Goal: Task Accomplishment & Management: Manage account settings

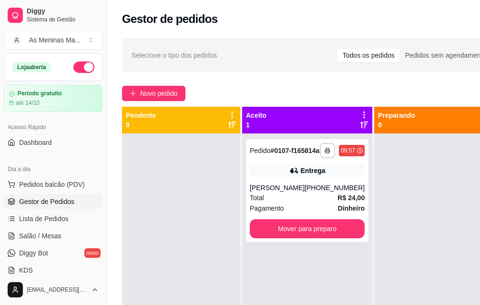
click at [53, 203] on span "Gestor de Pedidos" at bounding box center [46, 202] width 55 height 10
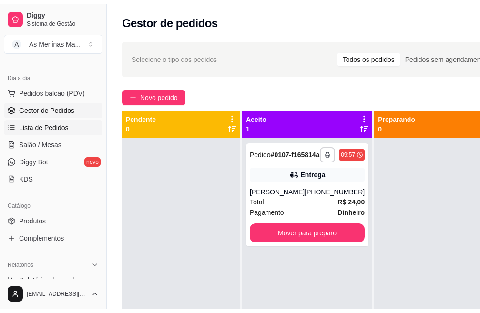
scroll to position [143, 0]
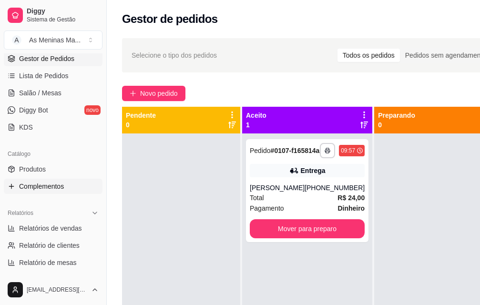
click at [48, 186] on span "Complementos" at bounding box center [41, 186] width 45 height 10
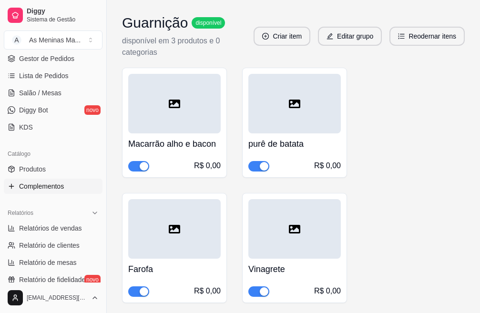
scroll to position [524, 0]
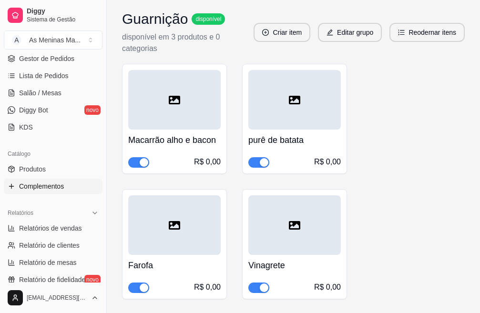
click at [192, 146] on h4 "Macarrão alho e bacon" at bounding box center [174, 139] width 92 height 13
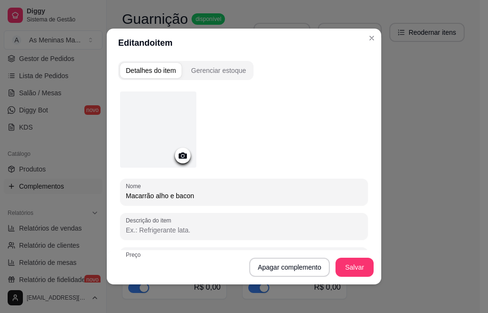
drag, startPoint x: 180, startPoint y: 194, endPoint x: 154, endPoint y: 194, distance: 25.2
click at [154, 194] on input "Macarrão alho e bacon" at bounding box center [244, 196] width 236 height 10
type input "Macarrão ao molho vermelho"
click at [351, 272] on button "Salvar" at bounding box center [354, 267] width 37 height 19
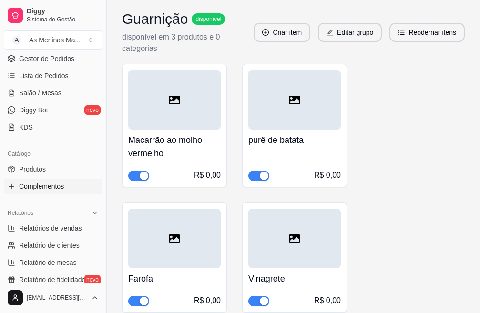
click at [280, 152] on div "purê de batata R$ 0,00" at bounding box center [294, 155] width 92 height 51
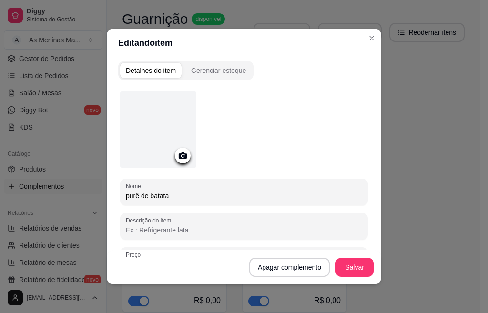
drag, startPoint x: 188, startPoint y: 197, endPoint x: 131, endPoint y: 162, distance: 66.5
click at [112, 199] on div "Detalhes do item Gerenciar estoque Nome purê de batata Descrição do item Preço …" at bounding box center [244, 170] width 274 height 227
click at [126, 195] on input "abobrinha" at bounding box center [244, 196] width 236 height 10
type input "Abobrinha"
click at [345, 269] on button "Salvar" at bounding box center [354, 267] width 37 height 19
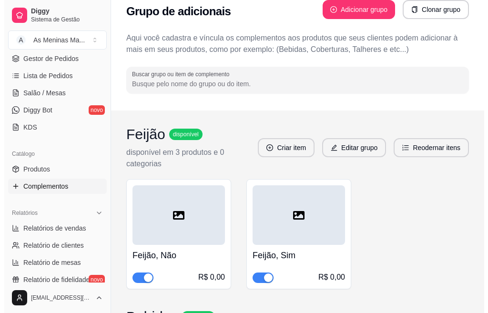
scroll to position [0, 0]
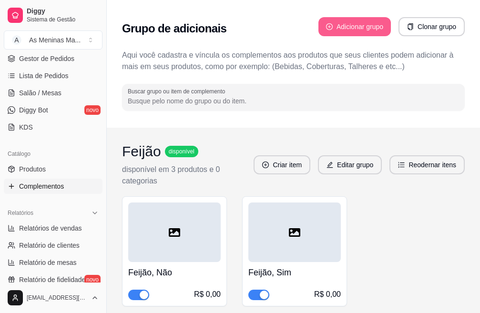
click at [360, 22] on button "Adicionar grupo" at bounding box center [354, 26] width 72 height 19
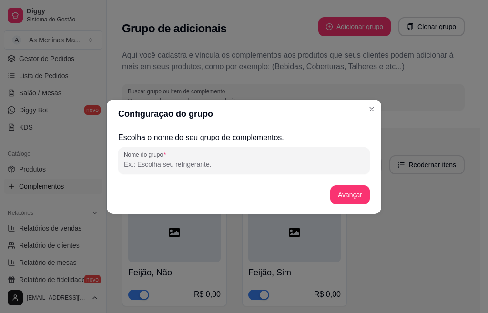
click at [206, 161] on input "Nome do grupo" at bounding box center [244, 165] width 240 height 10
type input "Opção 01 - Carne de Panela c/ Ovo frito"
click at [348, 198] on button "Avançar" at bounding box center [349, 194] width 39 height 19
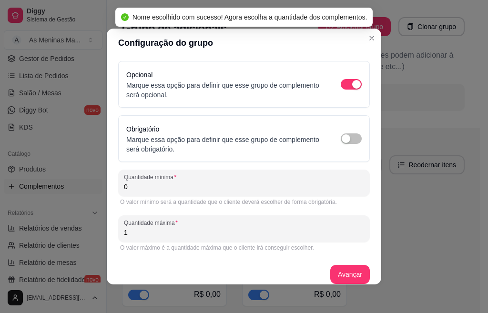
scroll to position [9, 0]
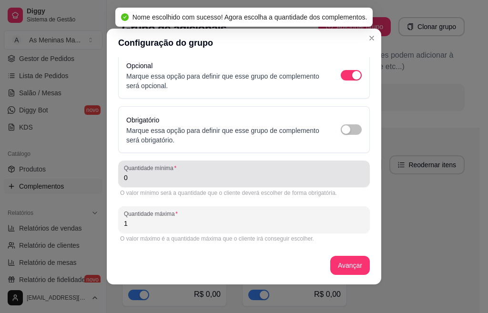
click at [168, 180] on input "0" at bounding box center [244, 178] width 240 height 10
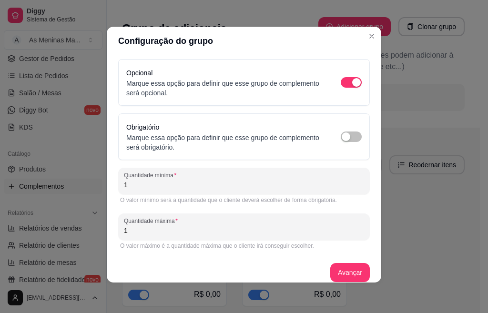
scroll to position [0, 0]
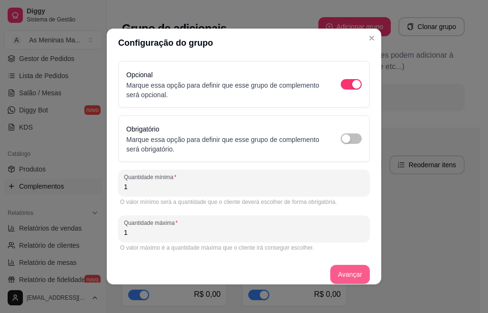
type input "1"
click at [347, 277] on button "Avançar" at bounding box center [349, 274] width 39 height 19
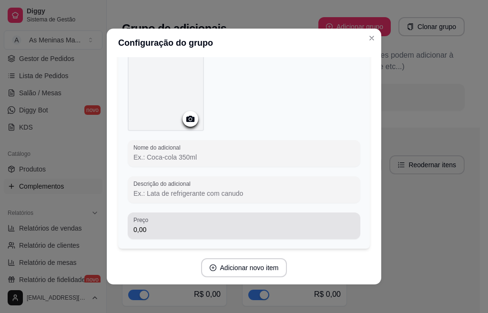
scroll to position [80, 0]
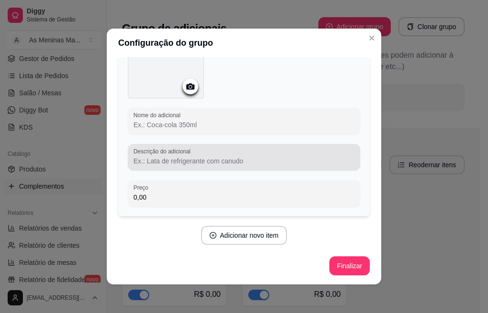
click at [199, 153] on div at bounding box center [243, 157] width 221 height 19
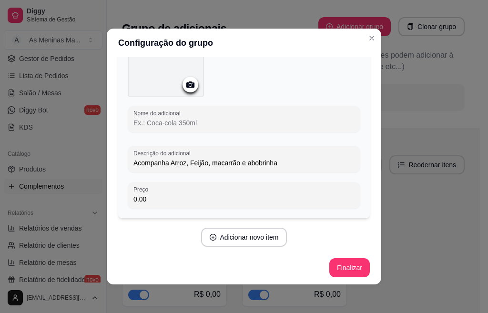
scroll to position [84, 0]
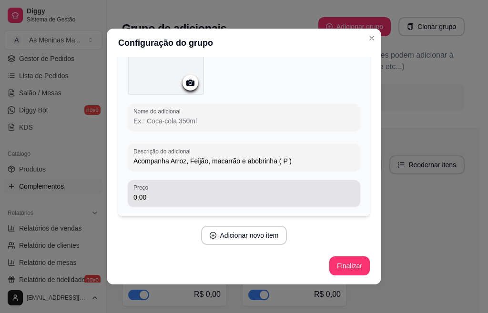
type input "Acompanha Arroz, Feijão, macarrão e abobrinha ( P )"
click at [176, 195] on input "0,00" at bounding box center [243, 197] width 221 height 10
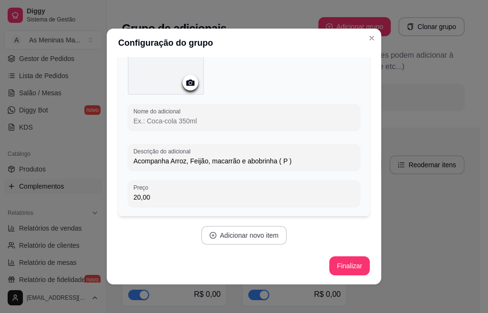
type input "20,00"
click at [254, 238] on button "Adicionar novo item" at bounding box center [244, 235] width 86 height 19
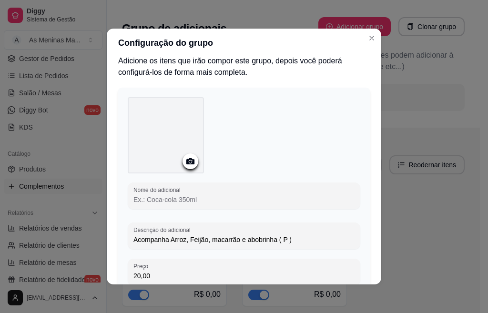
scroll to position [0, 0]
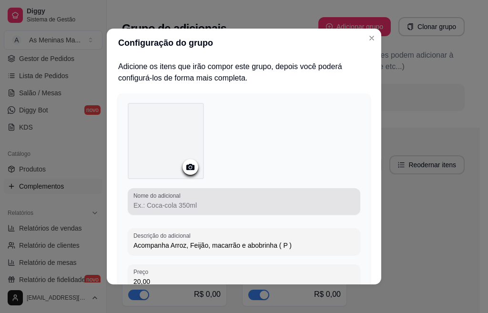
click at [184, 202] on input "Nome do adicional" at bounding box center [243, 205] width 221 height 10
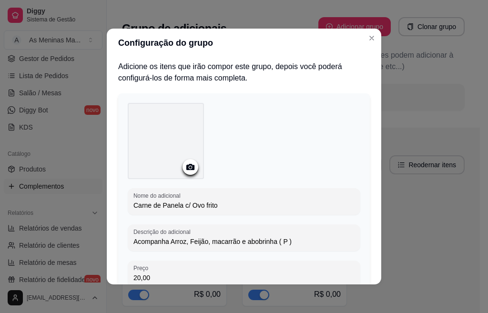
type input "Carne de Panela c/ Ovo frito"
drag, startPoint x: 223, startPoint y: 210, endPoint x: 122, endPoint y: 210, distance: 101.0
click at [122, 210] on div "Nome do adicional Carne de Panela c/ Ovo frito Descrição do adicional Acompanha…" at bounding box center [243, 209] width 251 height 232
drag, startPoint x: 216, startPoint y: 200, endPoint x: 122, endPoint y: 202, distance: 94.3
click at [122, 202] on div "Nome do adicional Carne de Panela c/ Ovo frito Descrição do adicional Acompanha…" at bounding box center [243, 209] width 251 height 232
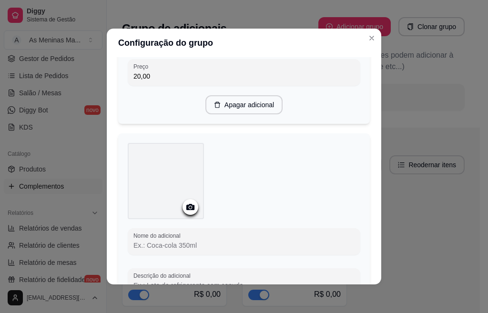
scroll to position [238, 0]
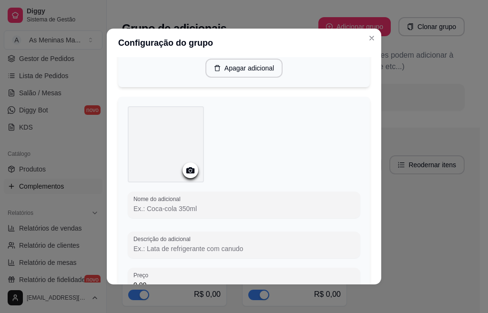
click at [177, 205] on input "Nome do adicional" at bounding box center [243, 209] width 221 height 10
paste input "Carne de Panela c/ Ovo frito"
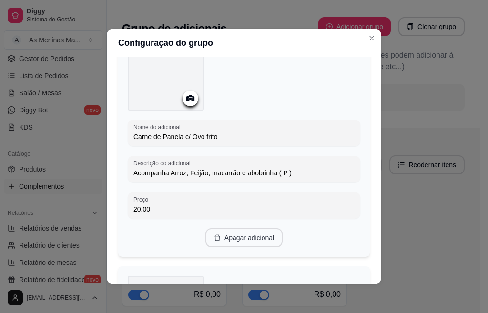
scroll to position [48, 0]
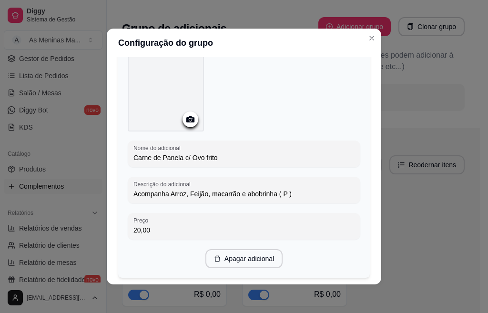
type input "Carne de Panela c/ Ovo frito"
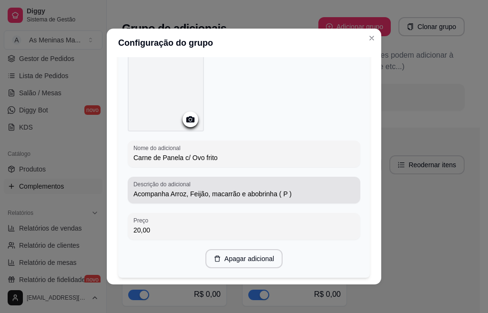
drag, startPoint x: 292, startPoint y: 198, endPoint x: 129, endPoint y: 195, distance: 163.4
click at [129, 195] on div "Descrição do adicional Acompanha Arroz, Feijão, macarrão e abobrinha ( P )" at bounding box center [244, 190] width 232 height 27
drag, startPoint x: 129, startPoint y: 195, endPoint x: 299, endPoint y: 196, distance: 170.5
click at [299, 196] on div "Descrição do adicional Acompanha Arroz, Feijão, macarrão e abobrinha ( P )" at bounding box center [244, 190] width 232 height 27
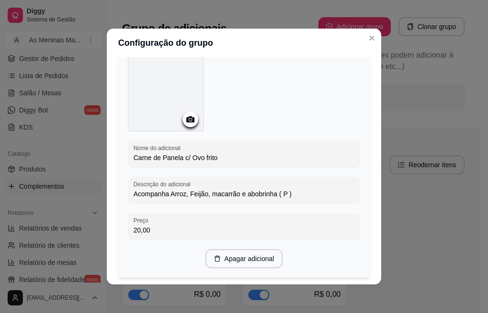
click at [291, 193] on input "Acompanha Arroz, Feijão, macarrão e abobrinha ( P )" at bounding box center [243, 194] width 221 height 10
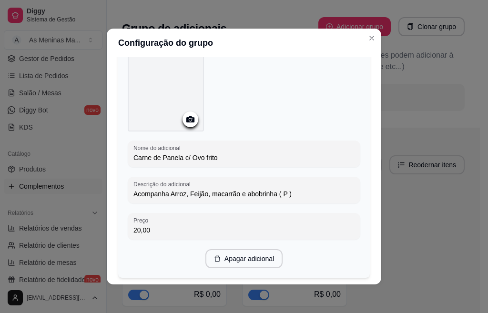
click at [291, 193] on input "Acompanha Arroz, Feijão, macarrão e abobrinha ( P )" at bounding box center [243, 194] width 221 height 10
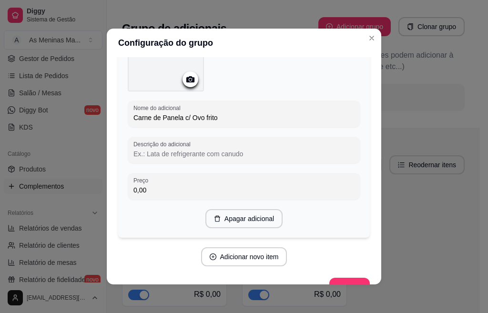
scroll to position [333, 0]
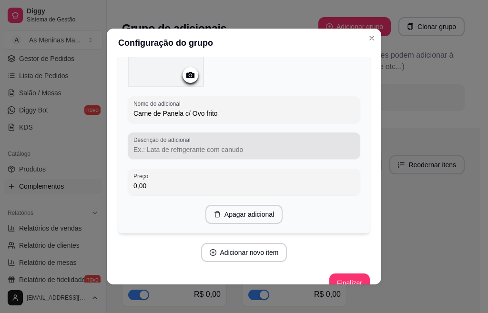
click at [177, 151] on input "Descrição do adicional" at bounding box center [243, 150] width 221 height 10
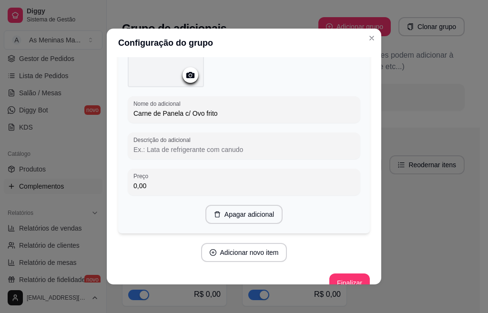
paste input "Acompanha Arroz, Feijão, macarrão e abobrinha ( P )"
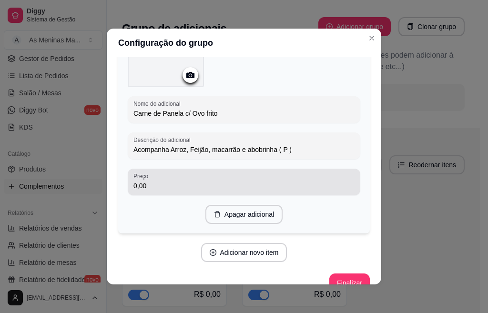
type input "Acompanha Arroz, Feijão, macarrão e abobrinha ( P )"
click at [170, 175] on div "0,00" at bounding box center [243, 181] width 221 height 19
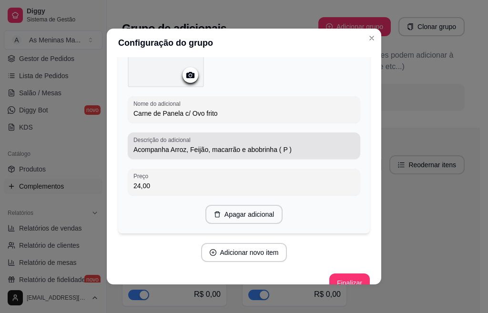
type input "24,00"
click at [278, 147] on input "Acompanha Arroz, Feijão, macarrão e abobrinha ( P )" at bounding box center [243, 150] width 221 height 10
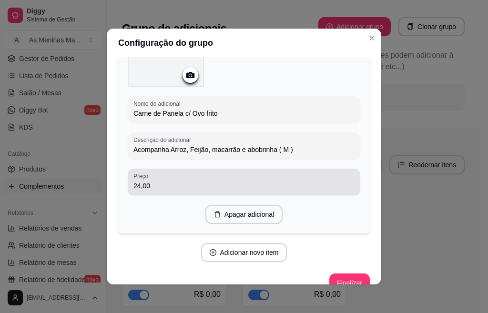
scroll to position [350, 0]
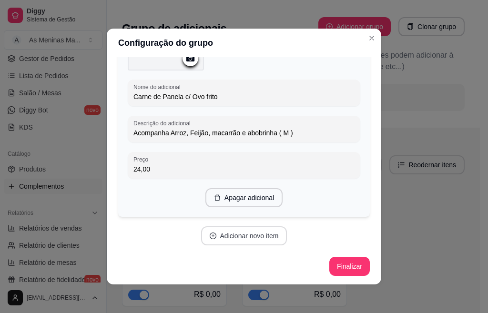
type input "Acompanha Arroz, Feijão, macarrão e abobrinha ( M )"
click at [261, 233] on button "Adicionar novo item" at bounding box center [244, 236] width 84 height 19
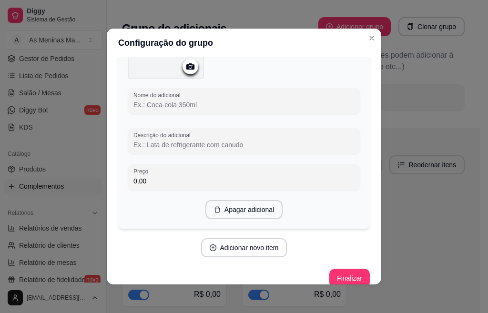
scroll to position [595, 0]
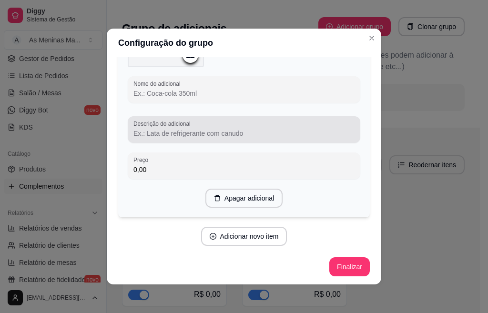
click at [194, 129] on input "Descrição do adicional" at bounding box center [243, 134] width 221 height 10
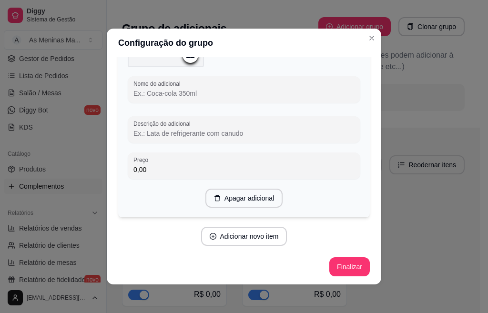
paste input "Acompanha Arroz, Feijão, macarrão e abobrinha ( P )"
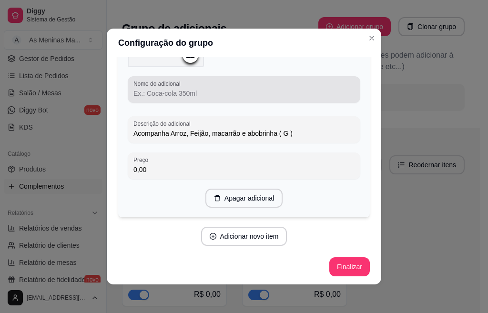
type input "Acompanha Arroz, Feijão, macarrão e abobrinha ( G )"
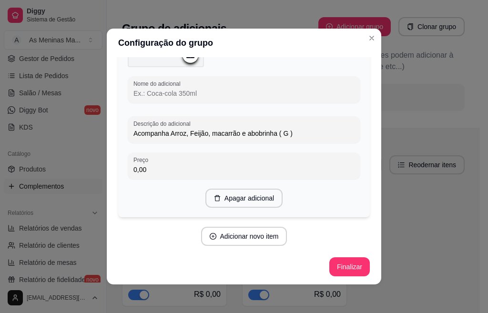
click at [230, 90] on input "Nome do adicional" at bounding box center [243, 94] width 221 height 10
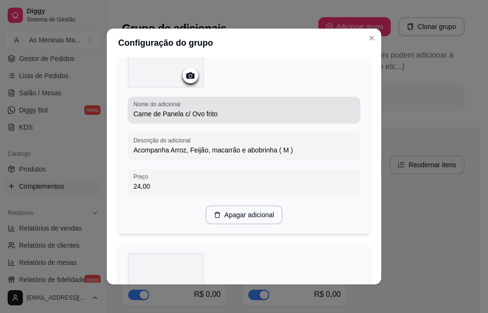
scroll to position [309, 0]
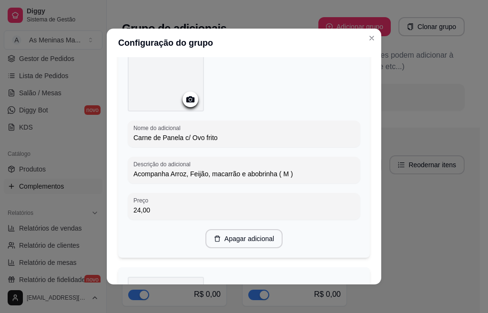
click at [221, 137] on input "Carne de Panela c/ Ovo frito" at bounding box center [243, 138] width 221 height 10
click at [222, 136] on input "Carne de Panela c/ Ovo frito" at bounding box center [243, 138] width 221 height 10
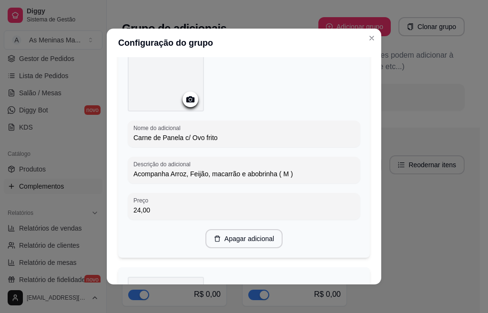
click at [222, 136] on input "Carne de Panela c/ Ovo frito" at bounding box center [243, 138] width 221 height 10
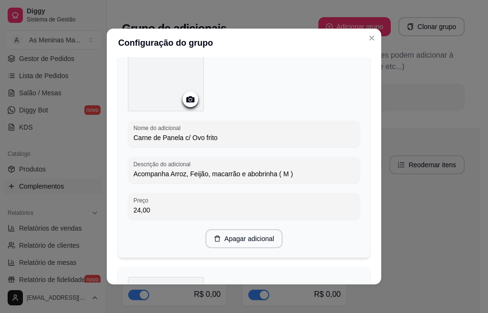
click at [222, 135] on input "Carne de Panela c/ Ovo frito" at bounding box center [243, 138] width 221 height 10
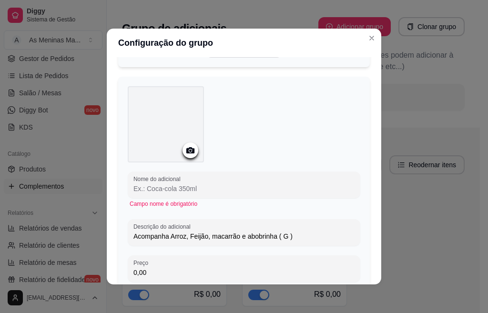
scroll to position [547, 0]
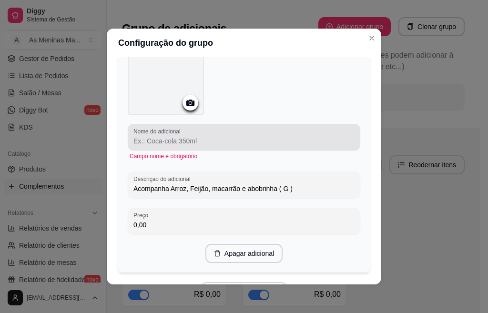
click at [204, 136] on input "Nome do adicional" at bounding box center [243, 141] width 221 height 10
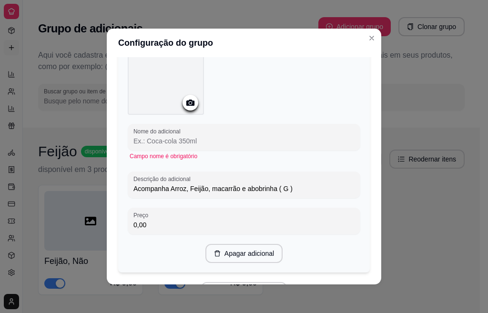
scroll to position [80, 0]
paste input "Carne de Panela c/ Ovo frito"
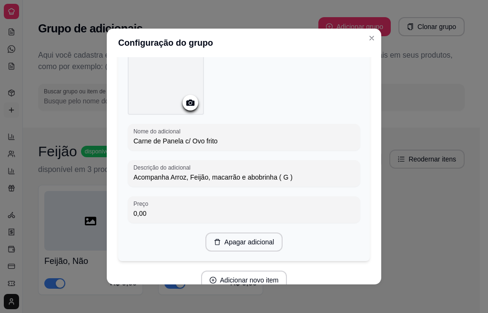
click at [202, 136] on input "Carne de Panela c/ Ovo frito" at bounding box center [243, 141] width 221 height 10
click at [223, 140] on input "Carne de Panela c/ Ovo frito" at bounding box center [243, 141] width 221 height 10
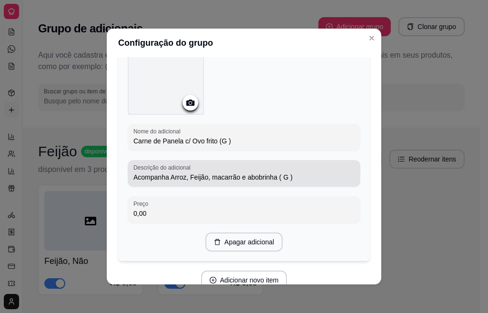
type input "Carne de Panela c/ Ovo frito (G )"
click at [289, 175] on input "Acompanha Arroz, Feijão, macarrão e abobrinha ( G )" at bounding box center [243, 177] width 221 height 10
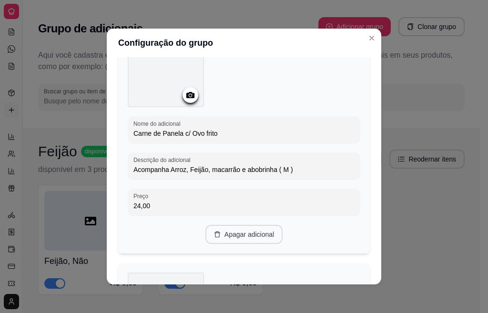
scroll to position [309, 0]
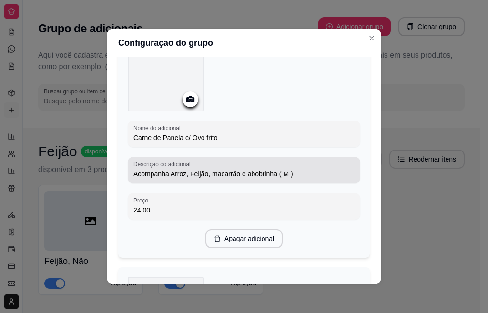
type input "Acompanha Arroz, Feijão, macarrão e abobrinha"
click at [292, 173] on input "Acompanha Arroz, Feijão, macarrão e abobrinha ( M )" at bounding box center [243, 174] width 221 height 10
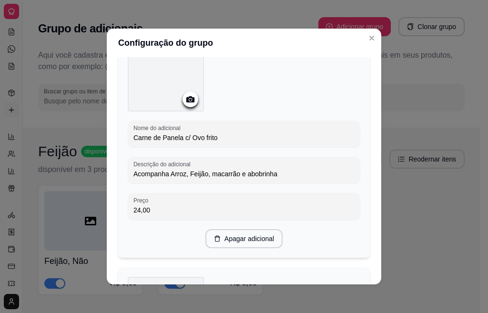
type input "Acompanha Arroz, Feijão, macarrão e abobrinha"
click at [231, 136] on input "Carne de Panela c/ Ovo frito" at bounding box center [243, 138] width 221 height 10
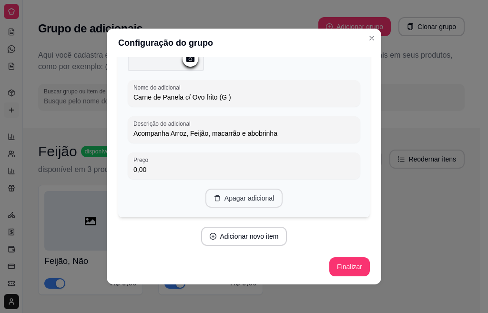
scroll to position [2, 0]
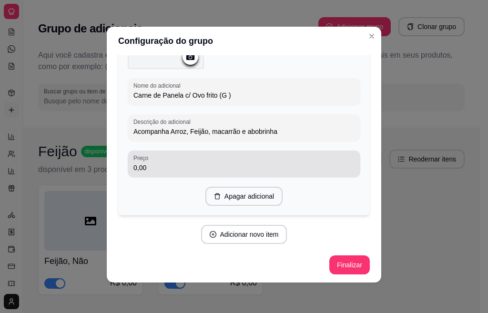
type input "Carne de Panela c/ Ovo frito( M )"
click at [173, 154] on div "0,00" at bounding box center [243, 163] width 221 height 19
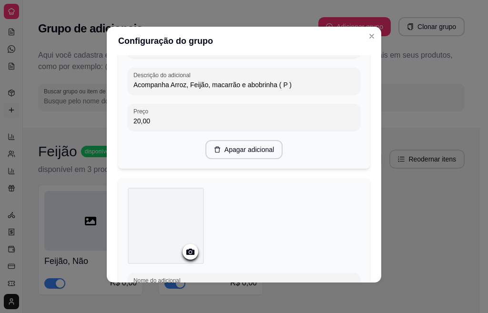
scroll to position [162, 0]
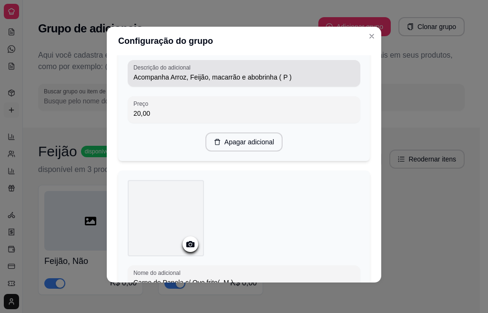
type input "28,00"
click at [296, 78] on input "Acompanha Arroz, Feijão, macarrão e abobrinha ( P )" at bounding box center [243, 77] width 221 height 10
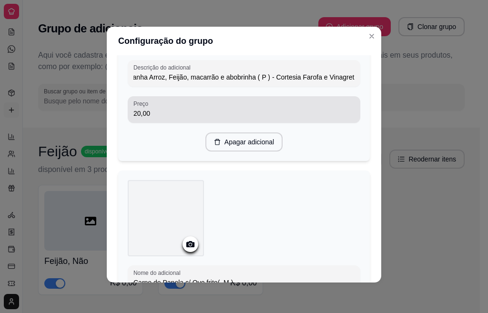
scroll to position [0, 27]
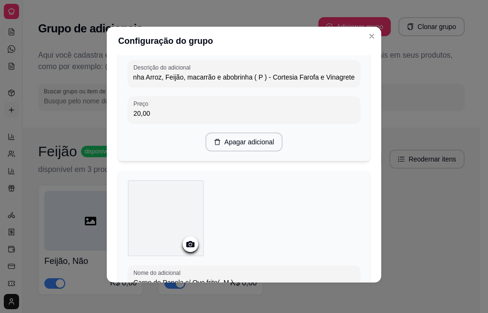
drag, startPoint x: 261, startPoint y: 75, endPoint x: 346, endPoint y: 79, distance: 84.9
click at [346, 79] on div "Descrição do adicional Acompanha Arroz, Feijão, macarrão e abobrinha ( P ) - Co…" at bounding box center [244, 73] width 232 height 27
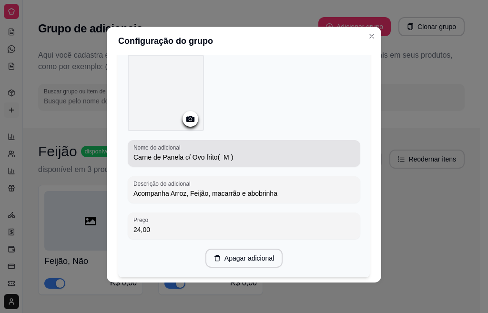
scroll to position [305, 0]
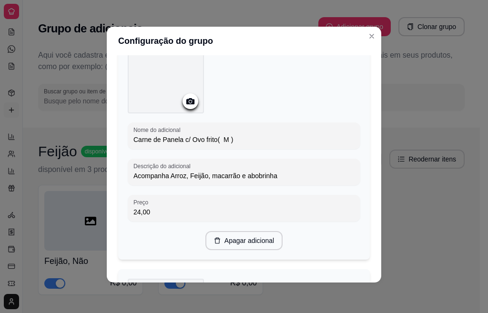
type input "Acompanha Arroz, Feijão, macarrão e abobrinha ( P ) - Cortesia Farofa e Vinagre…"
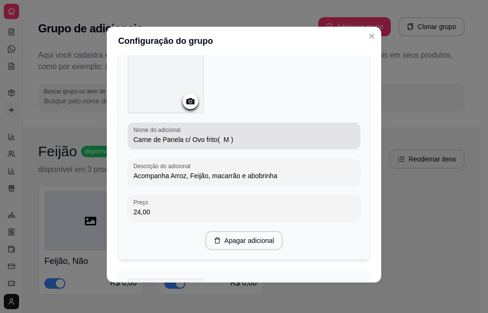
scroll to position [0, 0]
click at [282, 126] on div "Carne de Panela c/ Ovo frito( M )" at bounding box center [243, 135] width 221 height 19
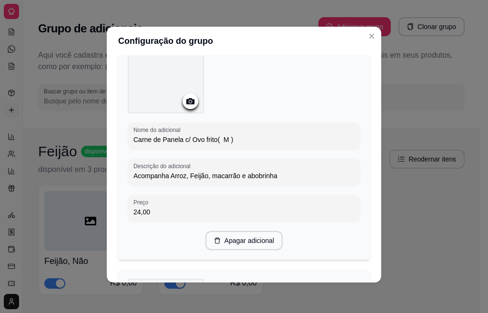
click at [286, 138] on input "Carne de Panela c/ Ovo frito( M )" at bounding box center [243, 140] width 221 height 10
paste input "[PERSON_NAME] e Vinagrete"
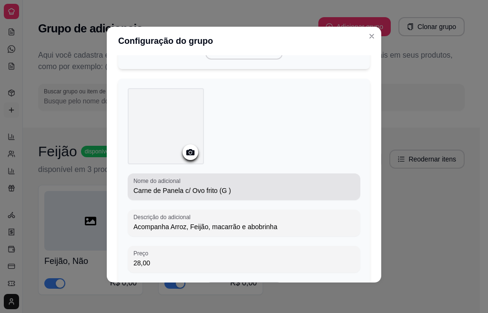
scroll to position [543, 0]
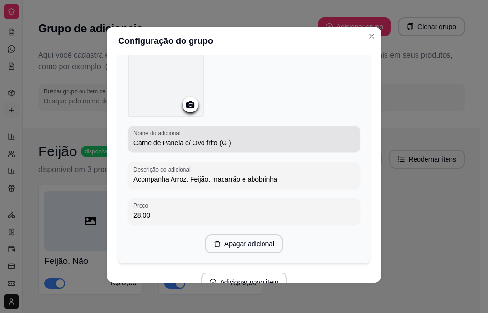
type input "Carne de Panela c/ Ovo frito( M ) - [PERSON_NAME] e Vinagrete"
drag, startPoint x: 272, startPoint y: 185, endPoint x: 272, endPoint y: 180, distance: 5.2
click at [272, 183] on div "Descrição do adicional Acompanha Arroz, Feijão, macarrão e abobrinha" at bounding box center [244, 175] width 232 height 27
click at [257, 141] on input "Carne de Panela c/ Ovo frito (G )" at bounding box center [243, 143] width 221 height 10
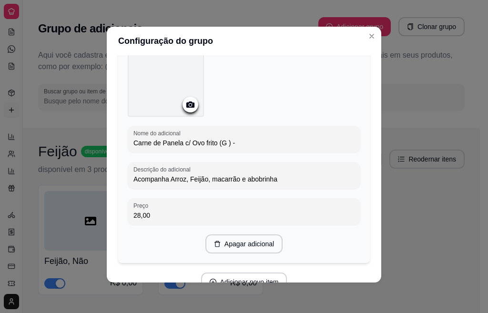
paste input "[PERSON_NAME] e Vinagrete"
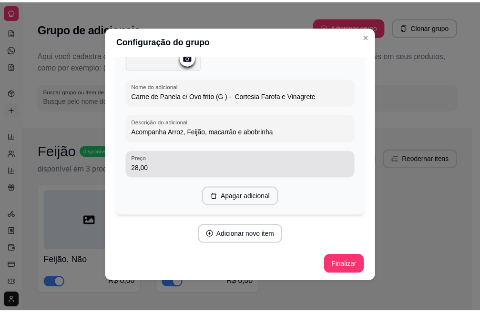
scroll to position [591, 0]
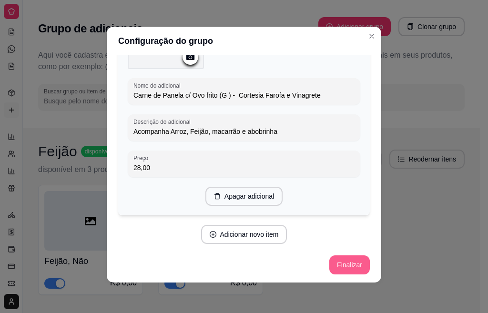
type input "Carne de Panela c/ Ovo frito (G ) - Cortesia Farofa e Vinagrete"
click at [344, 262] on button "Finalizar" at bounding box center [349, 265] width 39 height 19
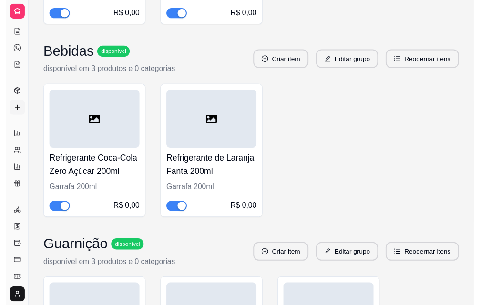
scroll to position [0, 0]
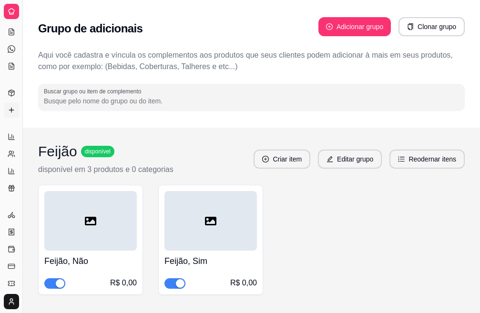
click at [13, 11] on icon at bounding box center [12, 12] width 8 height 8
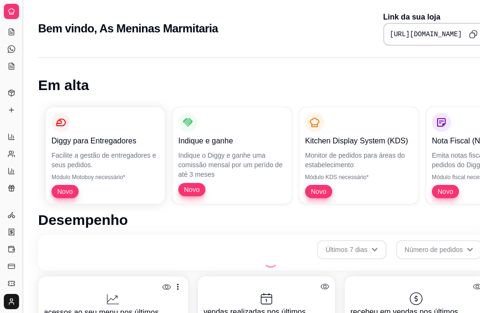
click at [24, 32] on button "Toggle Sidebar" at bounding box center [23, 156] width 8 height 313
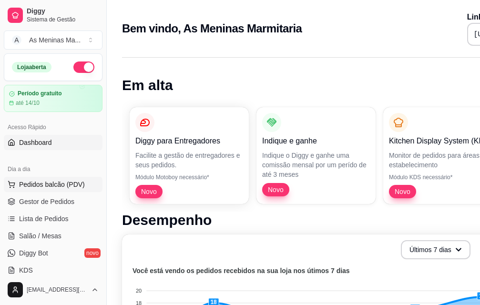
click at [37, 177] on button "Pedidos balcão (PDV)" at bounding box center [53, 184] width 99 height 15
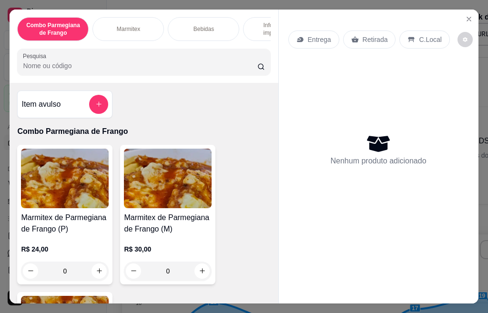
scroll to position [48, 0]
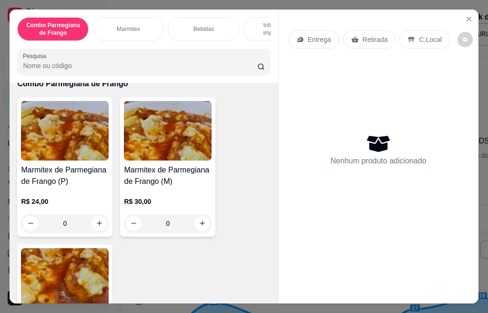
click at [61, 160] on img at bounding box center [65, 131] width 88 height 60
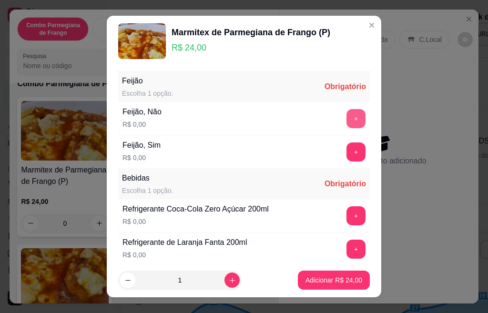
click at [346, 115] on button "+" at bounding box center [355, 118] width 19 height 19
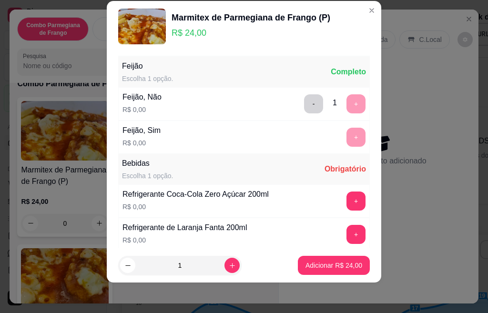
click at [335, 150] on div "Feijão Escolha 1 opção. Completo Feijão, Não R$ 0,00 - 1 + Feijão, Sim R$ 0,00 …" at bounding box center [243, 153] width 251 height 195
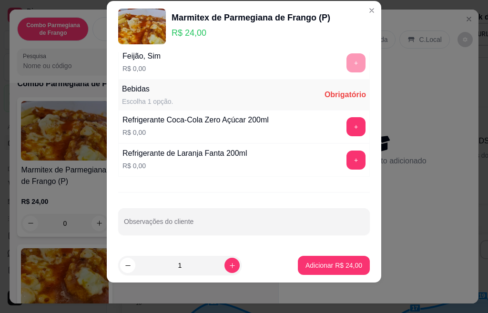
scroll to position [0, 0]
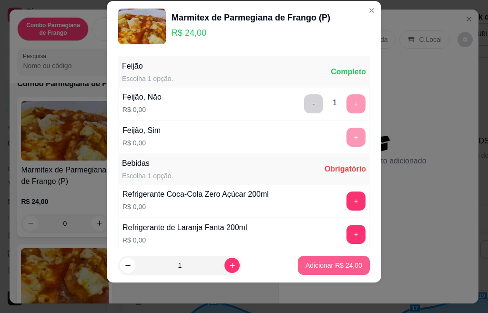
click at [305, 266] on p "Adicionar R$ 24,00" at bounding box center [333, 265] width 57 height 10
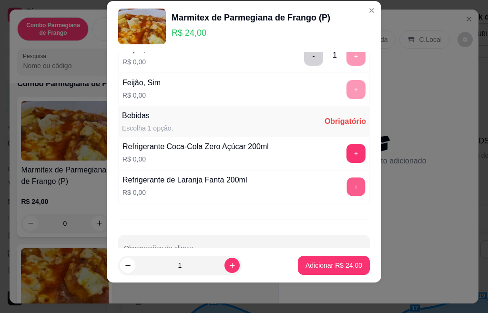
click at [347, 189] on button "+" at bounding box center [356, 186] width 19 height 19
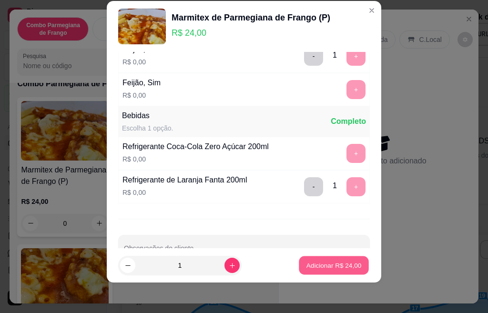
click at [329, 271] on button "Adicionar R$ 24,00" at bounding box center [334, 265] width 70 height 19
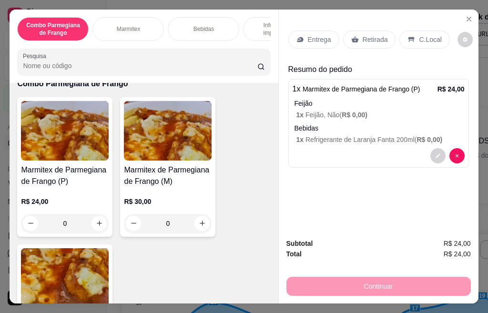
click at [75, 159] on img at bounding box center [65, 131] width 88 height 60
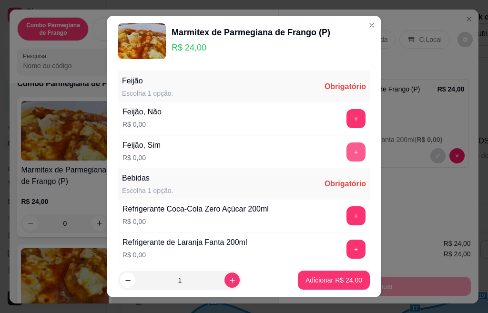
click at [346, 156] on button "+" at bounding box center [355, 151] width 19 height 19
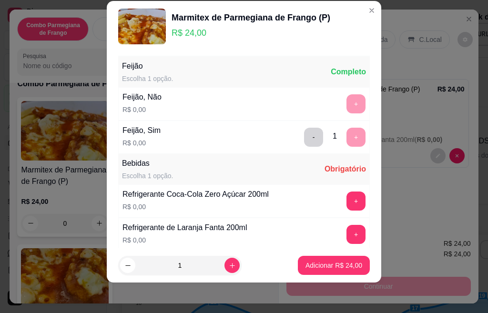
scroll to position [74, 0]
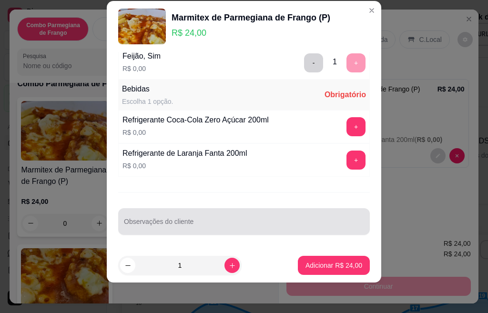
click at [331, 210] on div "Observações do cliente" at bounding box center [243, 221] width 251 height 27
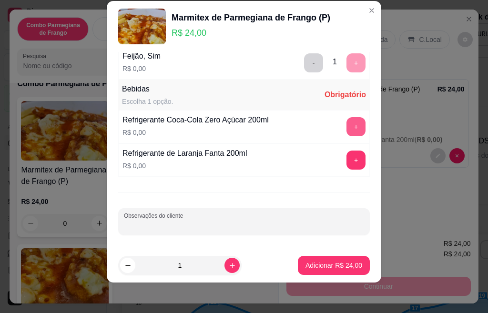
click at [346, 131] on button "+" at bounding box center [355, 126] width 19 height 19
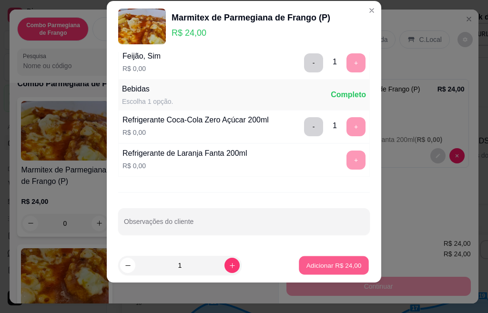
click at [333, 260] on button "Adicionar R$ 24,00" at bounding box center [334, 265] width 70 height 19
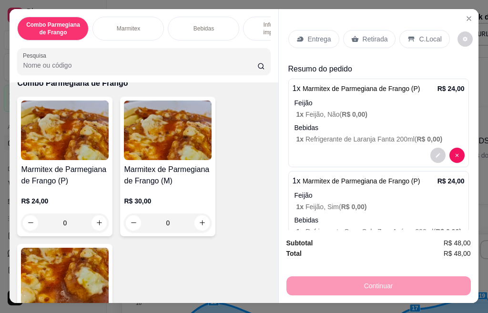
scroll to position [0, 0]
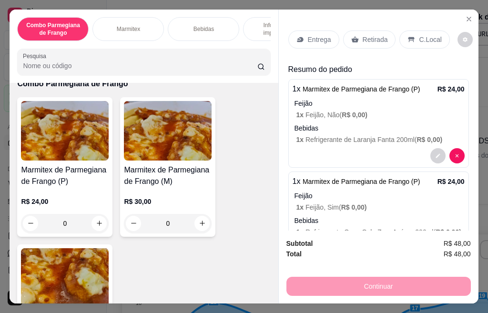
click at [362, 39] on p "Retirada" at bounding box center [374, 40] width 25 height 10
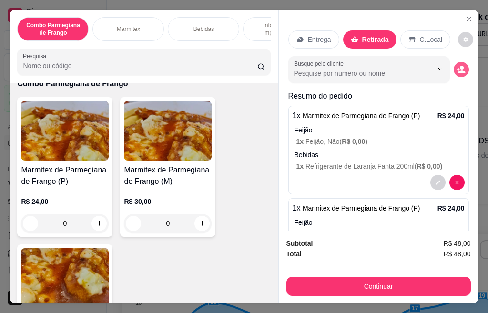
click at [458, 70] on icon "decrease-product-quantity" at bounding box center [461, 71] width 7 height 3
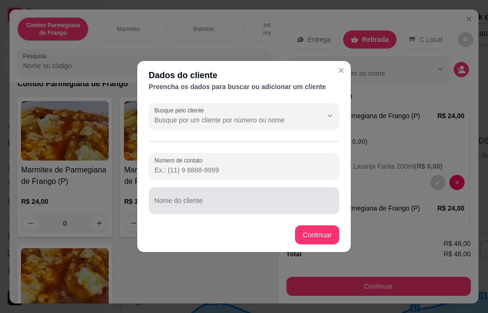
click at [237, 193] on div at bounding box center [243, 200] width 179 height 19
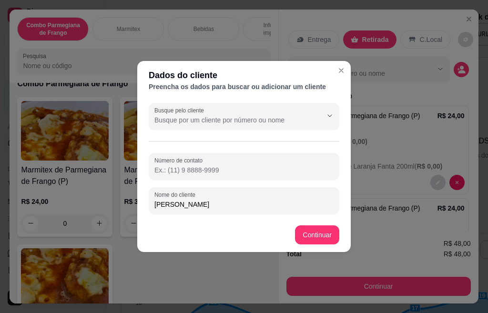
type input "[PERSON_NAME]"
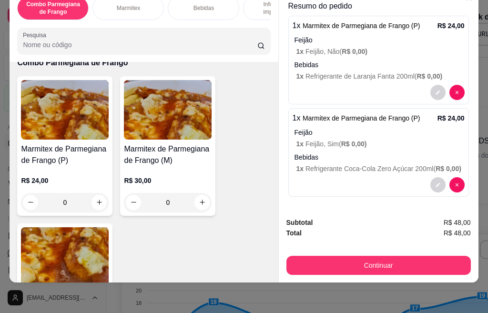
scroll to position [25, 0]
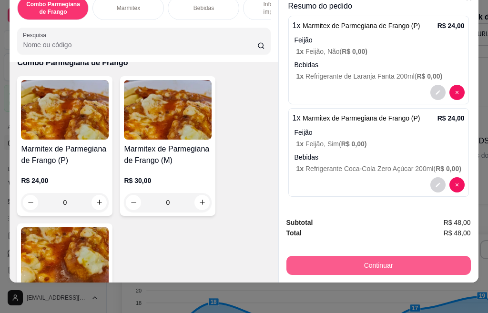
click at [388, 256] on button "Continuar" at bounding box center [378, 265] width 184 height 19
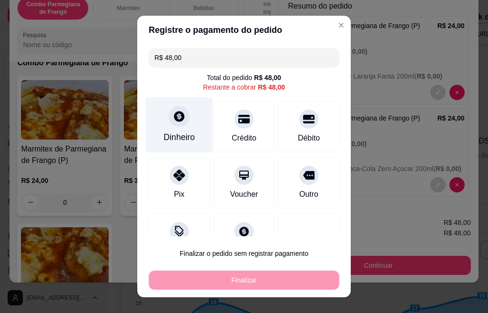
click at [173, 115] on icon at bounding box center [179, 116] width 12 height 12
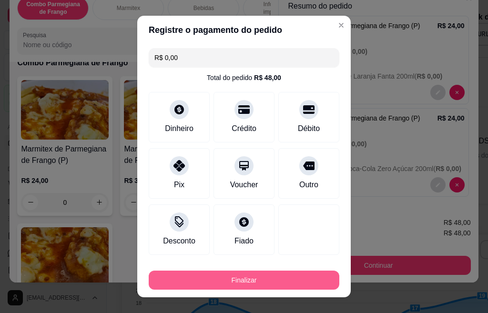
click at [311, 285] on button "Finalizar" at bounding box center [244, 279] width 190 height 19
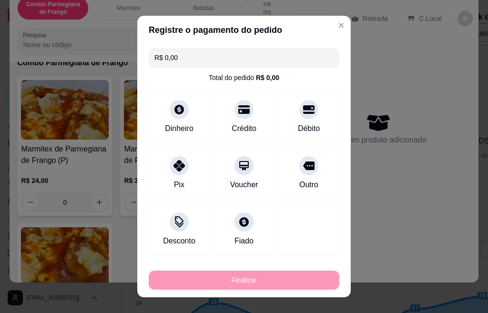
type input "-R$ 48,00"
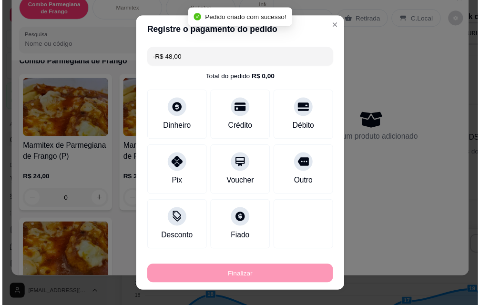
scroll to position [0, 0]
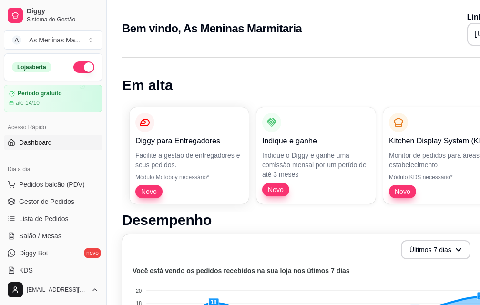
drag, startPoint x: 0, startPoint y: 256, endPoint x: 0, endPoint y: 261, distance: 5.7
click at [76, 208] on link "Gestor de Pedidos" at bounding box center [53, 201] width 99 height 15
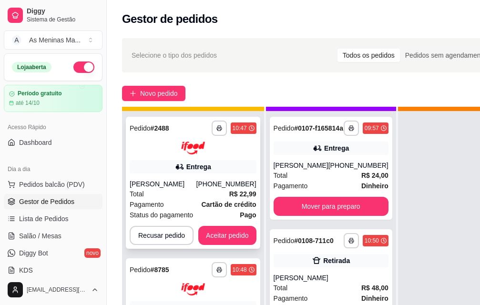
scroll to position [35, 0]
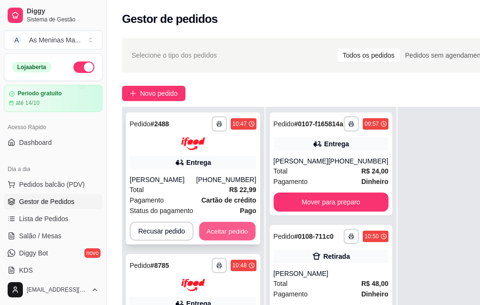
click at [214, 221] on button "Aceitar pedido" at bounding box center [227, 230] width 56 height 19
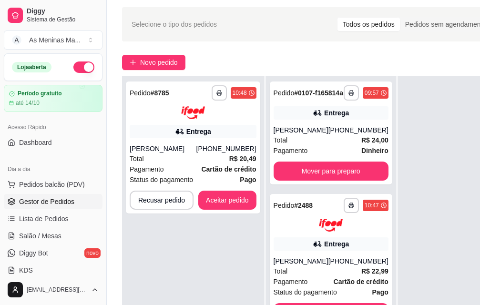
scroll to position [0, 0]
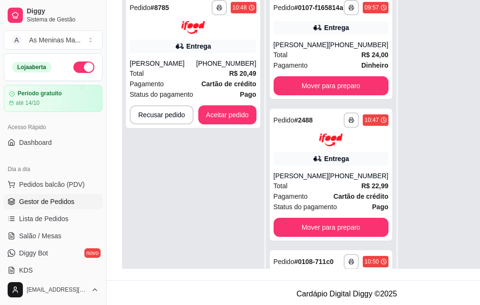
click at [240, 129] on div "**********" at bounding box center [193, 142] width 142 height 305
click at [234, 120] on button "Aceitar pedido" at bounding box center [227, 114] width 56 height 19
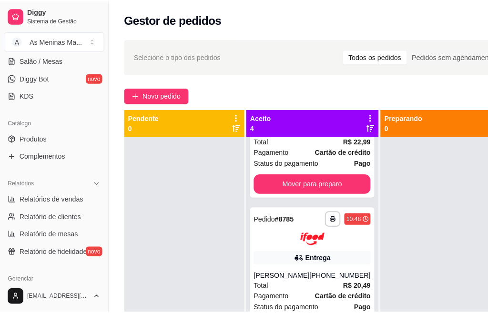
scroll to position [190, 0]
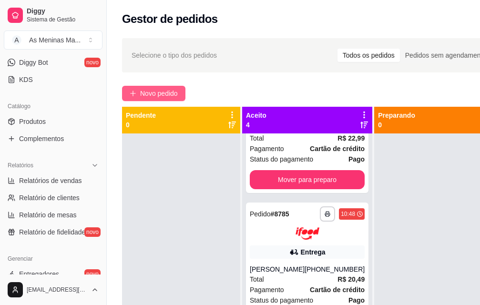
click at [157, 92] on span "Novo pedido" at bounding box center [159, 93] width 38 height 10
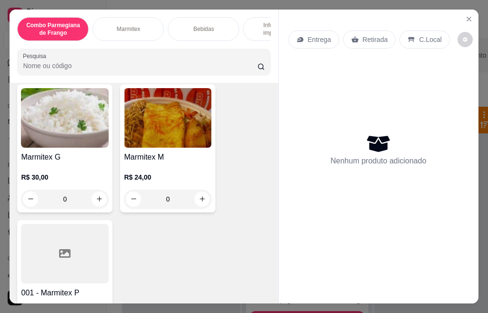
scroll to position [381, 0]
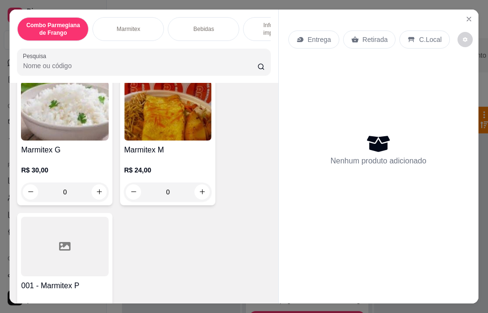
click at [185, 139] on img at bounding box center [168, 111] width 88 height 60
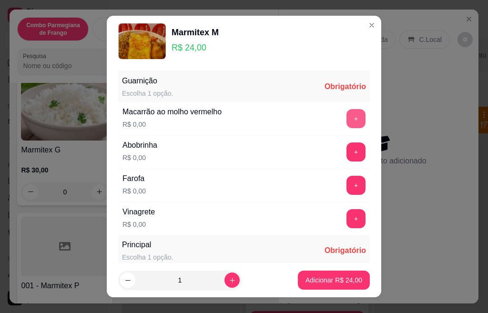
click at [346, 113] on button "+" at bounding box center [355, 118] width 19 height 19
click at [347, 151] on button "+" at bounding box center [356, 151] width 19 height 19
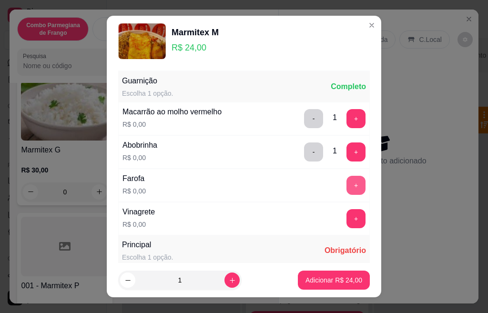
click at [346, 178] on button "+" at bounding box center [355, 185] width 19 height 19
click at [347, 221] on button "+" at bounding box center [356, 218] width 19 height 19
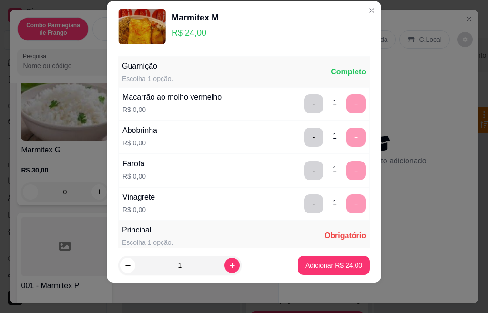
scroll to position [169, 0]
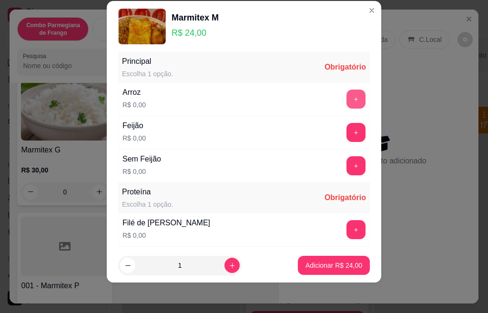
click at [346, 98] on button "+" at bounding box center [355, 99] width 19 height 19
click at [346, 136] on button "+" at bounding box center [355, 132] width 19 height 19
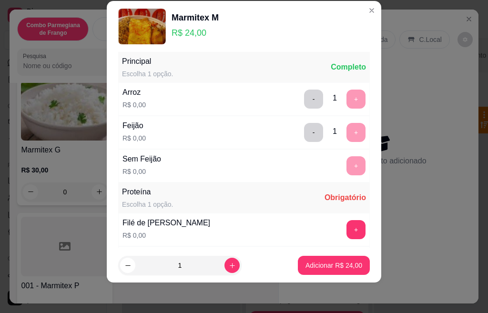
scroll to position [299, 0]
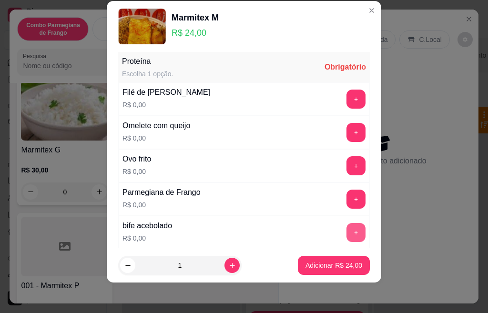
click at [346, 228] on button "+" at bounding box center [355, 232] width 19 height 19
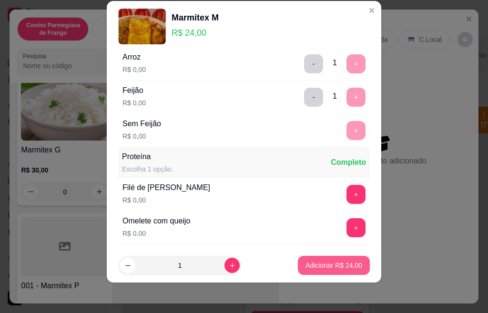
click at [334, 264] on p "Adicionar R$ 24,00" at bounding box center [333, 265] width 57 height 10
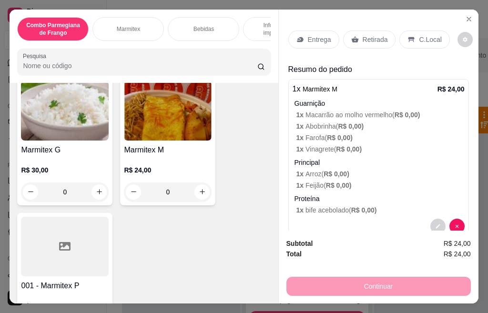
scroll to position [20, 0]
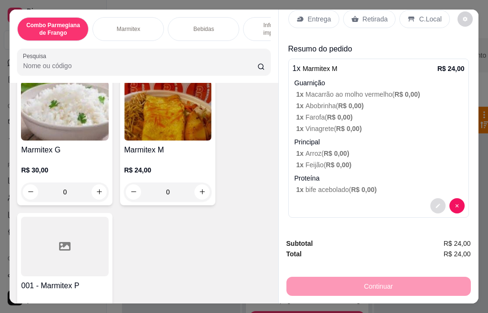
click at [430, 201] on button "decrease-product-quantity" at bounding box center [437, 205] width 15 height 15
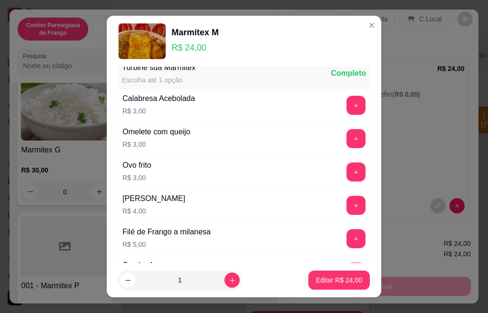
scroll to position [669, 0]
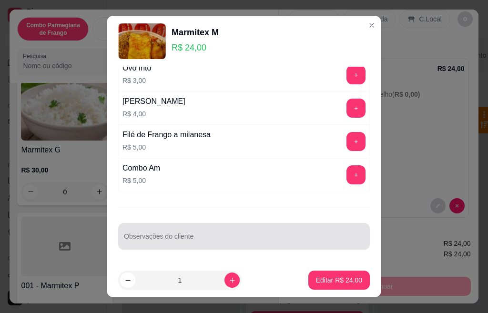
click at [200, 233] on div at bounding box center [244, 236] width 240 height 19
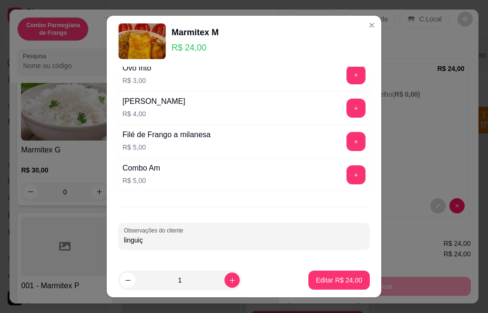
type input "linguiça"
click at [332, 283] on p "Editar R$ 24,00" at bounding box center [339, 280] width 46 height 10
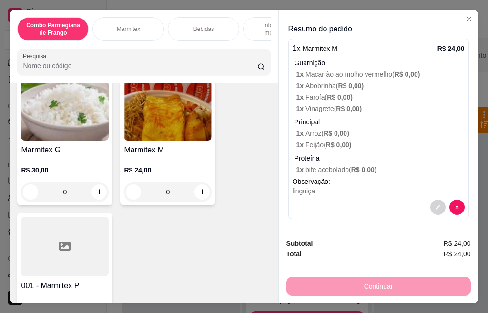
scroll to position [42, 0]
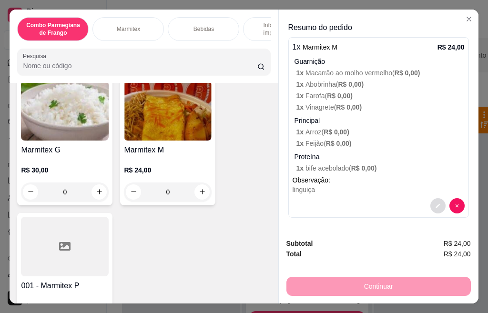
click at [430, 202] on button "decrease-product-quantity" at bounding box center [437, 205] width 15 height 15
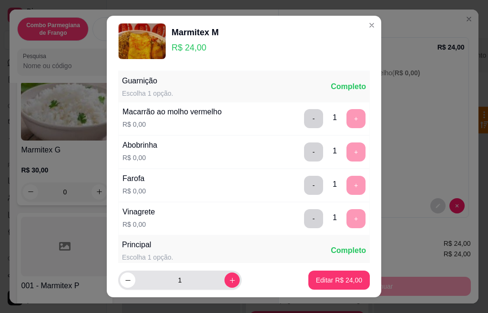
click at [224, 285] on button "increase-product-quantity" at bounding box center [231, 279] width 15 height 15
click at [224, 285] on button "increase-product-quantity" at bounding box center [231, 280] width 15 height 15
type input "4"
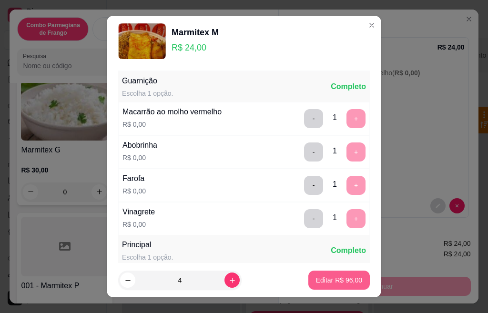
click at [320, 277] on p "Editar R$ 96,00" at bounding box center [339, 280] width 46 height 10
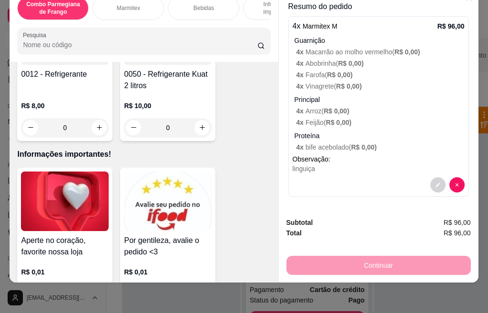
scroll to position [1714, 0]
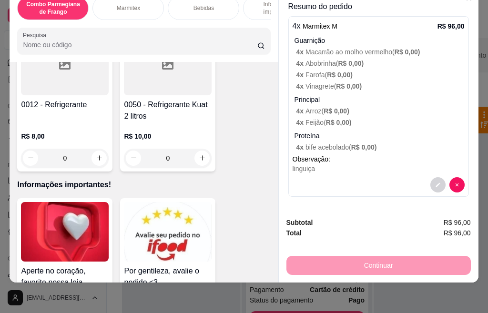
click at [165, 131] on p "R$ 10,00" at bounding box center [168, 136] width 88 height 10
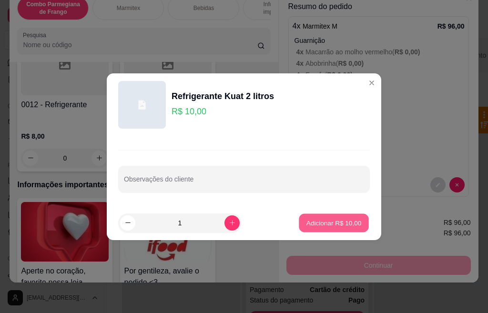
click at [321, 227] on p "Adicionar R$ 10,00" at bounding box center [333, 222] width 55 height 9
type input "1"
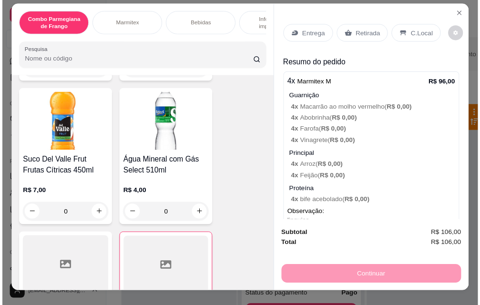
scroll to position [0, 0]
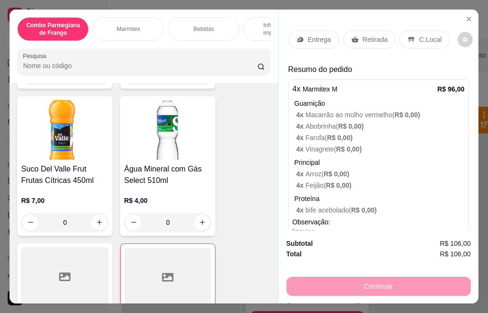
click at [310, 38] on p "Entrega" at bounding box center [319, 40] width 23 height 10
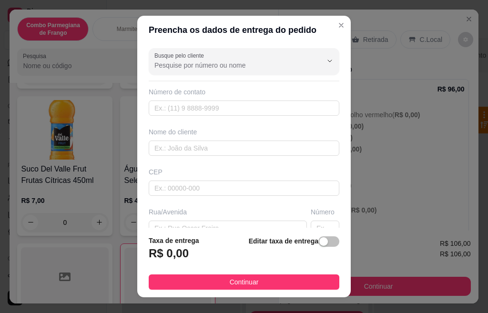
click at [246, 64] on input "Busque pelo cliente" at bounding box center [230, 65] width 152 height 10
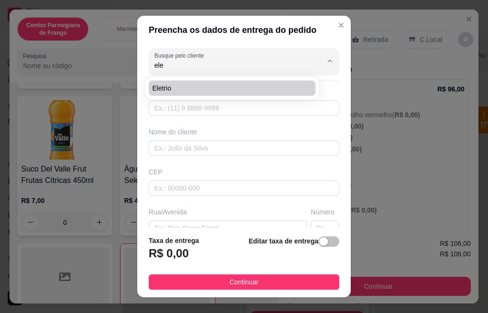
click at [199, 89] on span "Eletrio" at bounding box center [227, 88] width 150 height 10
type input "Eletrio"
type input "19974060445"
type input "Eletrio"
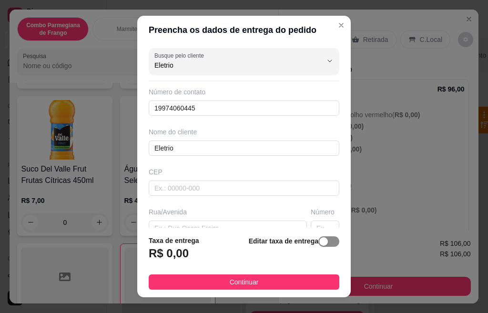
type input "Eletrio"
click at [319, 239] on div "button" at bounding box center [323, 241] width 9 height 9
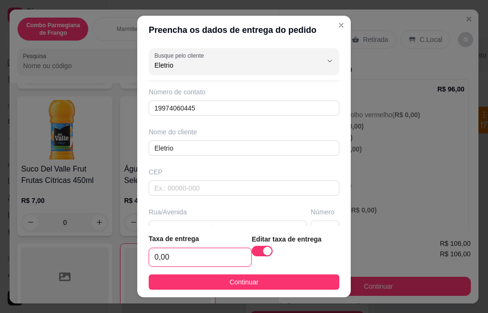
click at [225, 251] on input "0,00" at bounding box center [200, 257] width 102 height 18
type input "7,00"
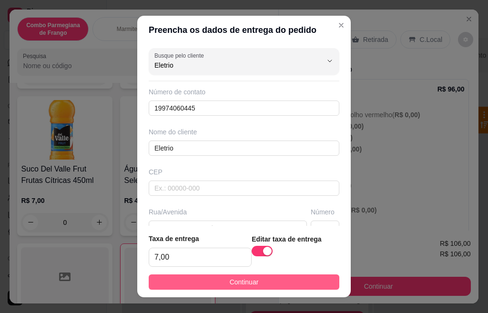
drag, startPoint x: 237, startPoint y: 296, endPoint x: 237, endPoint y: 287, distance: 9.0
click at [237, 287] on footer "Taxa de entrega 7,00 Editar taxa de entrega Continuar" at bounding box center [243, 261] width 213 height 71
click at [238, 278] on span "Continuar" at bounding box center [244, 282] width 29 height 10
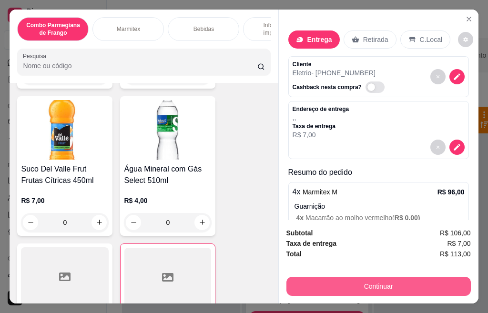
click at [399, 285] on button "Continuar" at bounding box center [378, 286] width 184 height 19
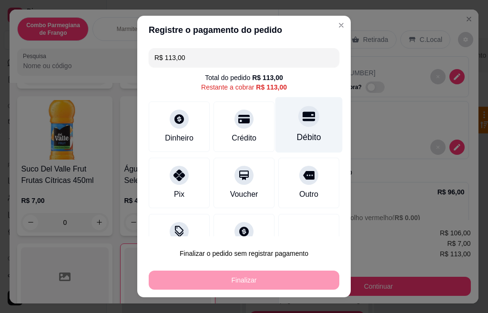
click at [298, 126] on div at bounding box center [308, 116] width 21 height 21
type input "R$ 0,00"
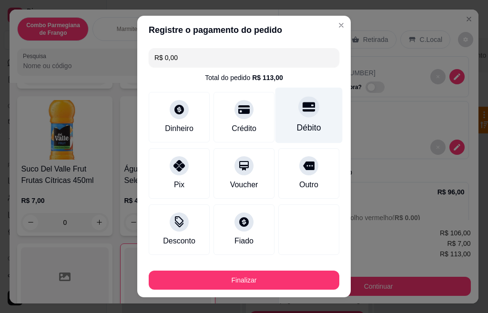
click at [290, 120] on div "Débito" at bounding box center [308, 116] width 67 height 56
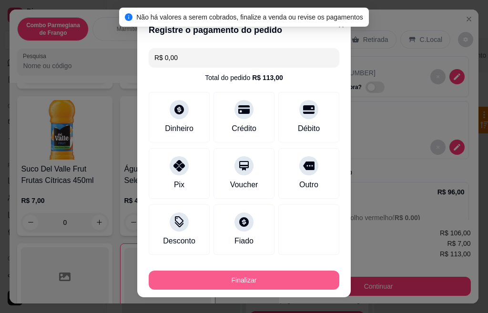
click at [271, 277] on button "Finalizar" at bounding box center [244, 279] width 190 height 19
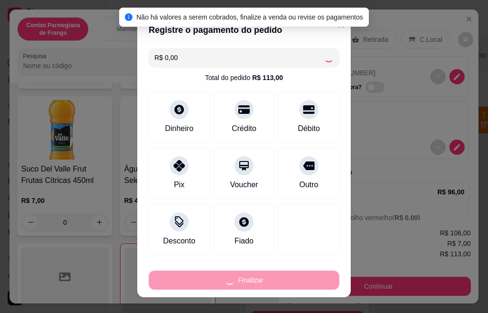
type input "0"
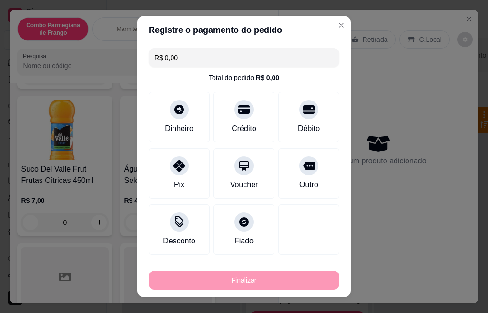
type input "-R$ 113,00"
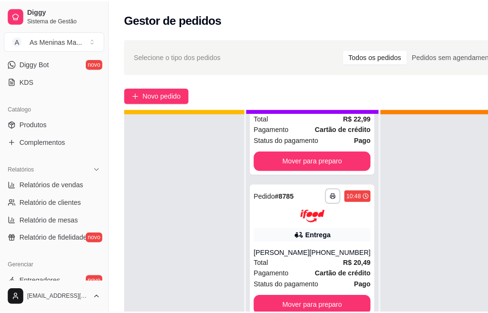
scroll to position [35, 0]
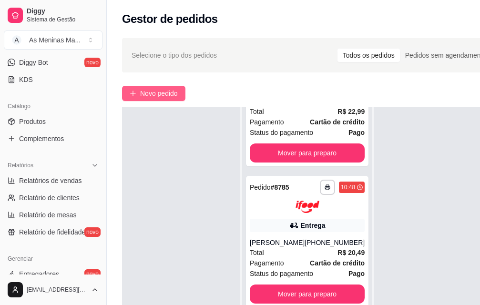
click at [151, 94] on span "Novo pedido" at bounding box center [159, 93] width 38 height 10
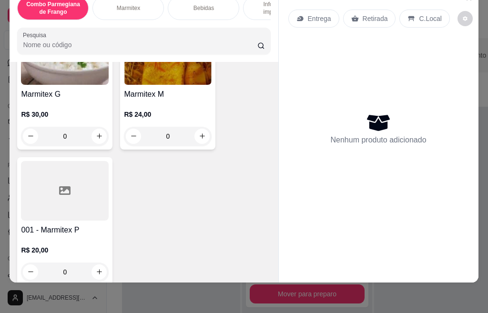
scroll to position [463, 0]
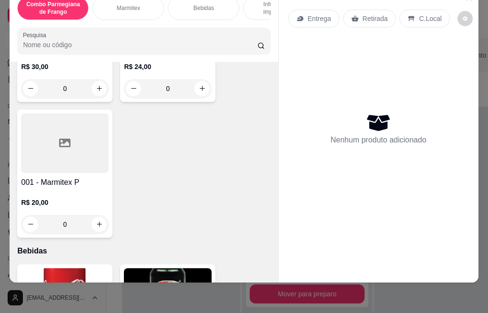
click at [61, 181] on h4 "001 - Marmitex P" at bounding box center [65, 182] width 88 height 11
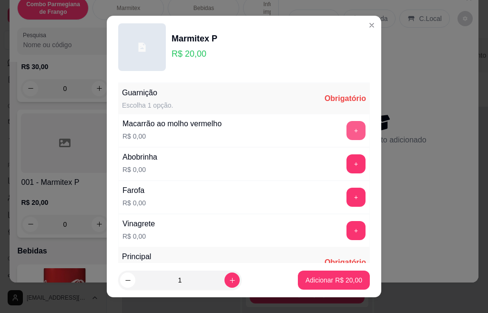
click at [346, 126] on button "+" at bounding box center [355, 130] width 19 height 19
click at [347, 158] on button "+" at bounding box center [356, 163] width 19 height 19
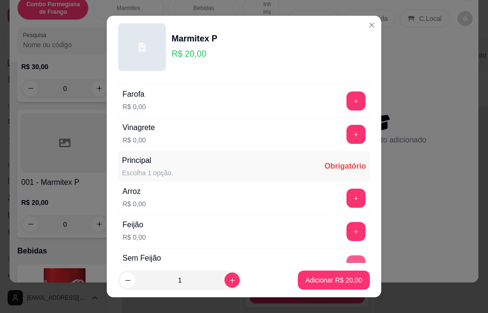
scroll to position [190, 0]
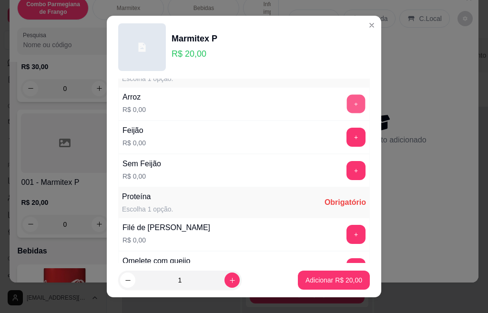
click at [347, 103] on button "+" at bounding box center [356, 103] width 19 height 19
click at [347, 134] on button "+" at bounding box center [356, 137] width 19 height 19
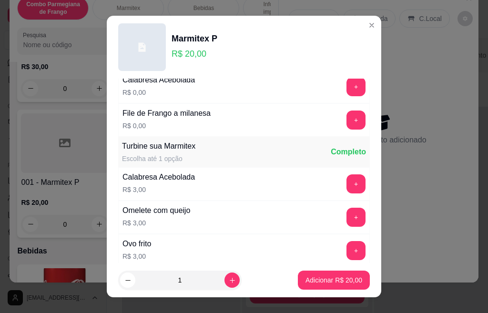
scroll to position [524, 0]
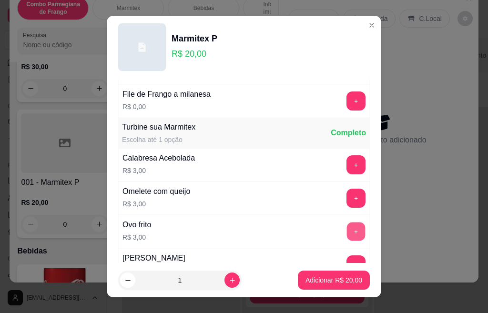
click at [347, 231] on button "+" at bounding box center [356, 231] width 19 height 19
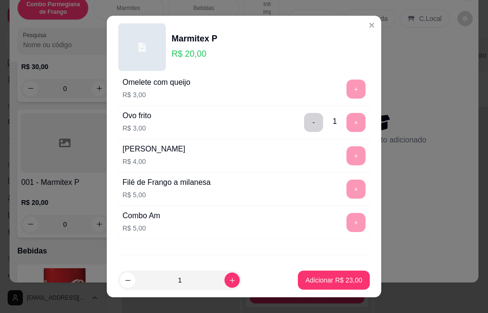
scroll to position [681, 0]
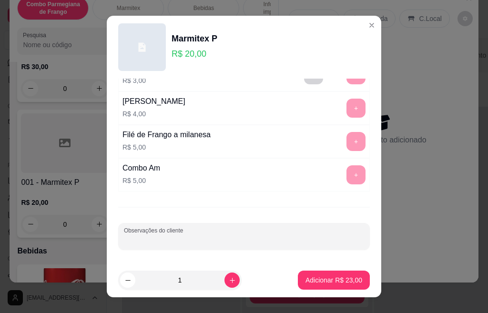
click at [180, 241] on input "Observações do cliente" at bounding box center [244, 240] width 240 height 10
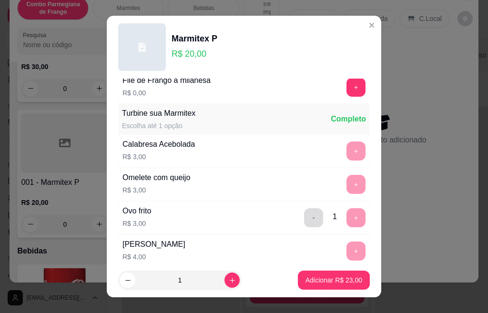
type input "carne"
click at [304, 220] on button "-" at bounding box center [313, 217] width 19 height 19
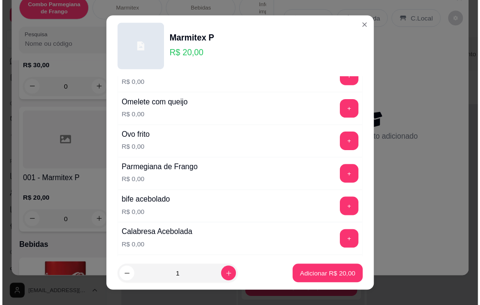
scroll to position [252, 0]
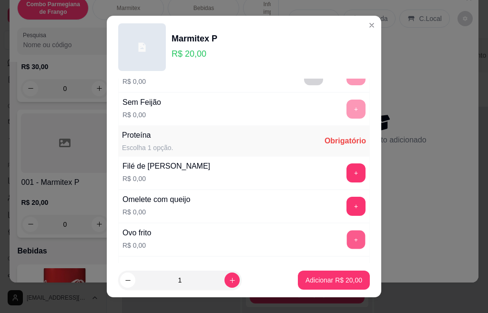
click at [347, 240] on button "+" at bounding box center [356, 239] width 19 height 19
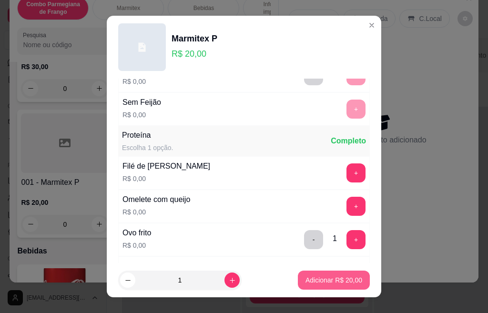
click at [343, 284] on p "Adicionar R$ 20,00" at bounding box center [333, 280] width 57 height 10
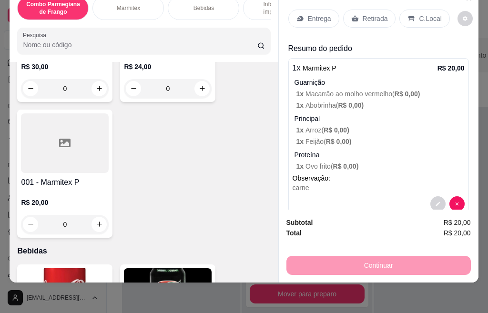
click at [371, 14] on p "Retirada" at bounding box center [374, 19] width 25 height 10
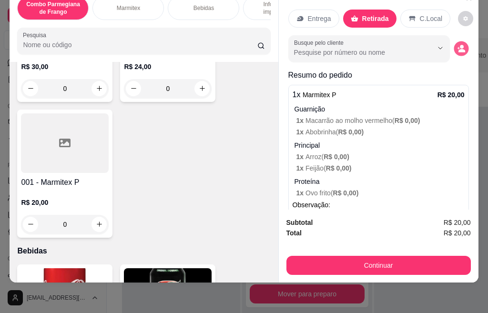
click at [458, 49] on icon "decrease-product-quantity" at bounding box center [461, 50] width 7 height 3
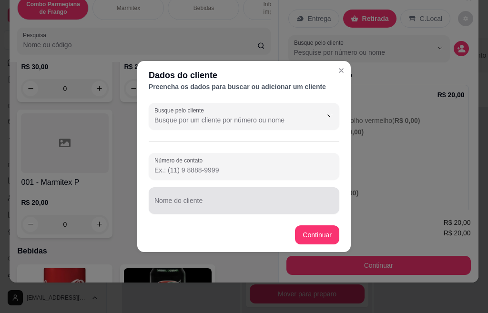
click at [237, 200] on input "Nome do cliente" at bounding box center [243, 205] width 179 height 10
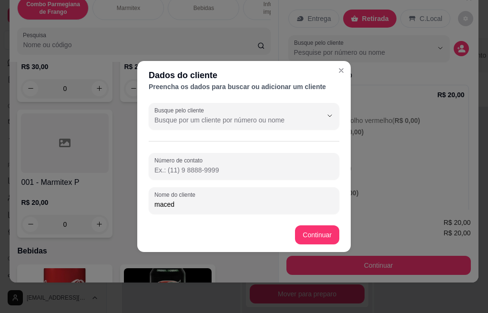
type input "macedo"
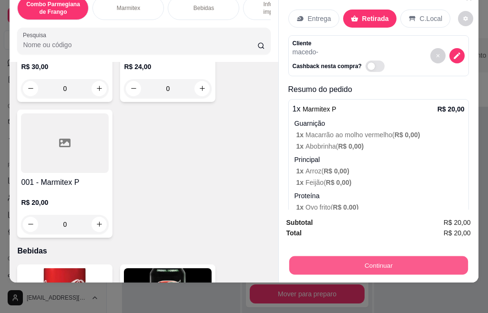
click at [343, 257] on button "Continuar" at bounding box center [378, 265] width 179 height 19
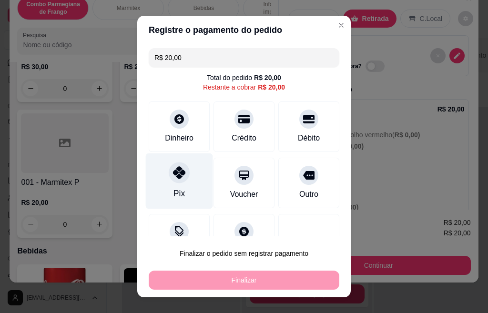
click at [180, 186] on div "Pix" at bounding box center [179, 181] width 67 height 56
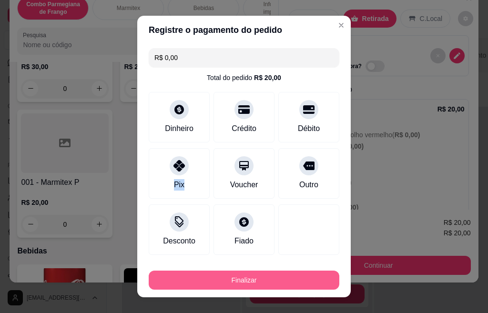
click at [232, 280] on button "Finalizar" at bounding box center [244, 279] width 190 height 19
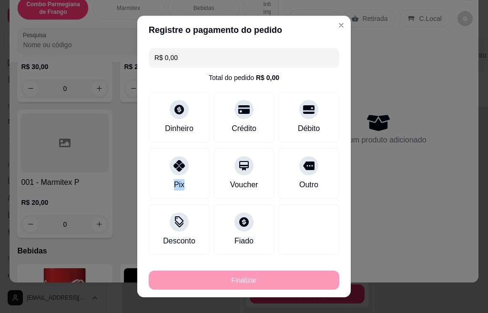
type input "-R$ 20,00"
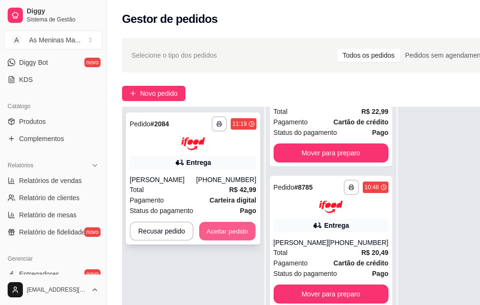
click at [220, 221] on button "Aceitar pedido" at bounding box center [227, 230] width 56 height 19
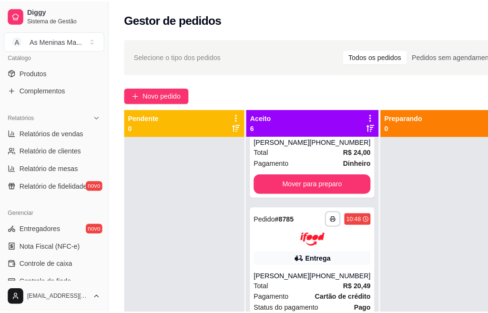
scroll to position [372, 0]
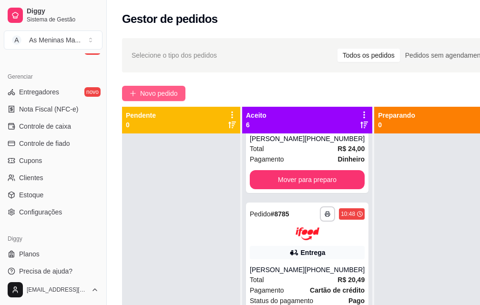
click at [157, 97] on span "Novo pedido" at bounding box center [159, 93] width 38 height 10
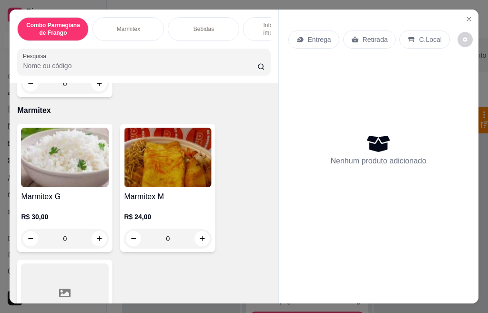
scroll to position [429, 0]
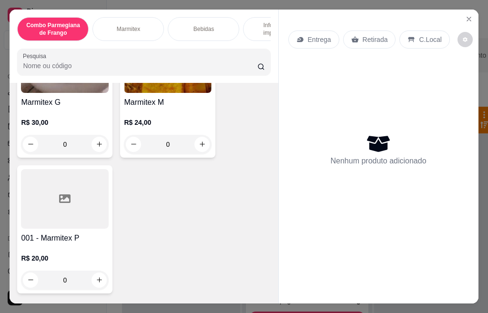
click at [65, 120] on div "R$ 30,00 0" at bounding box center [65, 131] width 88 height 46
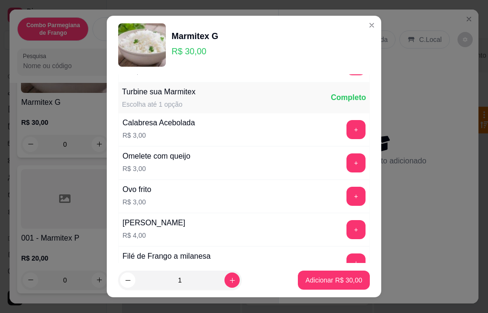
scroll to position [438, 0]
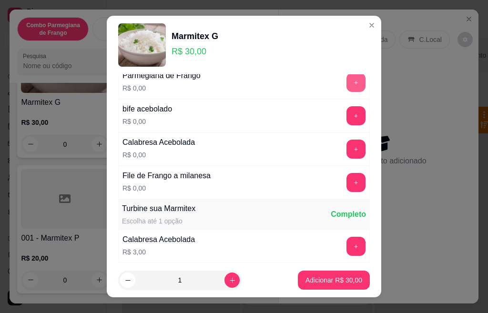
click at [346, 82] on button "+" at bounding box center [355, 82] width 19 height 19
click at [346, 112] on button "+" at bounding box center [355, 115] width 19 height 19
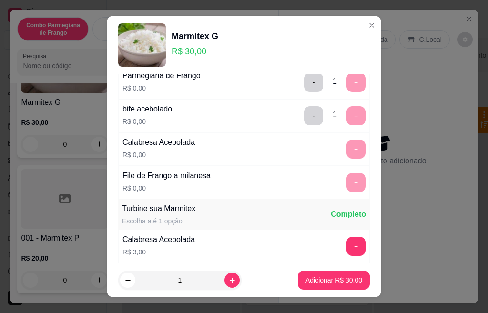
click at [342, 154] on div "+" at bounding box center [355, 149] width 27 height 19
click at [342, 173] on div "+" at bounding box center [355, 182] width 27 height 19
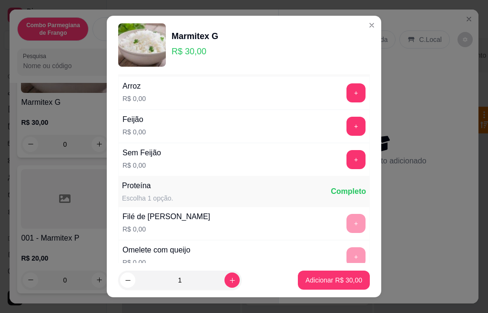
scroll to position [152, 0]
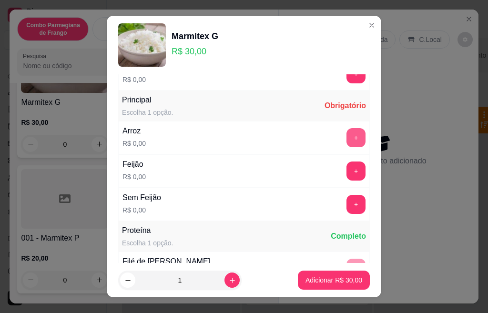
click at [346, 142] on button "+" at bounding box center [355, 137] width 19 height 19
click at [346, 174] on button "+" at bounding box center [355, 170] width 19 height 19
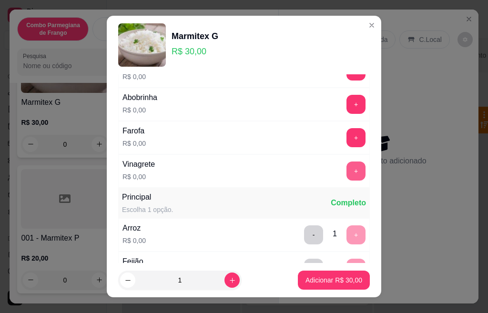
scroll to position [0, 0]
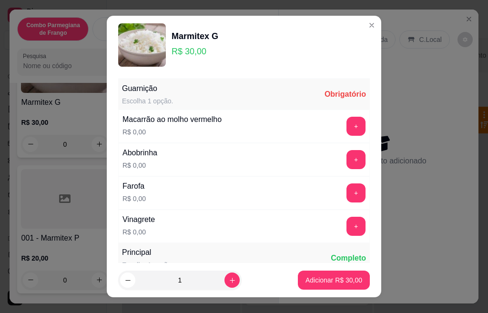
click at [335, 135] on div "Macarrão ao molho vermelho R$ 0,00 +" at bounding box center [243, 126] width 251 height 33
click at [347, 129] on button "+" at bounding box center [356, 126] width 19 height 19
click at [346, 161] on button "+" at bounding box center [355, 159] width 19 height 19
click at [346, 195] on button "+" at bounding box center [355, 192] width 19 height 19
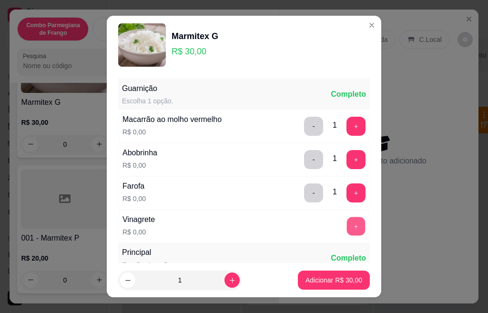
click at [347, 227] on button "+" at bounding box center [356, 226] width 19 height 19
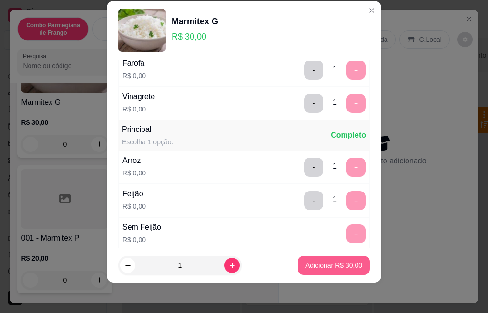
scroll to position [169, 0]
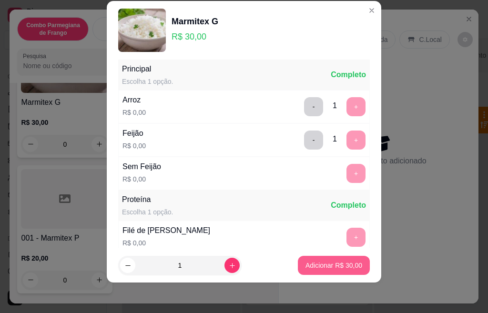
click at [334, 270] on p "Adicionar R$ 30,00" at bounding box center [333, 265] width 57 height 10
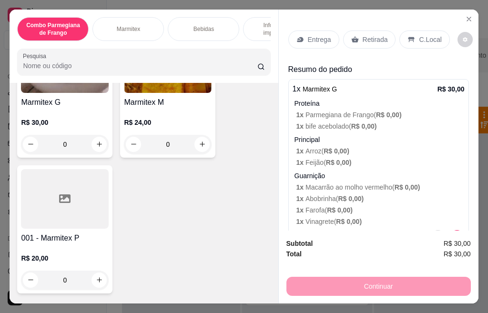
click at [373, 35] on p "Retirada" at bounding box center [374, 40] width 25 height 10
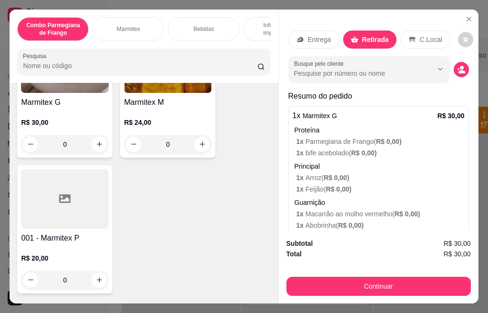
click at [457, 69] on icon "decrease-product-quantity" at bounding box center [461, 69] width 9 height 9
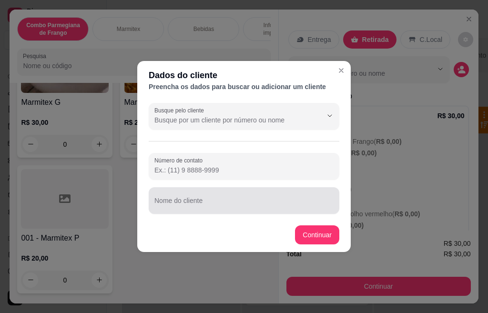
click at [216, 203] on input "Nome do cliente" at bounding box center [243, 205] width 179 height 10
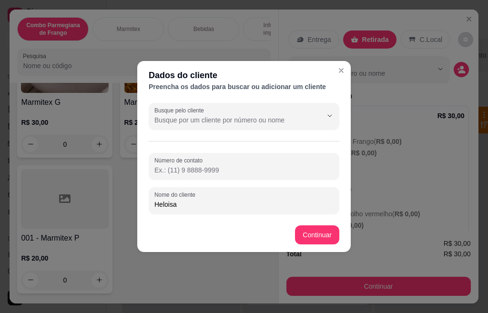
type input "Heloisa"
click at [190, 173] on input "Número de contato" at bounding box center [243, 170] width 179 height 10
type input "[PHONE_NUMBER]"
drag, startPoint x: 318, startPoint y: 225, endPoint x: 320, endPoint y: 230, distance: 6.0
click at [318, 227] on footer "Continuar" at bounding box center [243, 235] width 213 height 34
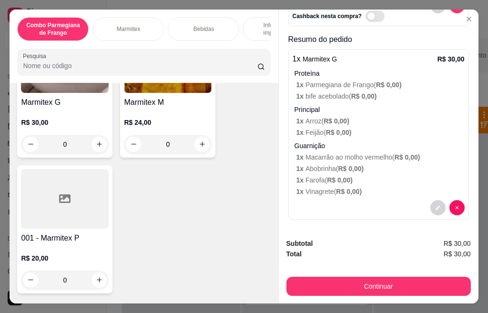
scroll to position [73, 0]
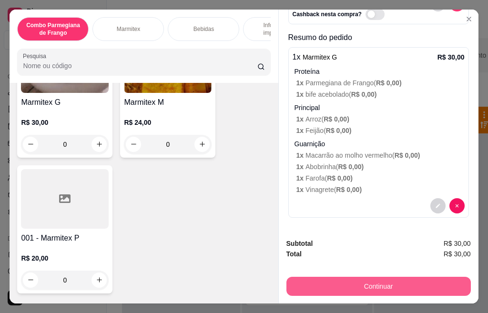
click at [329, 279] on button "Continuar" at bounding box center [378, 286] width 184 height 19
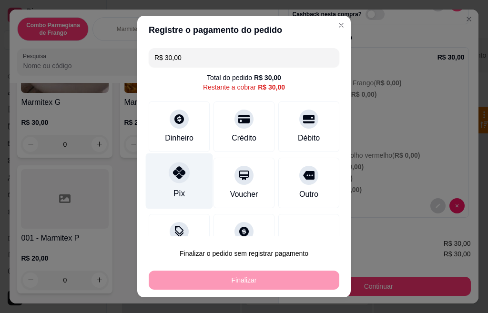
click at [168, 187] on div "Pix" at bounding box center [179, 181] width 67 height 56
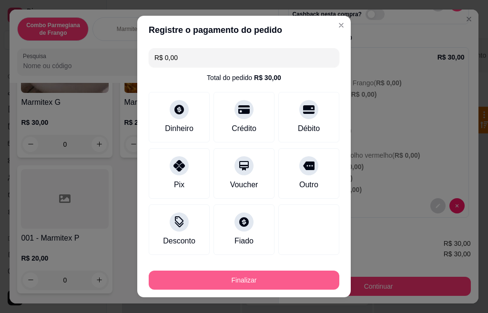
click at [239, 280] on button "Finalizar" at bounding box center [244, 279] width 190 height 19
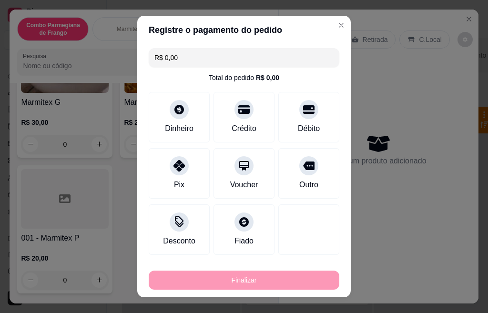
type input "-R$ 30,00"
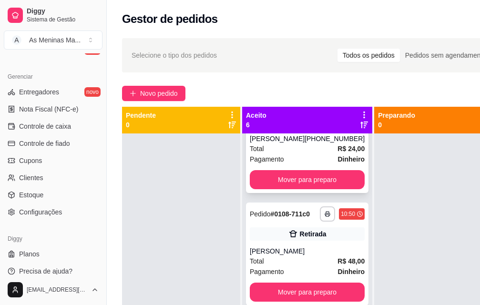
click at [288, 154] on div "Total R$ 24,00" at bounding box center [307, 148] width 115 height 10
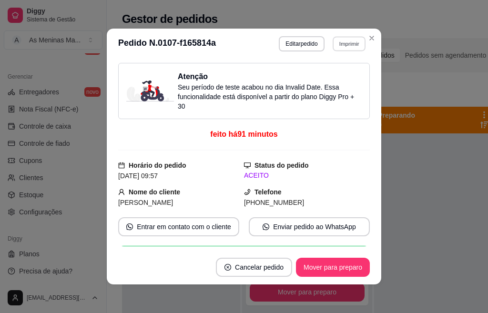
click at [354, 43] on button "Imprimir" at bounding box center [348, 43] width 33 height 15
click at [320, 80] on button "IMPRESSORA" at bounding box center [327, 77] width 69 height 15
click at [342, 268] on button "Mover para preparo" at bounding box center [333, 267] width 74 height 19
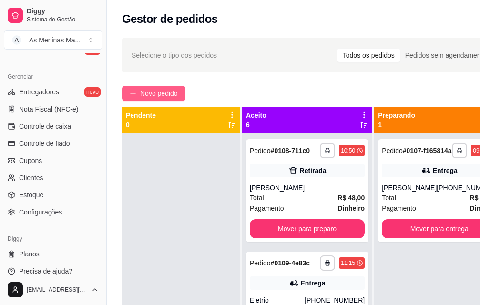
click at [135, 92] on icon "plus" at bounding box center [133, 93] width 7 height 7
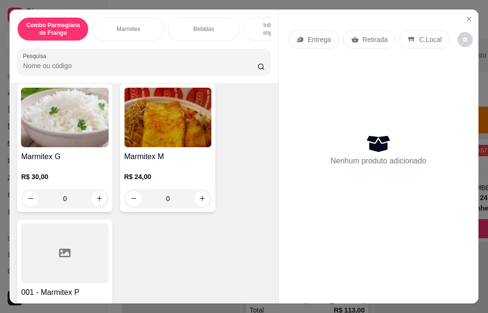
scroll to position [381, 0]
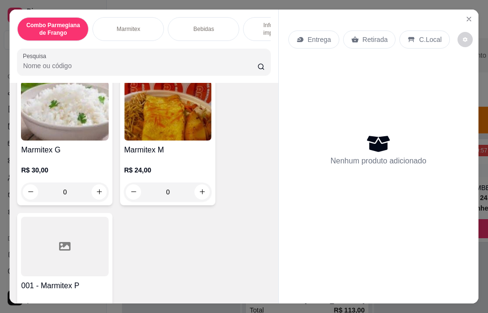
click at [140, 153] on h4 "Marmitex M" at bounding box center [168, 149] width 88 height 11
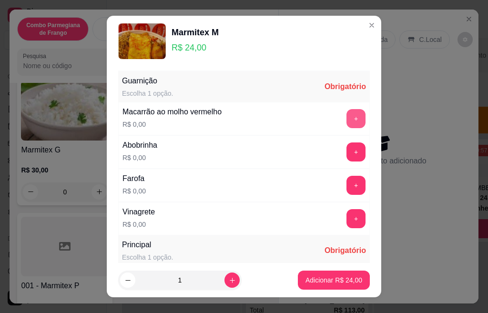
click at [346, 116] on button "+" at bounding box center [355, 118] width 19 height 19
click at [346, 153] on button "+" at bounding box center [355, 151] width 19 height 19
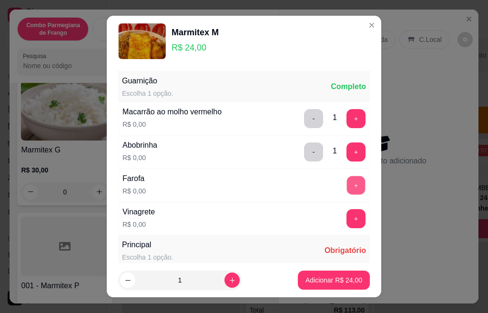
click at [347, 186] on button "+" at bounding box center [356, 185] width 19 height 19
click at [347, 213] on button "+" at bounding box center [356, 218] width 19 height 19
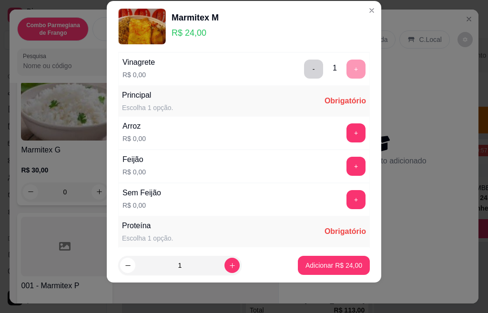
scroll to position [169, 0]
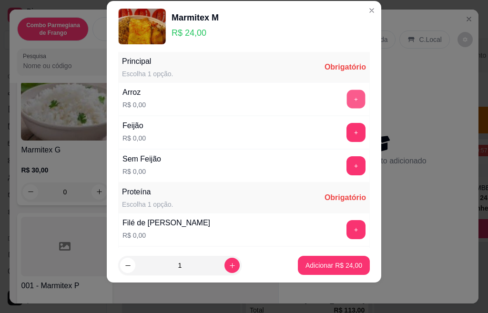
click at [347, 103] on button "+" at bounding box center [356, 99] width 19 height 19
click at [347, 130] on button "+" at bounding box center [356, 132] width 19 height 19
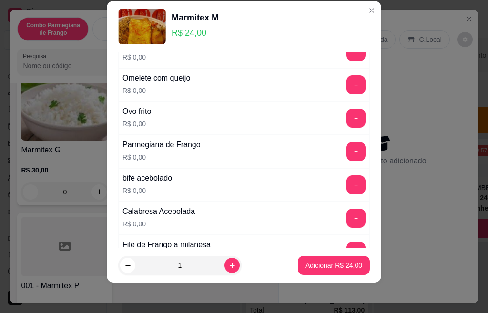
scroll to position [490, 0]
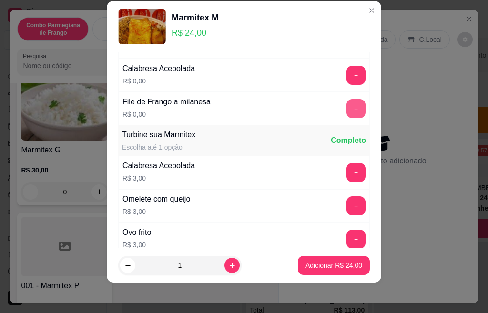
click at [346, 109] on button "+" at bounding box center [355, 108] width 19 height 19
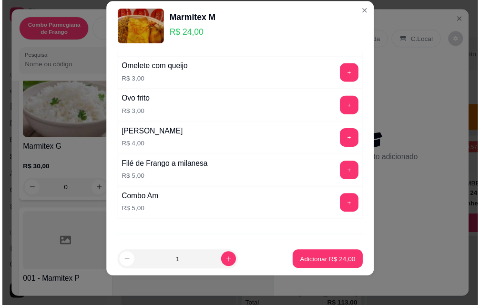
scroll to position [669, 0]
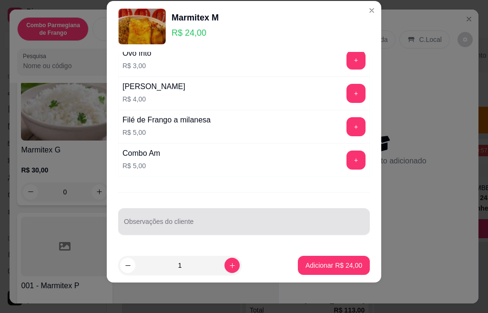
click at [187, 219] on div at bounding box center [244, 221] width 240 height 19
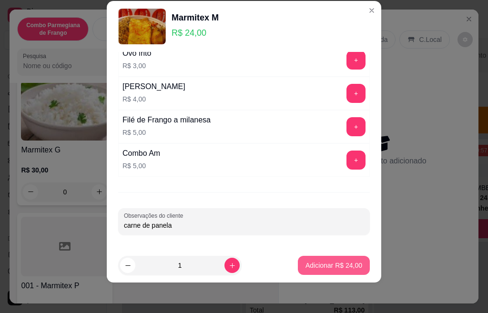
type input "carne de panela"
click at [316, 263] on p "Adicionar R$ 24,00" at bounding box center [333, 265] width 57 height 10
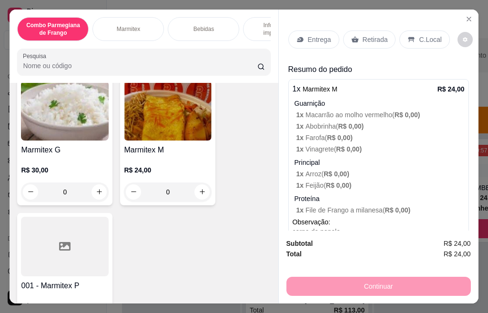
click at [367, 35] on p "Retirada" at bounding box center [374, 40] width 25 height 10
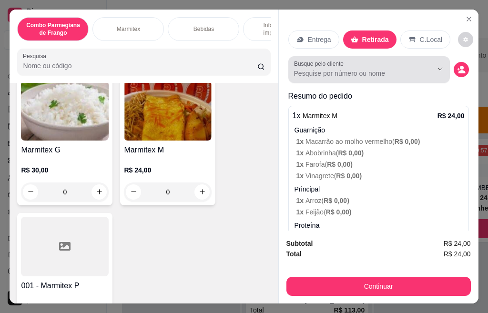
click at [423, 65] on icon "Show suggestions" at bounding box center [427, 69] width 8 height 8
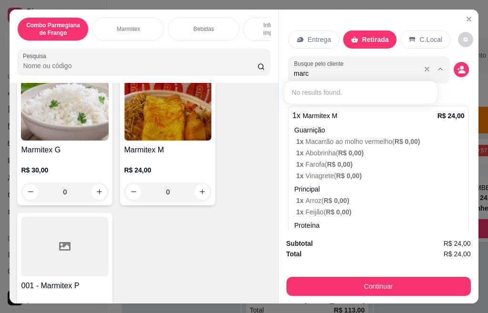
type input "marce"
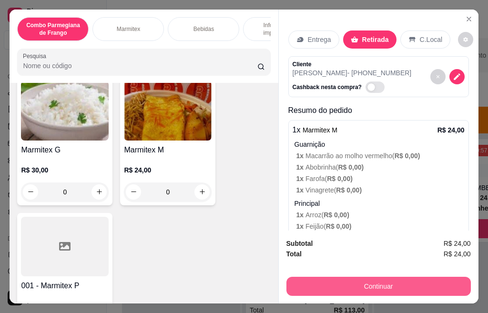
click at [386, 279] on button "Continuar" at bounding box center [378, 286] width 184 height 19
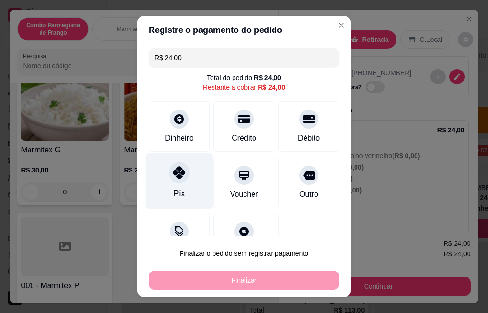
click at [183, 171] on div "Pix" at bounding box center [179, 181] width 67 height 56
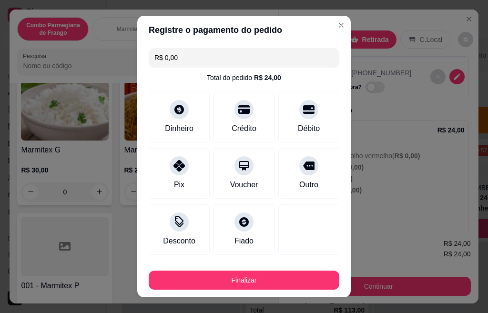
click at [190, 263] on footer "Finalizar" at bounding box center [243, 278] width 213 height 38
click at [193, 277] on button "Finalizar" at bounding box center [244, 279] width 190 height 19
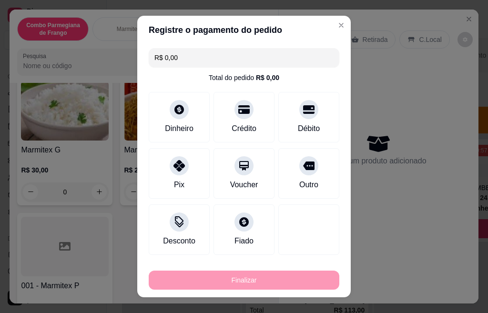
type input "-R$ 24,00"
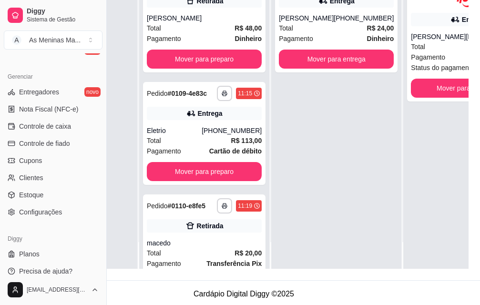
scroll to position [143, 107]
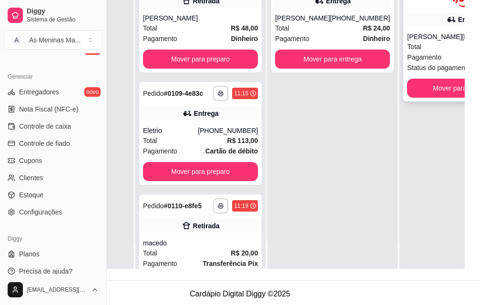
click at [410, 52] on span "Pagamento" at bounding box center [424, 57] width 34 height 10
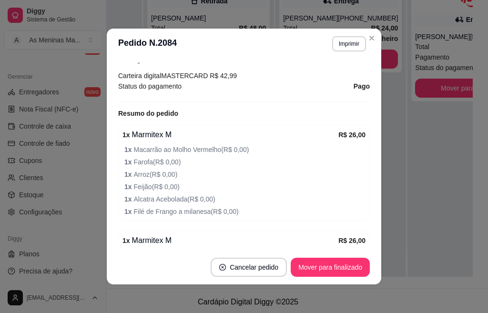
scroll to position [286, 0]
click at [342, 48] on button "Imprimir" at bounding box center [349, 43] width 34 height 15
click at [321, 80] on button "IMPRESSORA" at bounding box center [327, 77] width 67 height 15
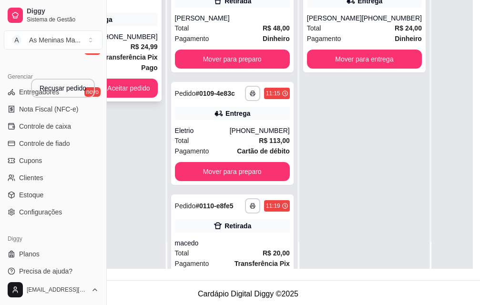
scroll to position [0, 0]
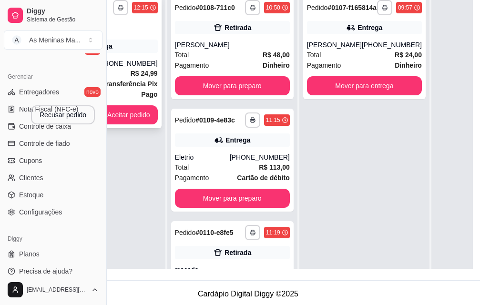
click at [134, 122] on button "Aceitar pedido" at bounding box center [129, 114] width 58 height 19
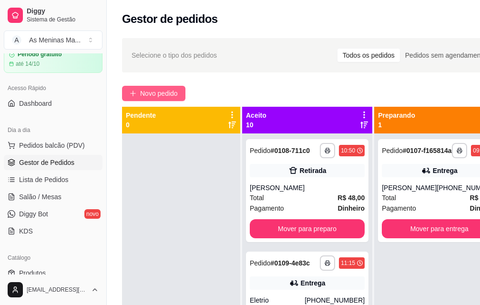
click at [166, 92] on span "Novo pedido" at bounding box center [159, 93] width 38 height 10
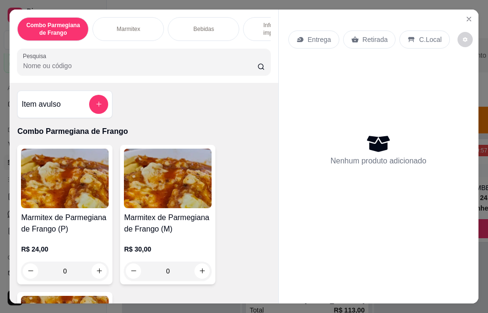
scroll to position [143, 0]
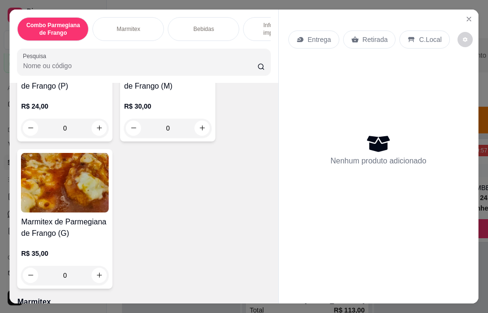
click at [65, 207] on img at bounding box center [65, 183] width 88 height 60
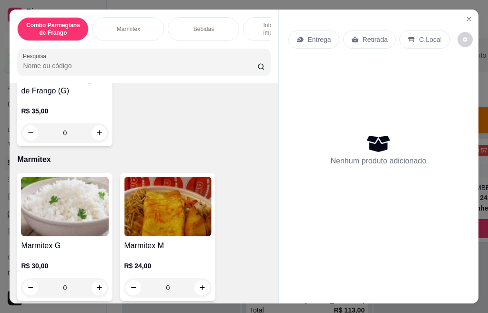
scroll to position [286, 0]
click at [76, 209] on img at bounding box center [65, 206] width 88 height 60
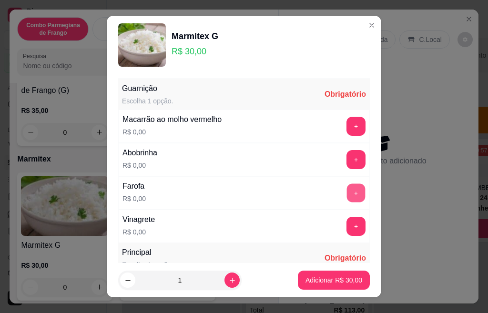
click at [347, 200] on button "+" at bounding box center [356, 192] width 19 height 19
click at [346, 228] on button "+" at bounding box center [355, 226] width 19 height 19
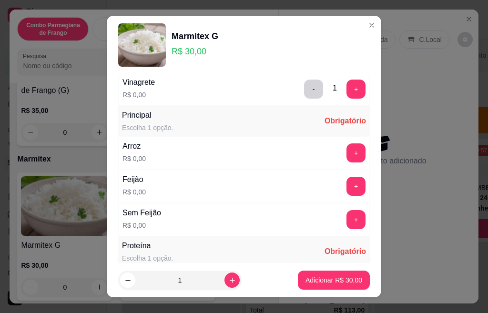
scroll to position [143, 0]
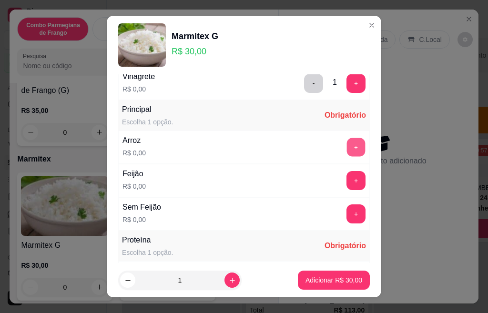
click at [347, 145] on button "+" at bounding box center [356, 147] width 19 height 19
click at [347, 185] on button "+" at bounding box center [356, 180] width 19 height 19
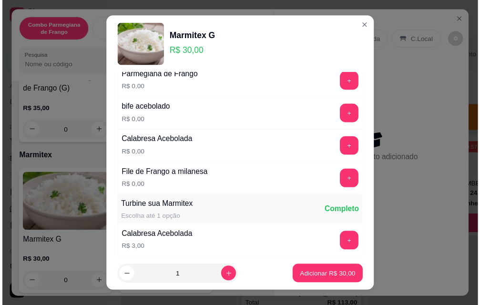
scroll to position [343, 0]
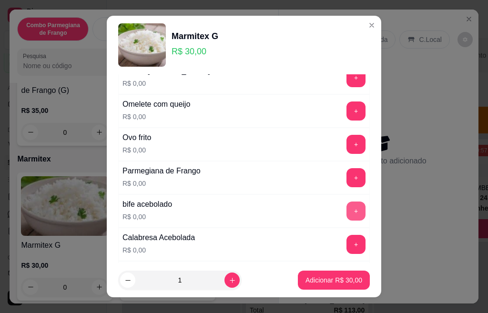
click at [346, 209] on button "+" at bounding box center [355, 210] width 19 height 19
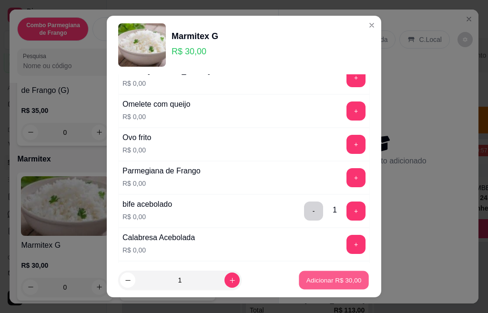
click at [317, 282] on p "Adicionar R$ 30,00" at bounding box center [333, 279] width 55 height 9
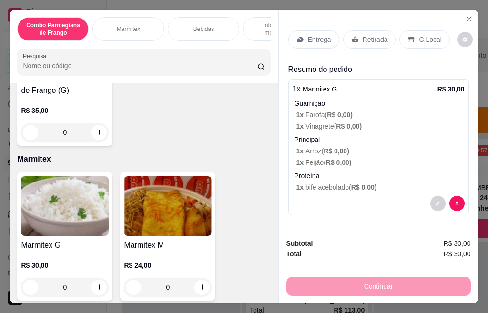
click at [367, 39] on p "Retirada" at bounding box center [374, 40] width 25 height 10
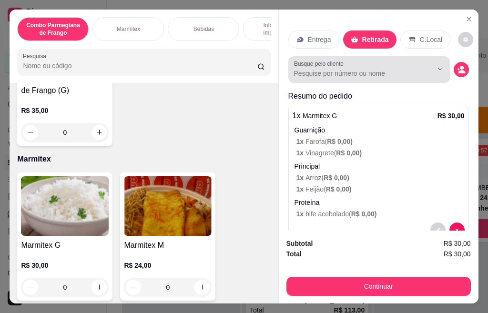
click at [348, 70] on input "Busque pelo cliente" at bounding box center [355, 74] width 123 height 10
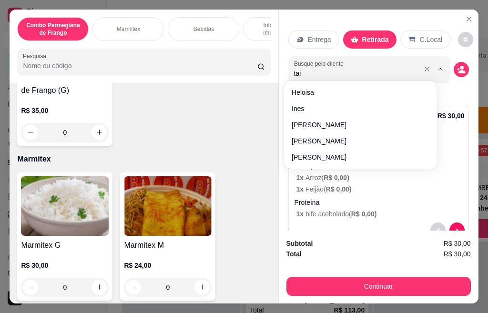
type input "taiz"
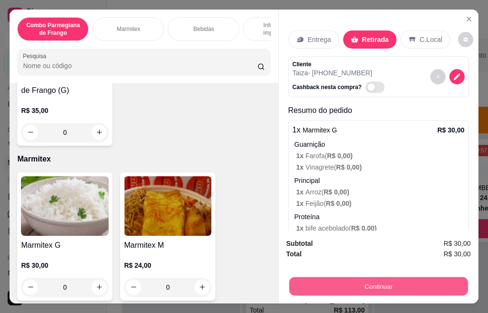
click at [376, 280] on button "Continuar" at bounding box center [378, 286] width 179 height 19
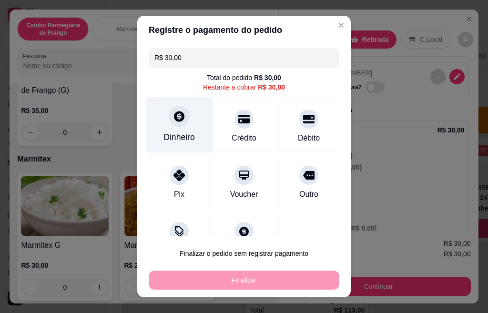
click at [169, 120] on div at bounding box center [179, 116] width 21 height 21
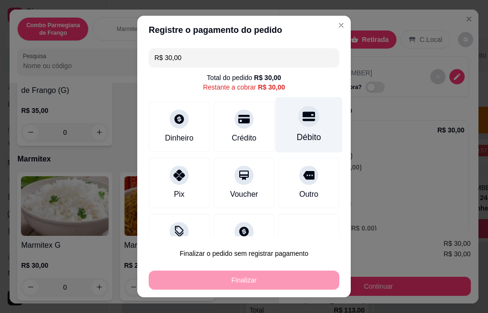
click at [297, 134] on div "Débito" at bounding box center [309, 137] width 24 height 12
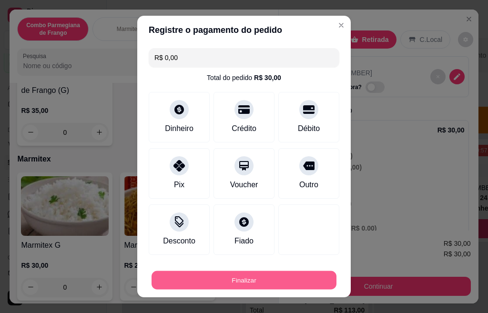
click at [261, 281] on button "Finalizar" at bounding box center [243, 280] width 185 height 19
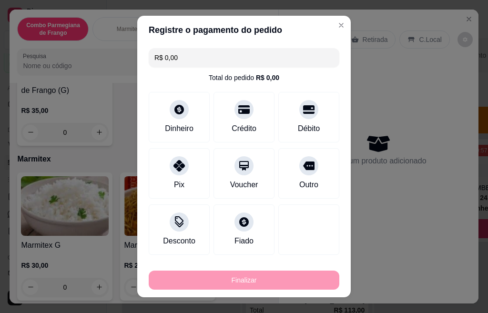
type input "-R$ 30,00"
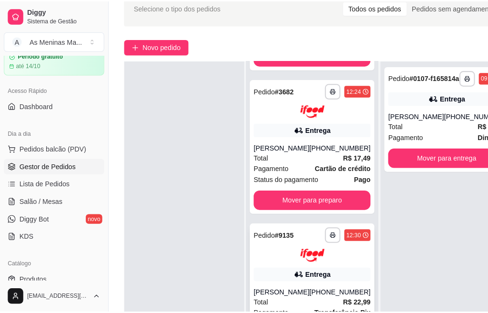
scroll to position [869, 0]
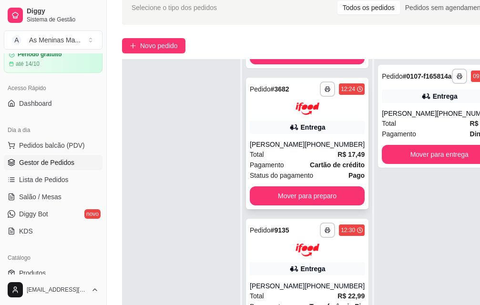
click at [278, 140] on div "[PERSON_NAME]" at bounding box center [277, 145] width 55 height 10
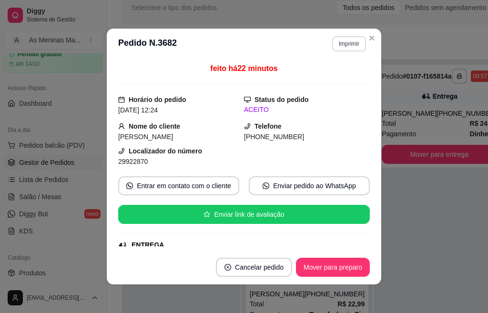
click at [347, 39] on button "Imprimir" at bounding box center [349, 43] width 34 height 15
click at [343, 74] on button "IMPRESSORA" at bounding box center [328, 77] width 69 height 15
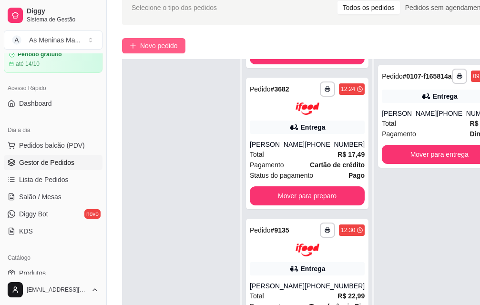
click at [158, 44] on span "Novo pedido" at bounding box center [159, 45] width 38 height 10
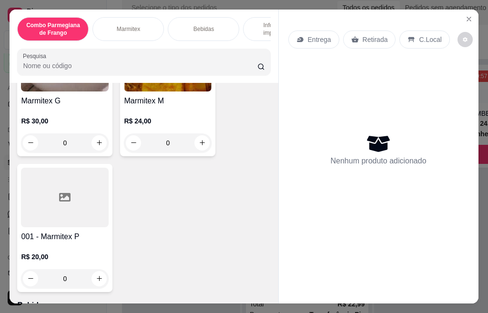
scroll to position [429, 0]
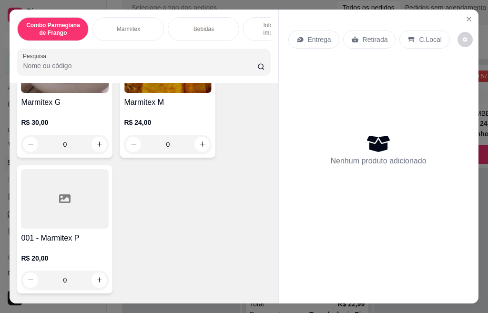
click at [157, 122] on p "R$ 24,00" at bounding box center [168, 123] width 88 height 10
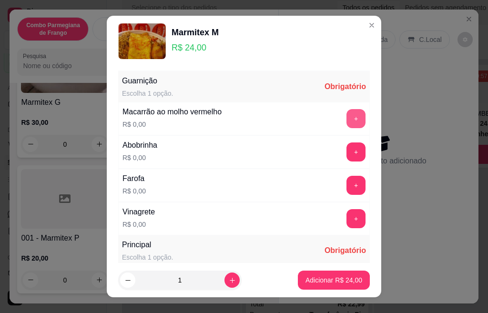
click at [346, 121] on button "+" at bounding box center [355, 118] width 19 height 19
click at [347, 160] on button "+" at bounding box center [356, 151] width 19 height 19
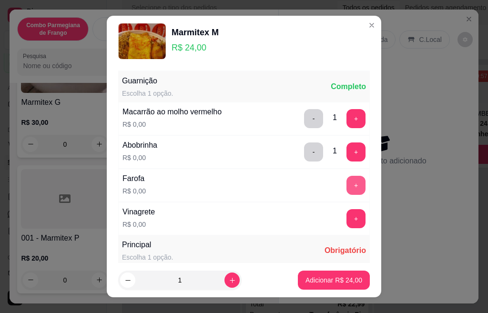
click at [346, 180] on button "+" at bounding box center [355, 185] width 19 height 19
click at [346, 217] on button "+" at bounding box center [355, 218] width 19 height 19
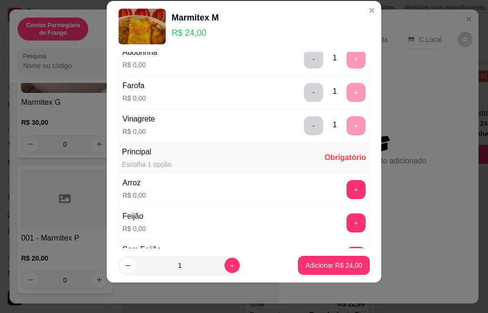
scroll to position [95, 0]
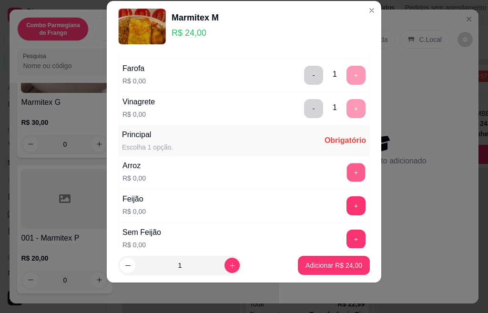
click at [347, 170] on button "+" at bounding box center [356, 172] width 19 height 19
click at [342, 197] on div "+" at bounding box center [355, 205] width 27 height 19
click at [346, 203] on button "+" at bounding box center [355, 205] width 19 height 19
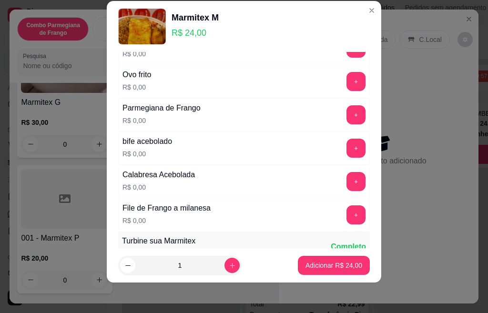
click at [334, 231] on div "Turbine sua Marmitex Escolha até 1 opção Completo" at bounding box center [243, 246] width 251 height 30
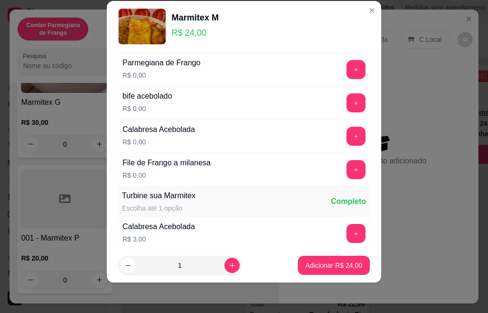
click at [346, 165] on button "+" at bounding box center [355, 169] width 19 height 19
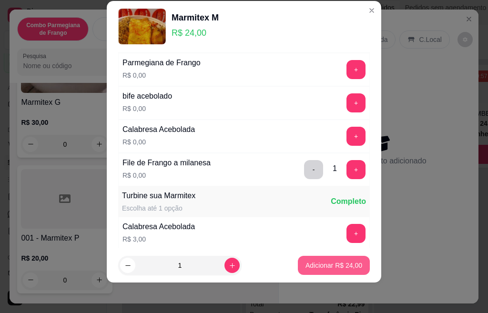
click at [335, 269] on p "Adicionar R$ 24,00" at bounding box center [333, 265] width 57 height 10
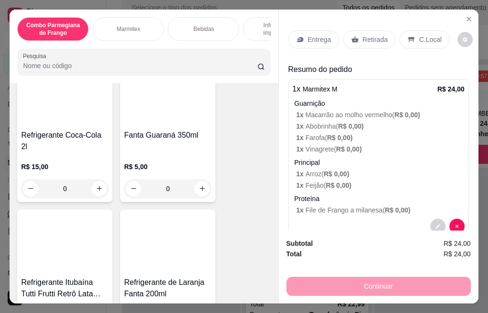
scroll to position [1048, 0]
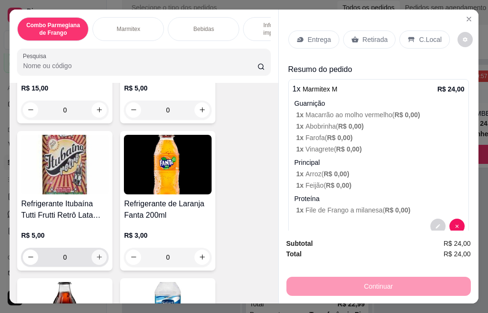
click at [96, 253] on icon "increase-product-quantity" at bounding box center [99, 256] width 7 height 7
type input "1"
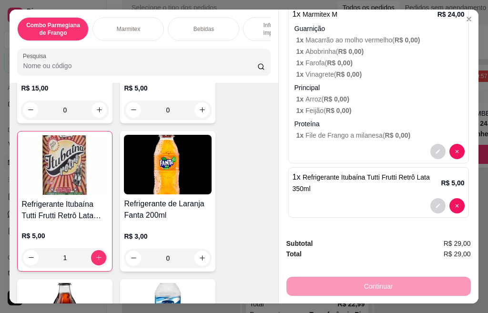
scroll to position [0, 0]
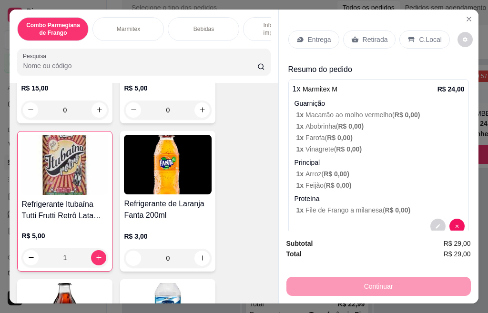
click at [362, 39] on p "Retirada" at bounding box center [374, 40] width 25 height 10
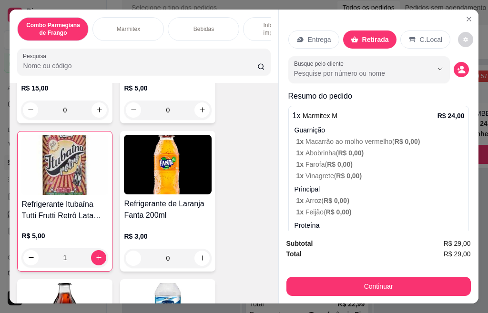
click at [430, 35] on p "C.Local" at bounding box center [431, 40] width 22 height 10
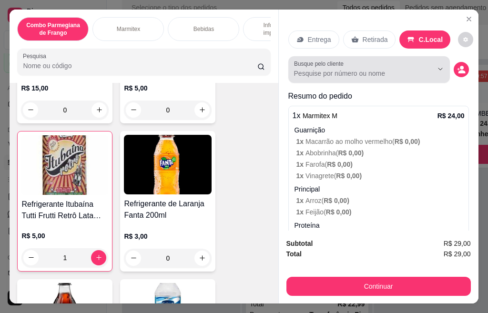
click at [383, 74] on div at bounding box center [369, 69] width 150 height 19
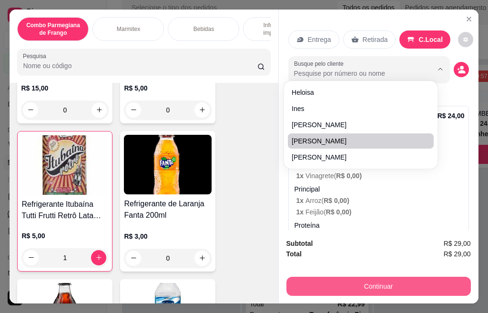
click at [392, 281] on button "Continuar" at bounding box center [378, 286] width 184 height 19
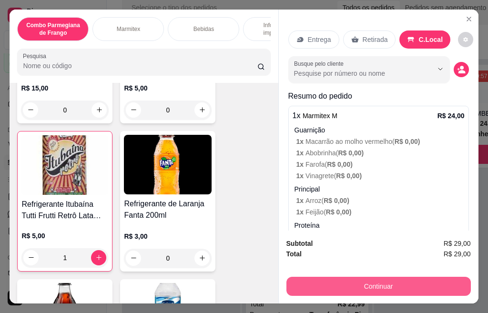
click at [366, 278] on button "Continuar" at bounding box center [378, 286] width 184 height 19
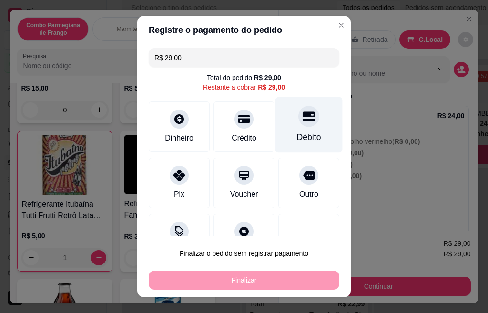
click at [300, 130] on div "Débito" at bounding box center [308, 125] width 67 height 56
type input "R$ 0,00"
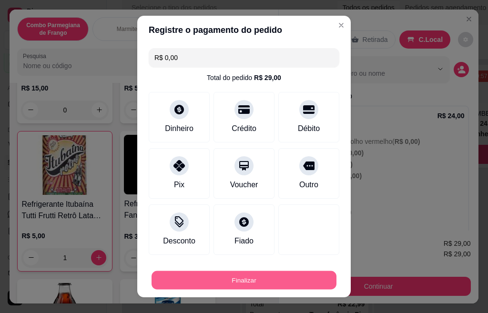
click at [269, 278] on button "Finalizar" at bounding box center [243, 280] width 185 height 19
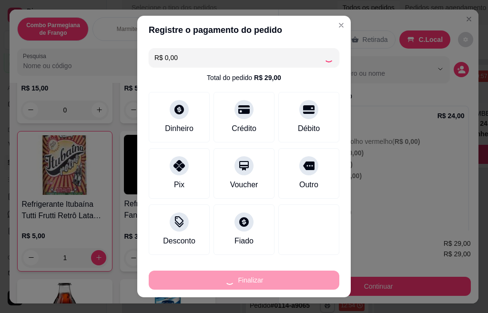
type input "0"
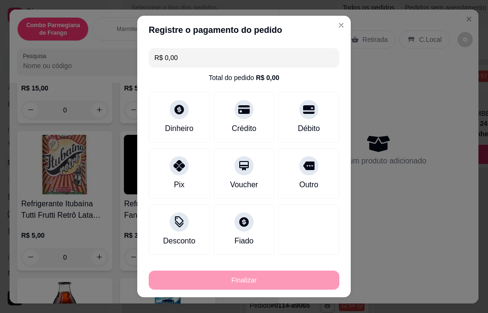
type input "-R$ 29,00"
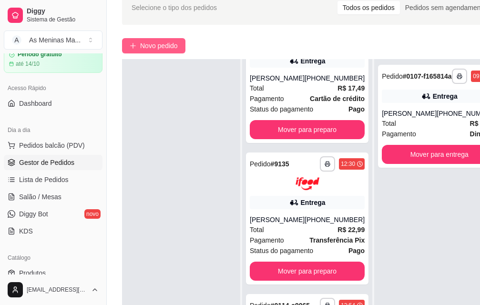
click at [171, 49] on span "Novo pedido" at bounding box center [159, 45] width 38 height 10
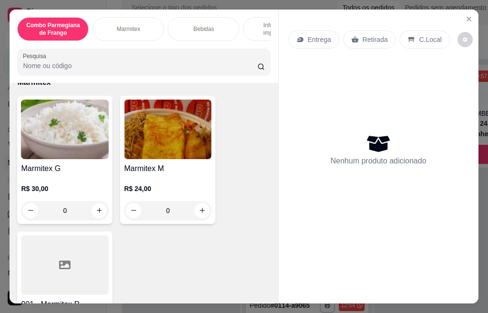
scroll to position [381, 0]
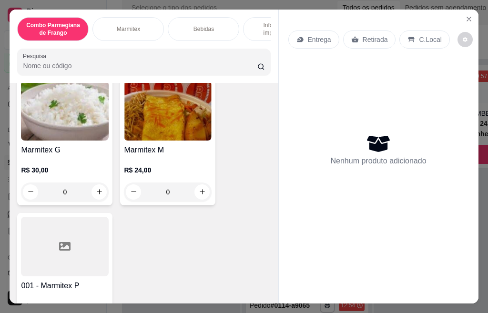
click at [67, 229] on div at bounding box center [65, 247] width 88 height 60
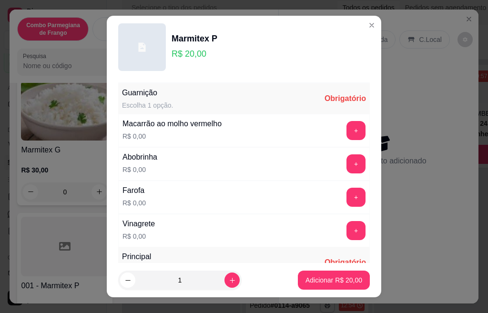
click at [346, 136] on button "+" at bounding box center [355, 130] width 19 height 19
click at [346, 169] on button "+" at bounding box center [355, 163] width 19 height 19
click at [347, 200] on button "+" at bounding box center [356, 197] width 19 height 19
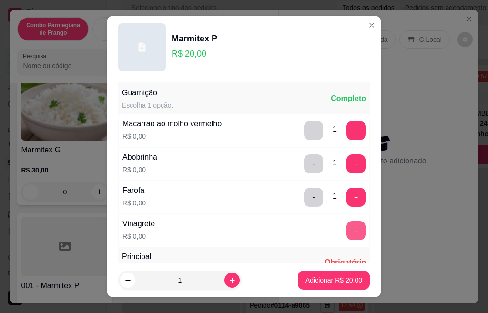
click at [346, 230] on button "+" at bounding box center [355, 230] width 19 height 19
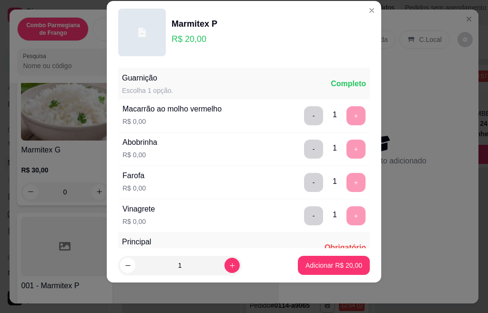
scroll to position [169, 0]
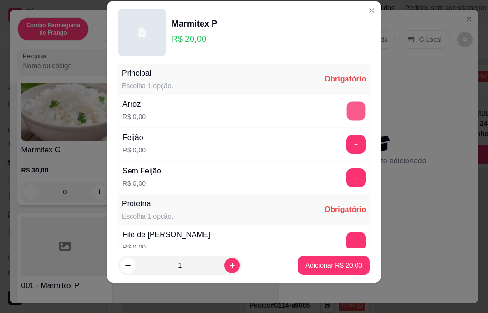
click at [347, 112] on button "+" at bounding box center [356, 110] width 19 height 19
click at [346, 151] on button "+" at bounding box center [355, 144] width 19 height 19
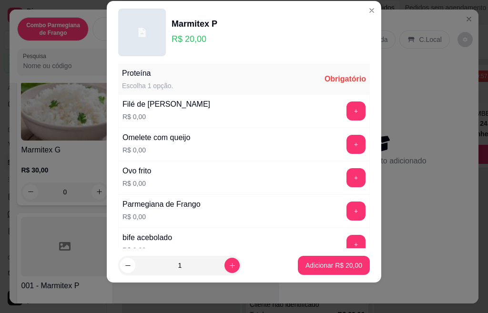
scroll to position [719, 0]
click at [347, 114] on button "+" at bounding box center [356, 110] width 19 height 19
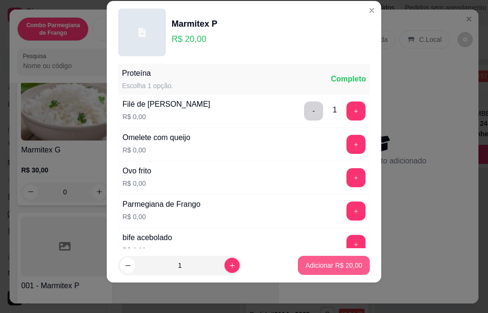
click at [305, 267] on p "Adicionar R$ 20,00" at bounding box center [333, 265] width 57 height 10
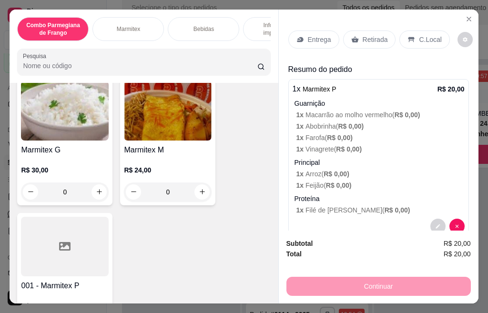
click at [372, 39] on p "Retirada" at bounding box center [374, 40] width 25 height 10
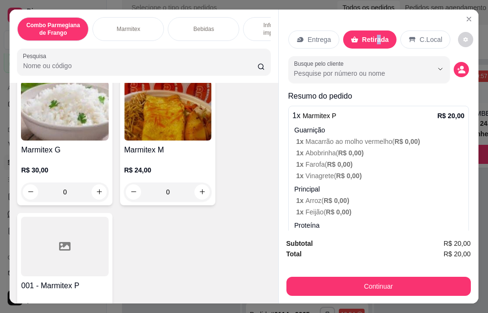
scroll to position [0, 0]
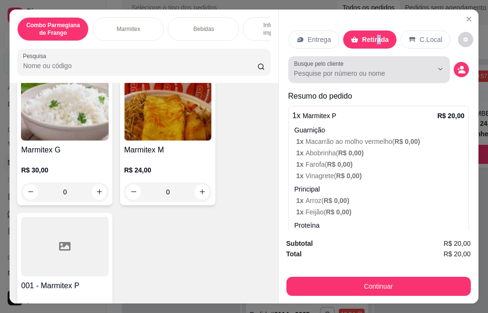
click at [396, 69] on input "Busque pelo cliente" at bounding box center [355, 74] width 123 height 10
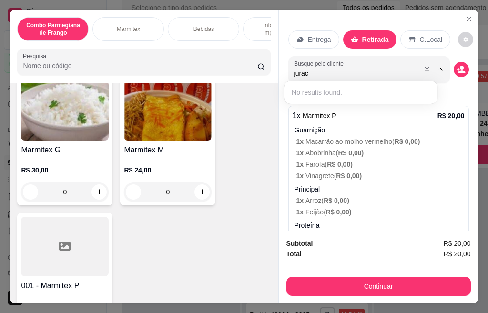
type input "jurac"
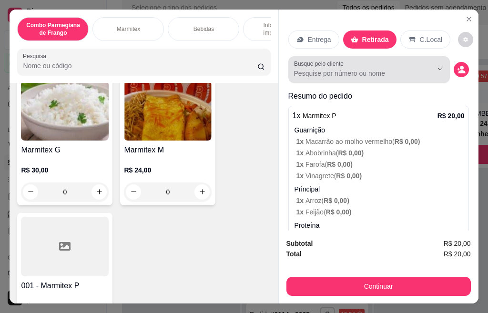
click at [317, 74] on div at bounding box center [369, 69] width 150 height 19
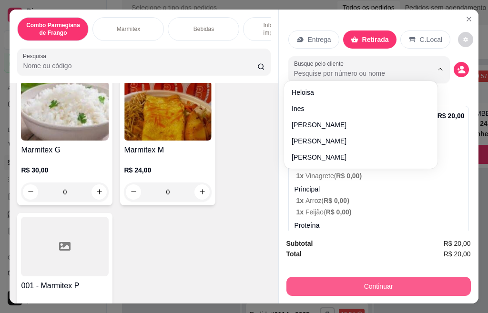
click at [415, 282] on button "Continuar" at bounding box center [378, 286] width 184 height 19
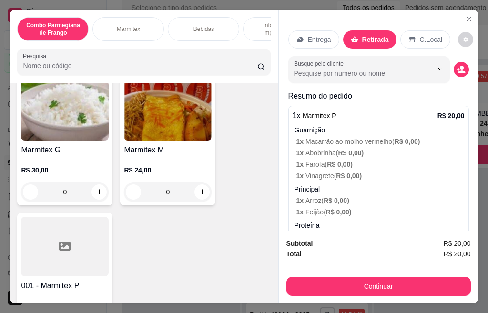
scroll to position [47, 0]
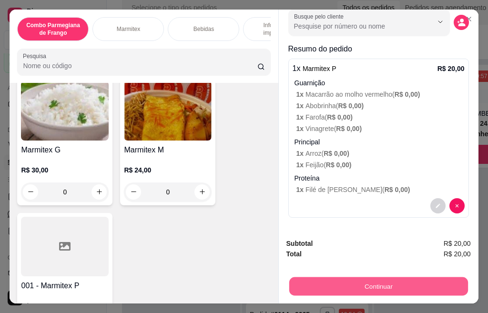
click at [341, 282] on button "Continuar" at bounding box center [378, 286] width 179 height 19
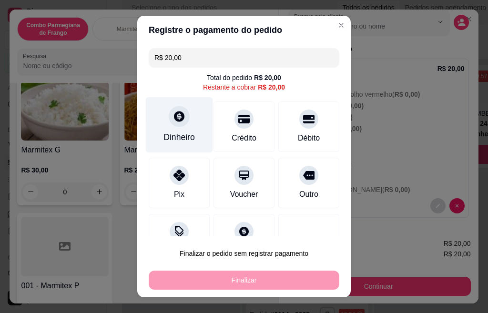
click at [159, 118] on div "Dinheiro" at bounding box center [179, 125] width 67 height 56
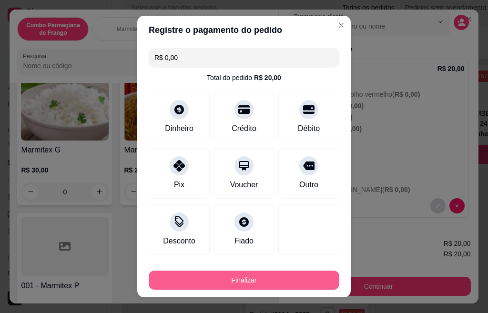
click at [244, 277] on button "Finalizar" at bounding box center [244, 279] width 190 height 19
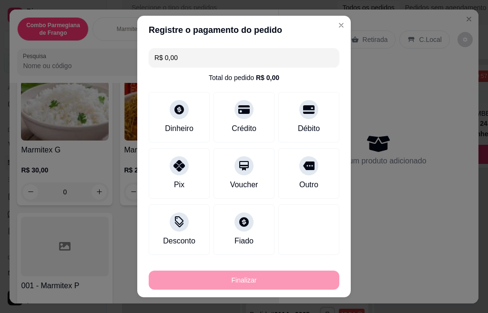
type input "-R$ 20,00"
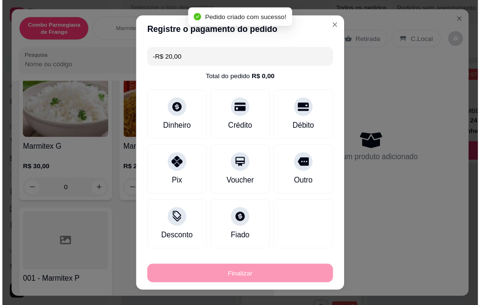
scroll to position [0, 0]
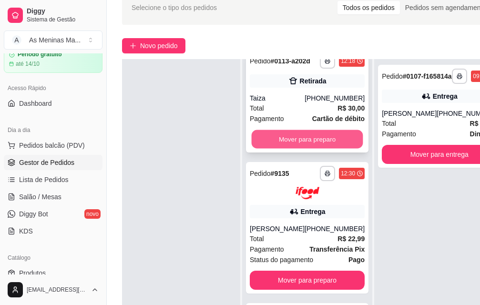
click at [279, 148] on button "Mover para preparo" at bounding box center [306, 139] width 111 height 19
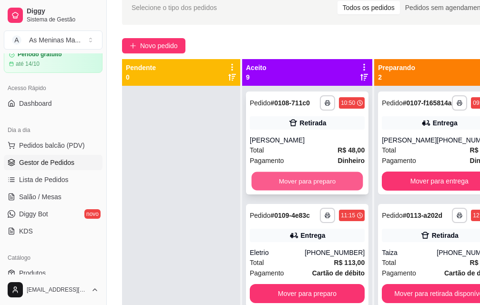
click at [289, 186] on button "Mover para preparo" at bounding box center [306, 181] width 111 height 19
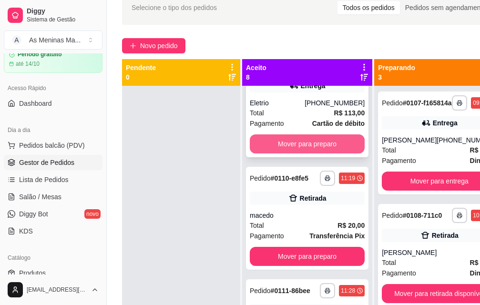
scroll to position [95, 0]
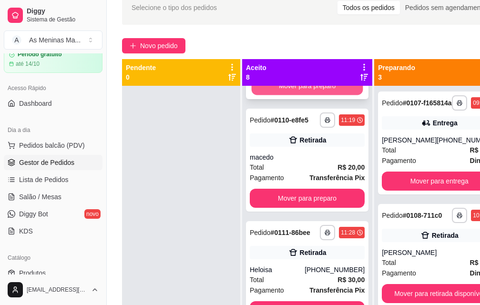
click at [279, 95] on button "Mover para preparo" at bounding box center [306, 86] width 111 height 19
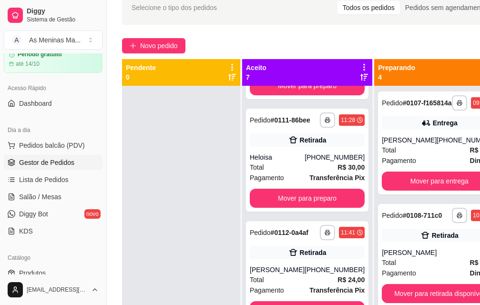
scroll to position [0, 0]
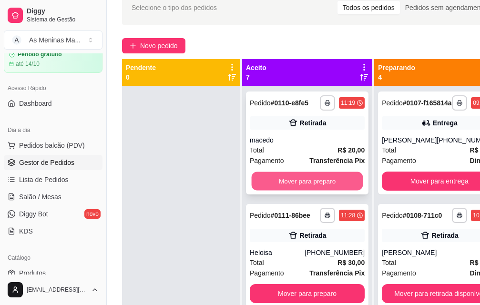
click at [282, 188] on button "Mover para preparo" at bounding box center [306, 181] width 111 height 19
click at [287, 190] on button "Mover para preparo" at bounding box center [307, 180] width 115 height 19
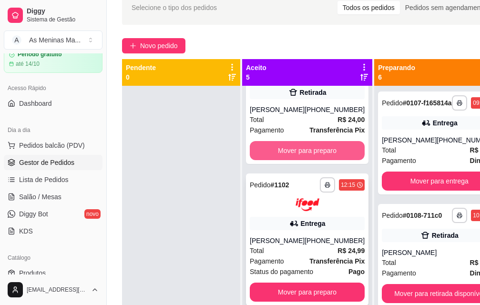
scroll to position [48, 0]
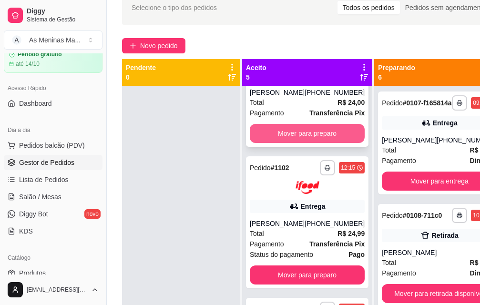
click at [280, 143] on button "Mover para preparo" at bounding box center [307, 133] width 115 height 19
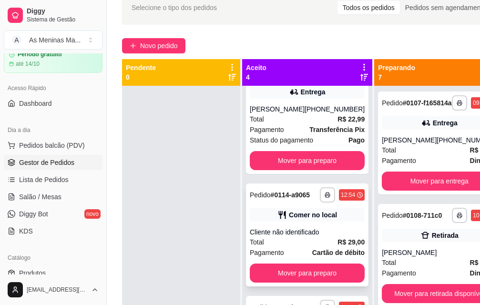
scroll to position [238, 0]
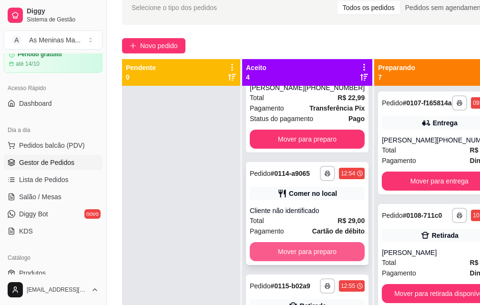
click at [300, 249] on button "Mover para preparo" at bounding box center [307, 251] width 115 height 19
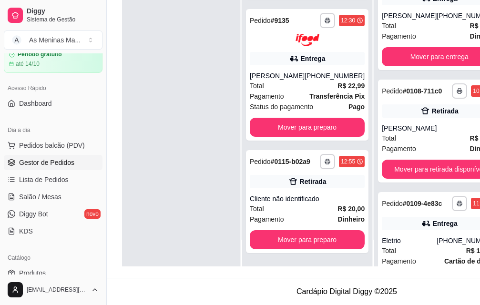
scroll to position [153, 0]
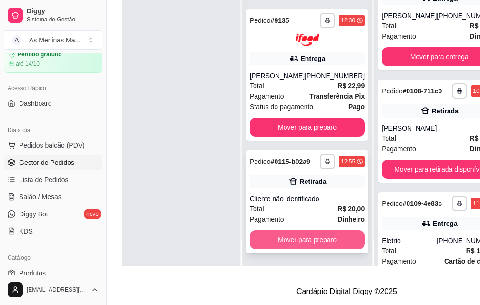
click at [299, 236] on button "Mover para preparo" at bounding box center [307, 239] width 115 height 19
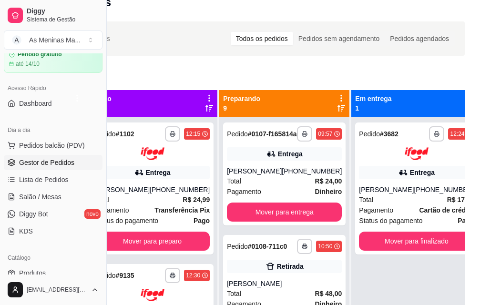
scroll to position [0, 107]
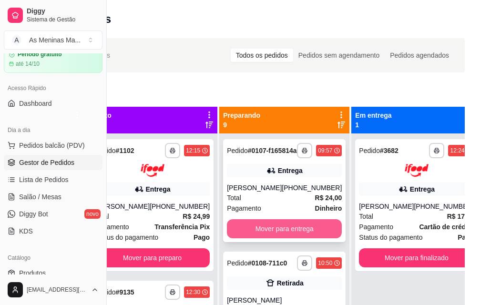
click at [239, 235] on button "Mover para entrega" at bounding box center [284, 228] width 115 height 19
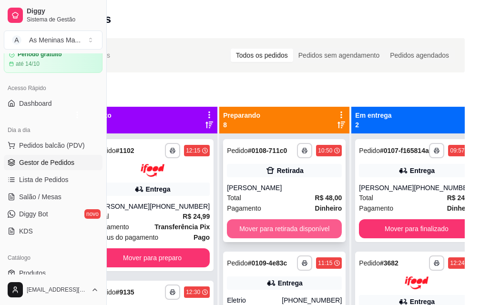
click at [253, 238] on button "Mover para retirada disponível" at bounding box center [284, 228] width 115 height 19
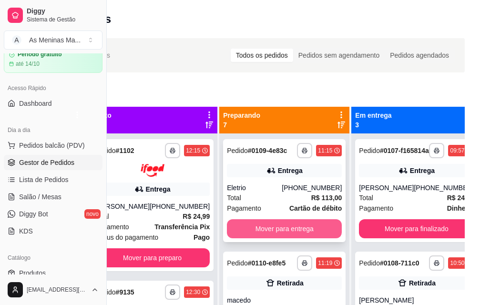
click at [266, 238] on button "Mover para entrega" at bounding box center [284, 228] width 115 height 19
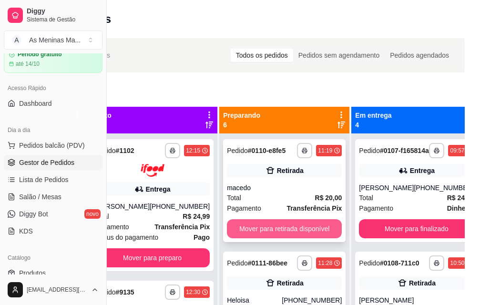
click at [262, 224] on button "Mover para retirada disponível" at bounding box center [284, 228] width 115 height 19
click at [266, 232] on button "Mover para retirada disponível" at bounding box center [284, 229] width 111 height 19
click at [267, 233] on button "Mover para retirada disponível" at bounding box center [284, 229] width 111 height 19
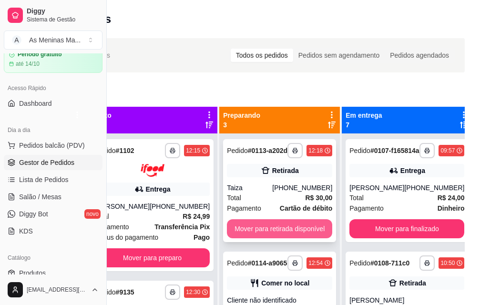
click at [269, 238] on button "Mover para retirada disponível" at bounding box center [279, 228] width 105 height 19
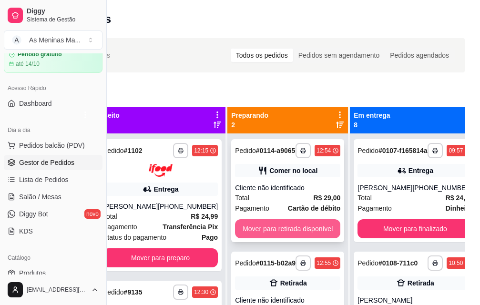
click at [266, 238] on button "Mover para retirada disponível" at bounding box center [287, 228] width 105 height 19
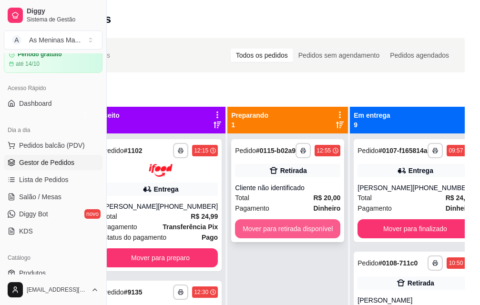
click at [266, 238] on button "Mover para retirada disponível" at bounding box center [287, 228] width 105 height 19
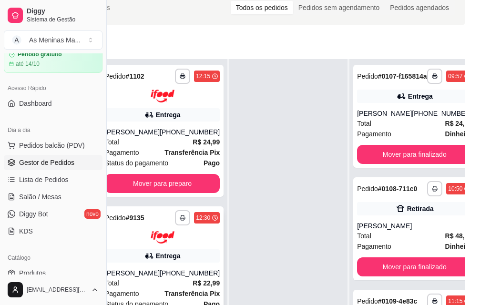
scroll to position [153, 107]
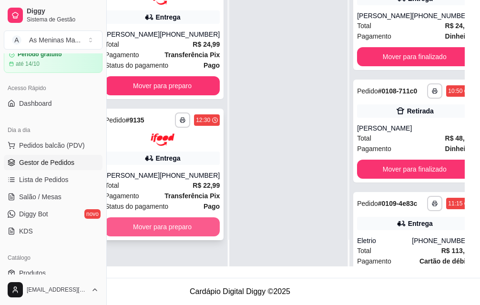
click at [166, 217] on button "Mover para preparo" at bounding box center [162, 226] width 115 height 19
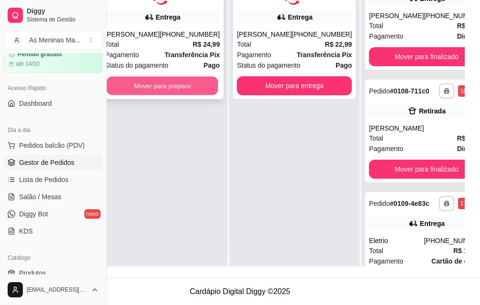
click at [176, 76] on button "Mover para preparo" at bounding box center [162, 85] width 111 height 19
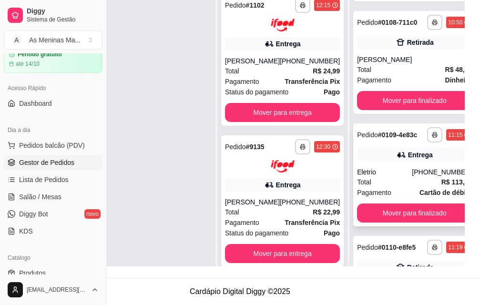
scroll to position [143, 0]
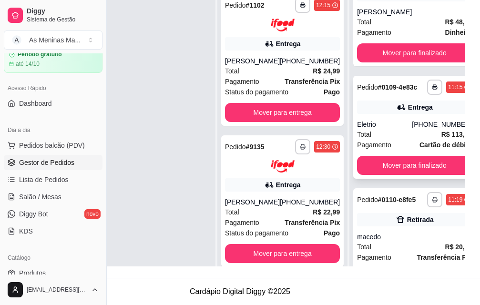
click at [361, 129] on div "Eletrio" at bounding box center [384, 125] width 55 height 10
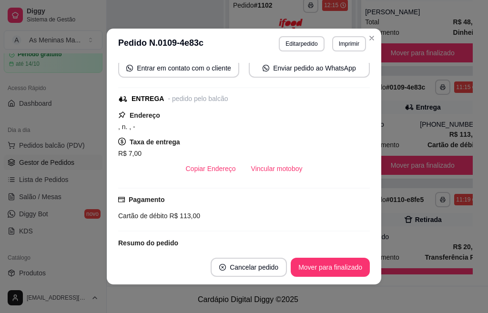
scroll to position [190, 0]
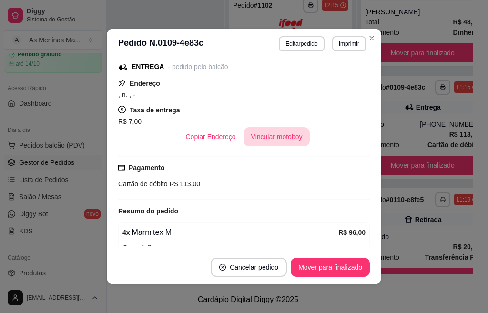
click at [265, 137] on button "Vincular motoboy" at bounding box center [276, 136] width 67 height 19
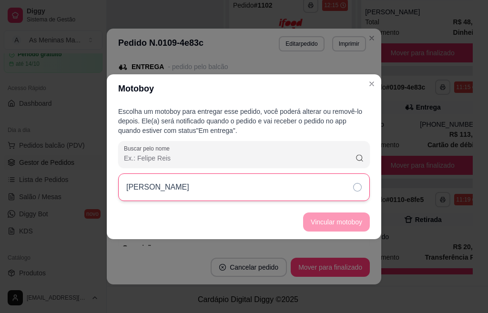
click at [355, 187] on icon at bounding box center [357, 187] width 9 height 9
click at [341, 223] on button "Vincular motoboy" at bounding box center [336, 221] width 67 height 19
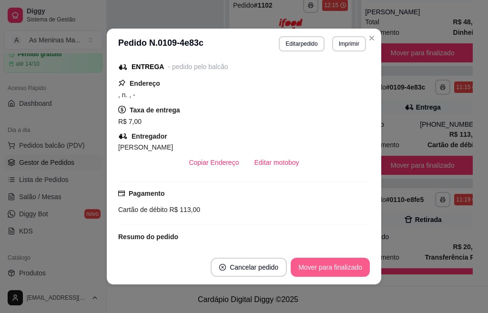
click at [343, 271] on button "Mover para finalizado" at bounding box center [329, 267] width 79 height 19
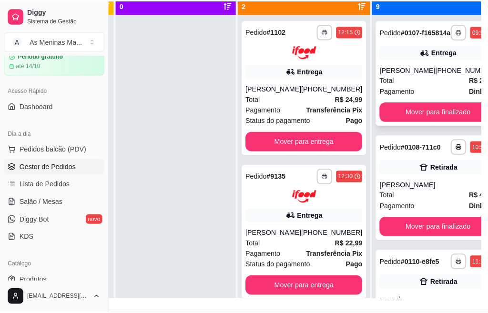
scroll to position [50, 99]
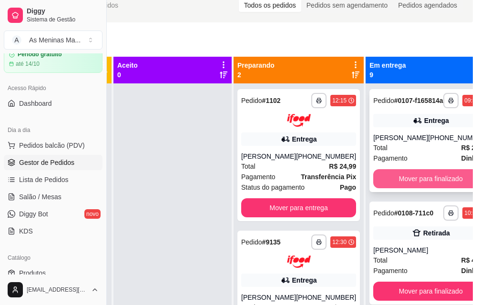
click at [408, 188] on button "Mover para finalizado" at bounding box center [430, 178] width 115 height 19
click at [409, 183] on button "Mover para finalizado" at bounding box center [430, 178] width 115 height 19
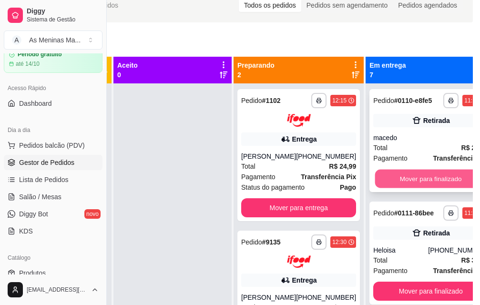
click at [414, 183] on button "Mover para finalizado" at bounding box center [430, 179] width 111 height 19
click at [408, 188] on button "Mover para finalizado" at bounding box center [430, 179] width 111 height 19
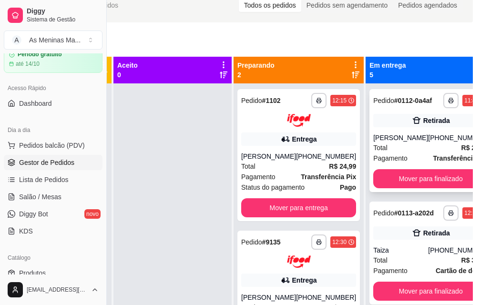
click at [397, 162] on div "Pagamento Transferência Pix" at bounding box center [430, 158] width 115 height 10
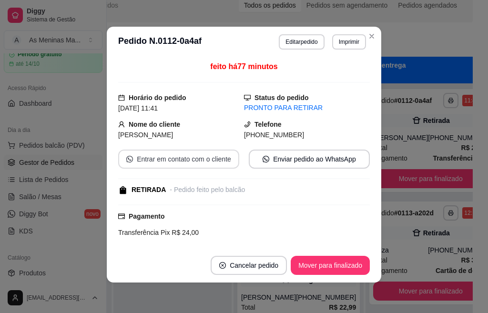
scroll to position [0, 0]
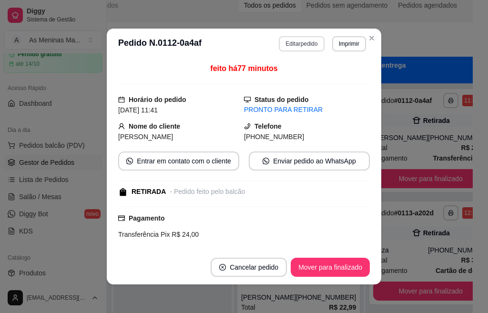
click at [304, 43] on button "Editar pedido" at bounding box center [301, 43] width 45 height 15
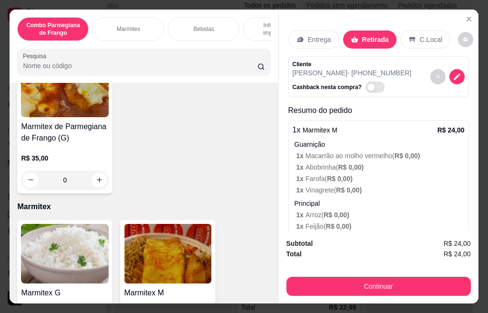
click at [326, 33] on div "Entrega" at bounding box center [313, 39] width 51 height 18
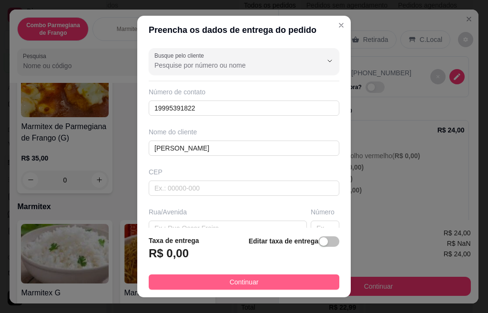
click at [283, 281] on button "Continuar" at bounding box center [244, 281] width 190 height 15
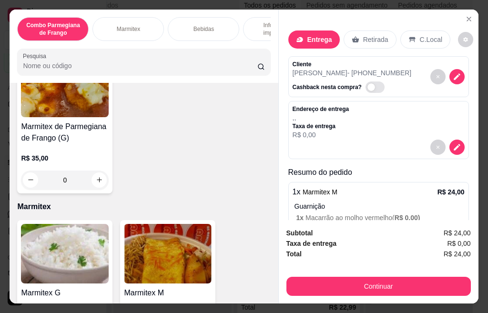
scroll to position [155, 0]
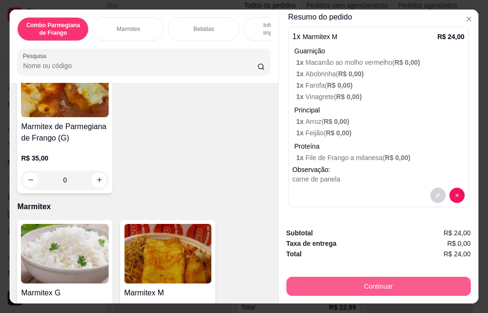
click at [373, 286] on button "Continuar" at bounding box center [378, 286] width 184 height 19
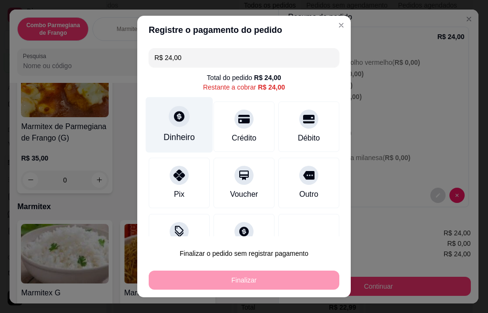
click at [171, 125] on div at bounding box center [179, 116] width 21 height 21
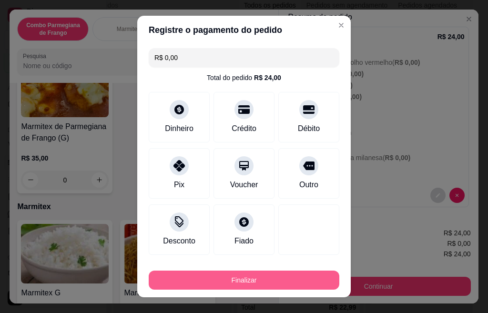
click at [221, 276] on button "Finalizar" at bounding box center [244, 279] width 190 height 19
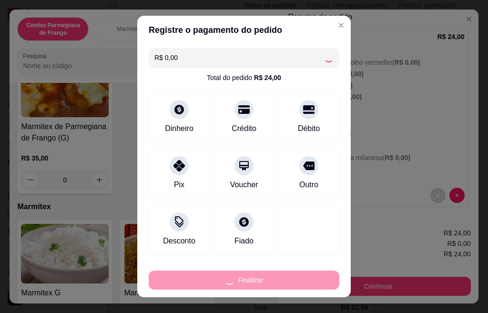
type input "-R$ 24,00"
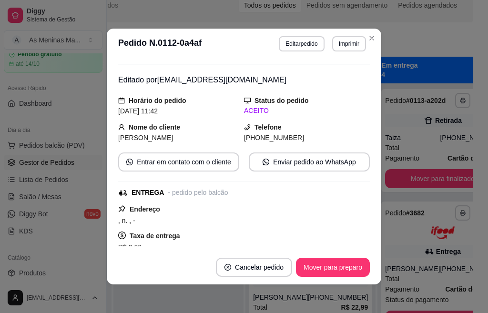
scroll to position [190, 0]
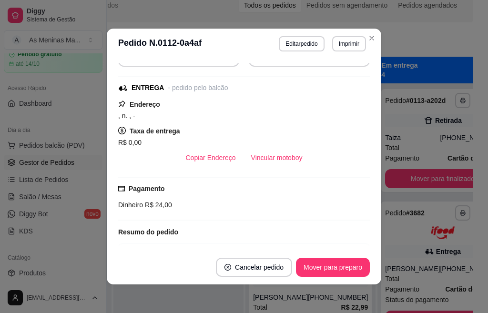
click at [261, 157] on button "Vincular motoboy" at bounding box center [276, 157] width 67 height 19
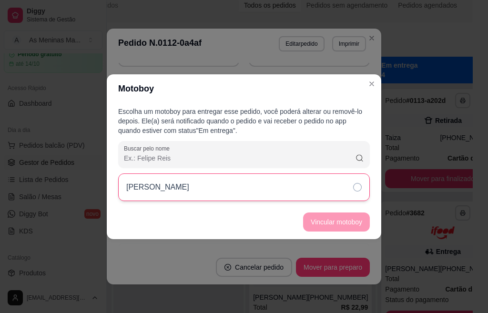
click at [299, 194] on div "[PERSON_NAME]" at bounding box center [243, 187] width 251 height 28
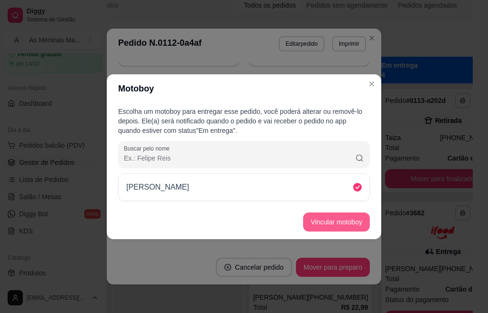
click at [318, 221] on button "Vincular motoboy" at bounding box center [336, 221] width 67 height 19
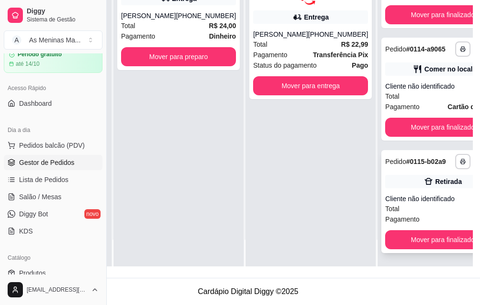
scroll to position [153, 99]
click at [414, 230] on button "Mover para finalizado" at bounding box center [442, 239] width 115 height 19
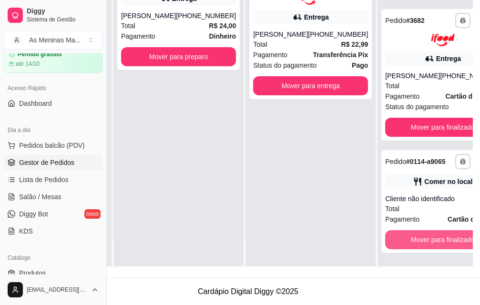
scroll to position [238, 0]
click at [405, 232] on button "Mover para finalizado" at bounding box center [442, 239] width 111 height 19
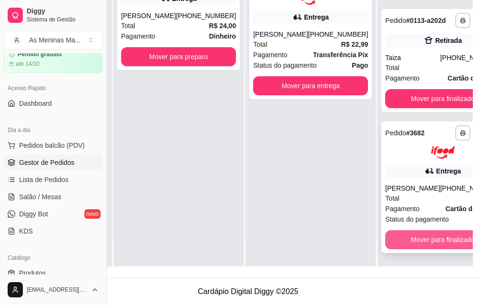
scroll to position [118, 0]
click at [420, 164] on div "**********" at bounding box center [442, 187] width 122 height 132
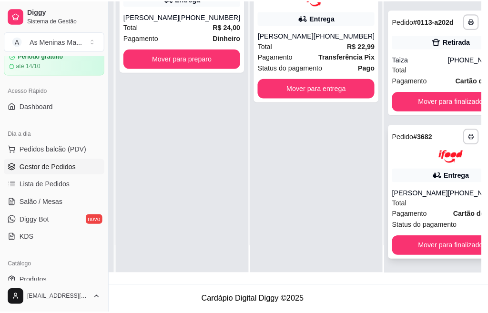
scroll to position [70, 0]
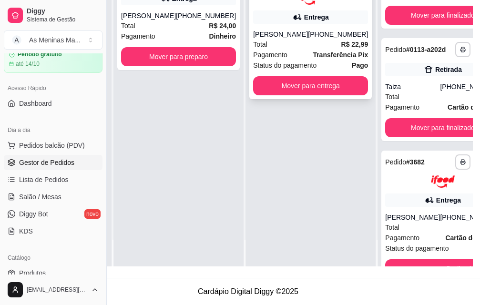
click at [279, 35] on div "[PERSON_NAME]" at bounding box center [280, 35] width 55 height 10
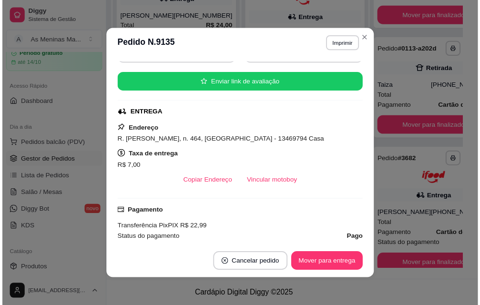
scroll to position [143, 0]
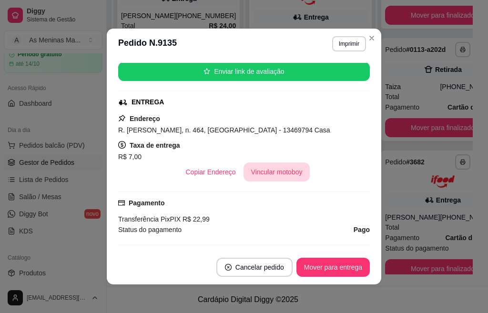
click at [283, 175] on button "Vincular motoboy" at bounding box center [276, 171] width 67 height 19
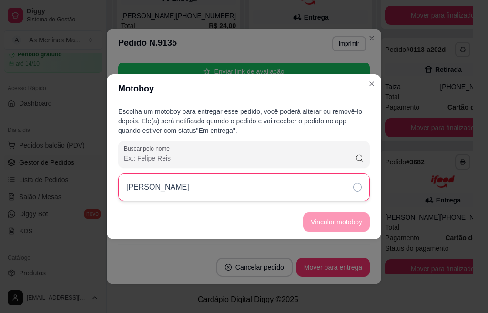
click at [307, 191] on div "[PERSON_NAME]" at bounding box center [243, 187] width 251 height 28
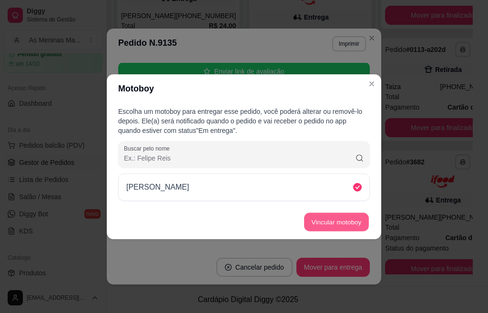
click at [324, 222] on button "Vincular motoboy" at bounding box center [336, 221] width 65 height 19
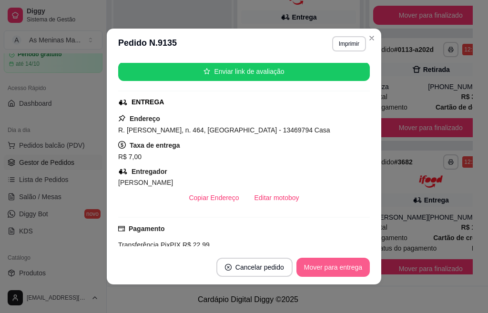
click at [329, 268] on button "Mover para entrega" at bounding box center [332, 267] width 73 height 19
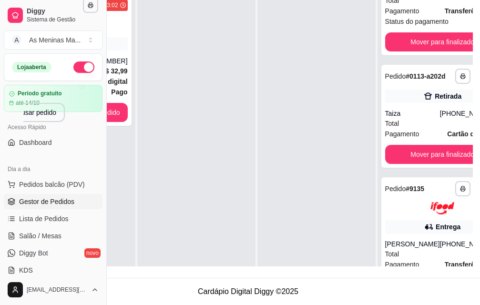
scroll to position [0, 0]
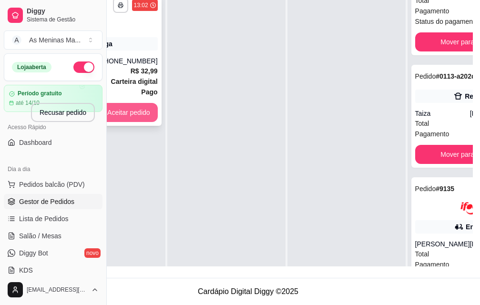
click at [128, 113] on button "Aceitar pedido" at bounding box center [129, 112] width 58 height 19
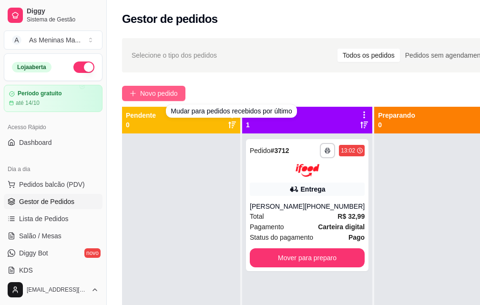
click at [154, 94] on span "Novo pedido" at bounding box center [159, 93] width 38 height 10
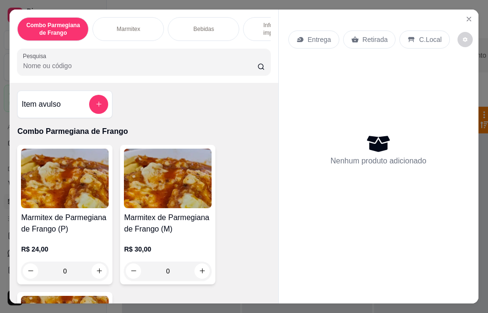
click at [83, 159] on img at bounding box center [65, 179] width 88 height 60
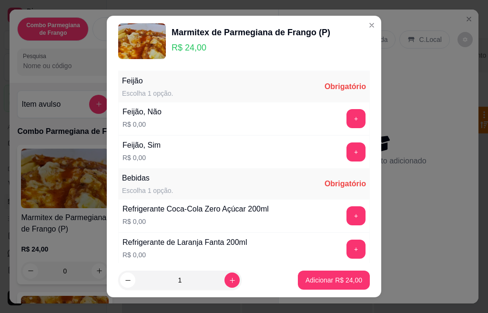
click at [346, 151] on button "+" at bounding box center [355, 151] width 19 height 19
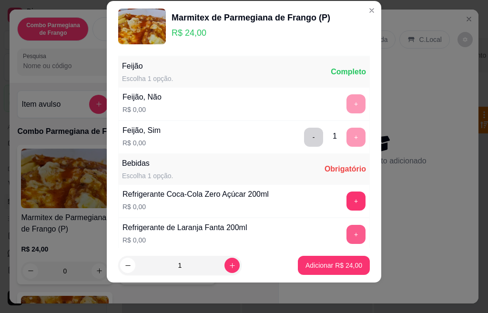
scroll to position [74, 0]
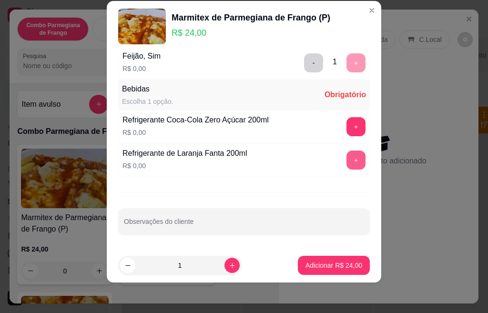
click at [346, 168] on button "+" at bounding box center [355, 159] width 19 height 19
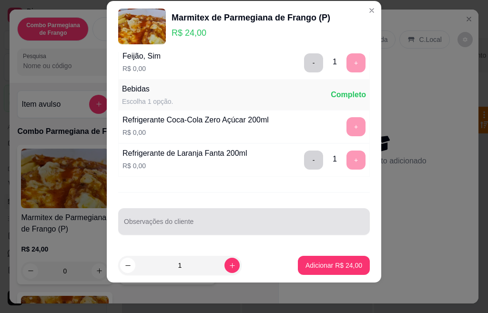
click at [235, 225] on input "Observações do cliente" at bounding box center [244, 225] width 240 height 10
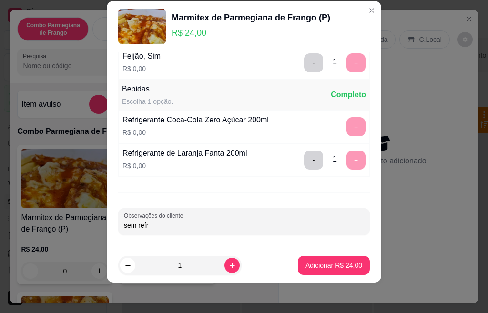
type input "sem refri"
click at [310, 264] on p "Adicionar R$ 24,00" at bounding box center [333, 265] width 57 height 10
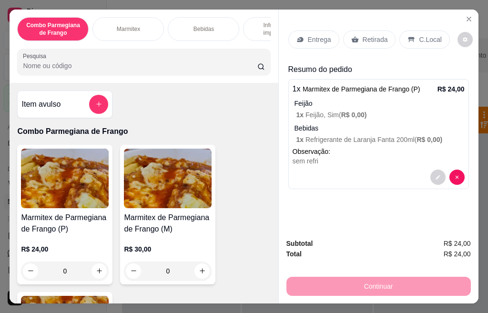
click at [409, 36] on icon at bounding box center [411, 40] width 8 height 8
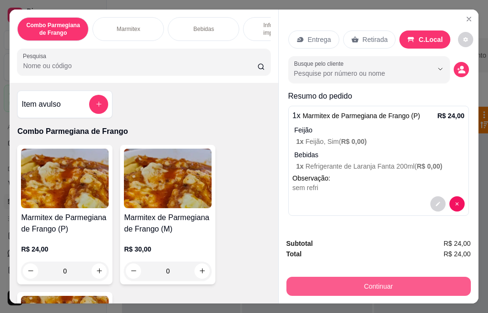
click at [349, 281] on button "Continuar" at bounding box center [378, 286] width 184 height 19
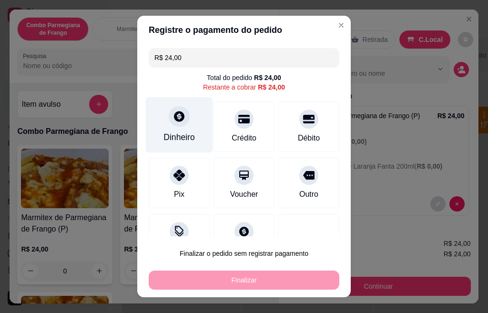
click at [177, 136] on div "Dinheiro" at bounding box center [178, 137] width 31 height 12
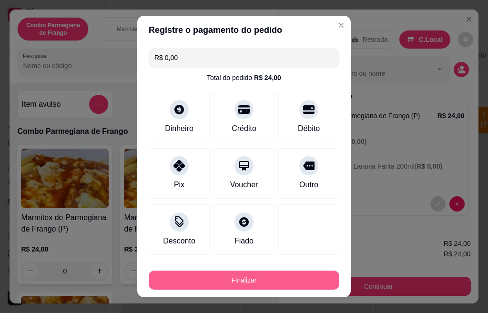
click at [246, 274] on button "Finalizar" at bounding box center [244, 279] width 190 height 19
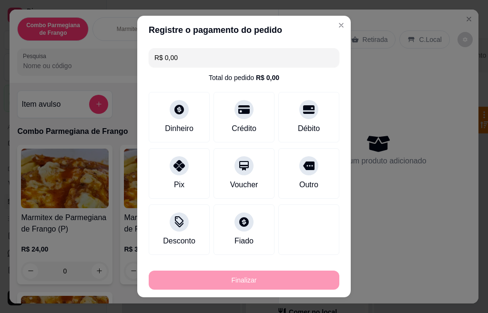
type input "-R$ 24,00"
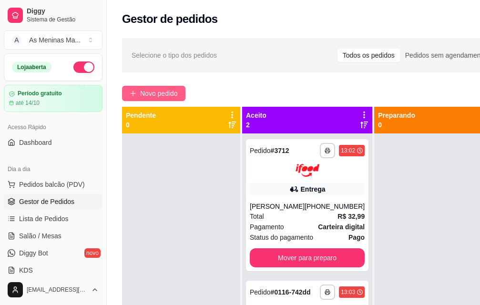
click at [165, 95] on span "Novo pedido" at bounding box center [159, 93] width 38 height 10
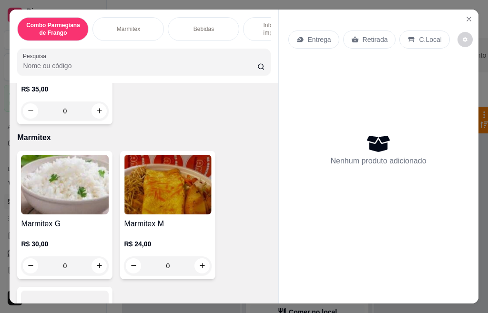
scroll to position [381, 0]
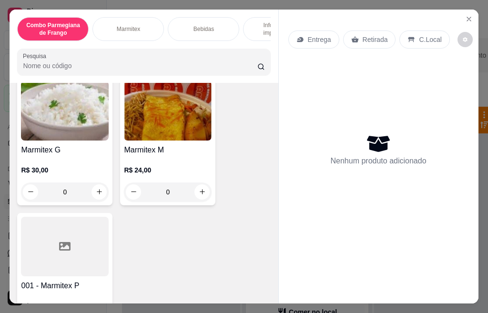
click at [141, 146] on div "Marmitex M R$ 24,00 0" at bounding box center [167, 141] width 95 height 128
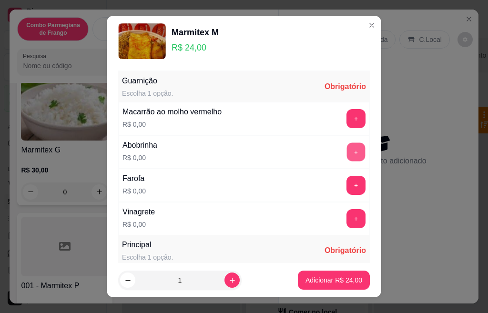
click at [347, 156] on button "+" at bounding box center [356, 151] width 19 height 19
drag, startPoint x: 336, startPoint y: 108, endPoint x: 335, endPoint y: 121, distance: 13.3
click at [336, 109] on div "Macarrão ao molho vermelho R$ 0,00 +" at bounding box center [243, 118] width 251 height 33
click at [346, 122] on button "+" at bounding box center [355, 118] width 19 height 19
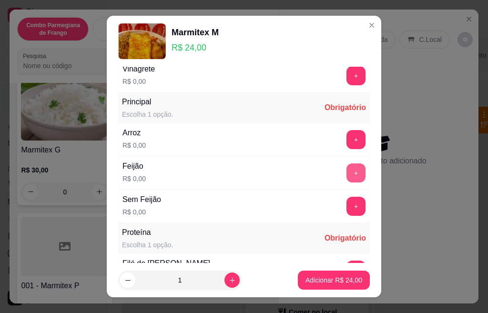
scroll to position [190, 0]
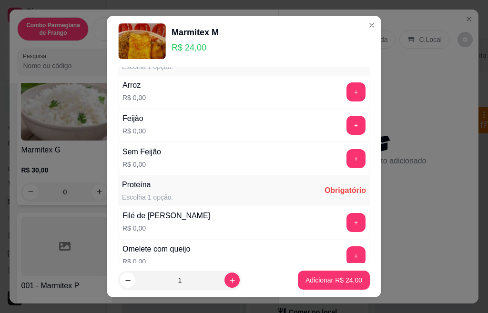
click at [342, 82] on div "+" at bounding box center [355, 91] width 27 height 19
click at [337, 102] on div "Arroz R$ 0,00 +" at bounding box center [243, 91] width 251 height 33
click at [347, 127] on button "+" at bounding box center [356, 125] width 19 height 19
click at [347, 94] on button "+" at bounding box center [356, 91] width 19 height 19
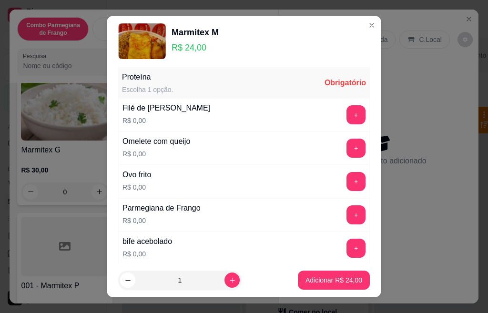
scroll to position [286, 0]
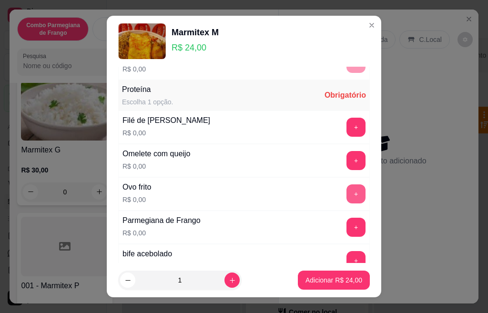
click at [346, 194] on button "+" at bounding box center [355, 193] width 19 height 19
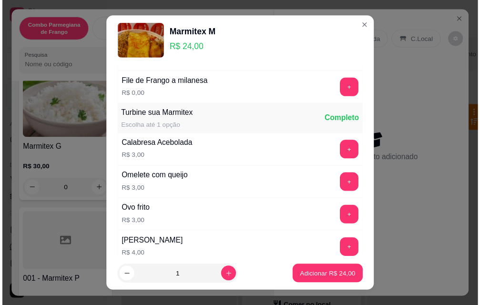
scroll to position [669, 0]
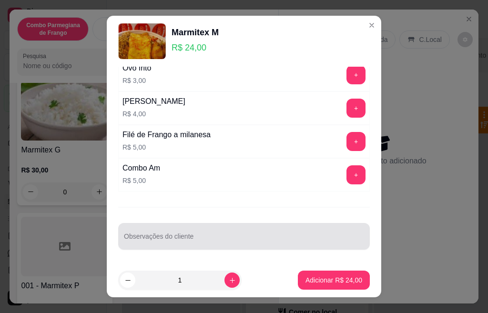
click at [179, 232] on div at bounding box center [244, 236] width 240 height 19
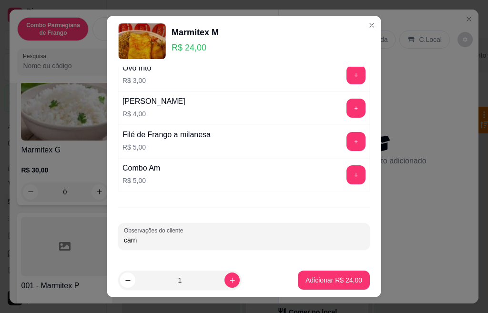
type input "carne"
click at [316, 286] on button "Adicionar R$ 24,00" at bounding box center [334, 280] width 70 height 19
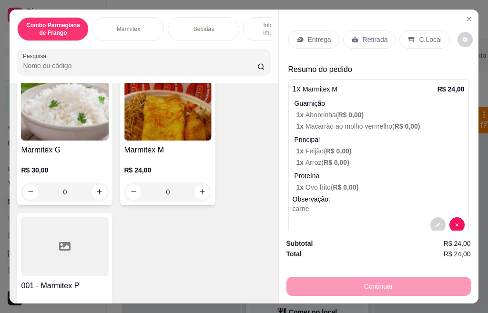
click at [421, 37] on p "C.Local" at bounding box center [430, 40] width 22 height 10
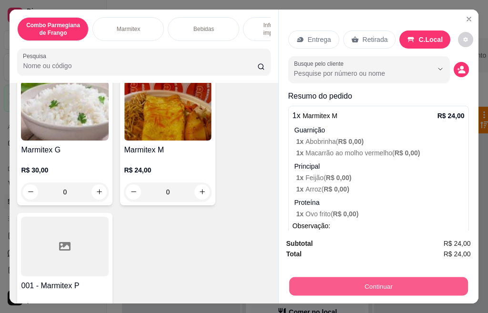
click at [370, 283] on button "Continuar" at bounding box center [378, 286] width 179 height 19
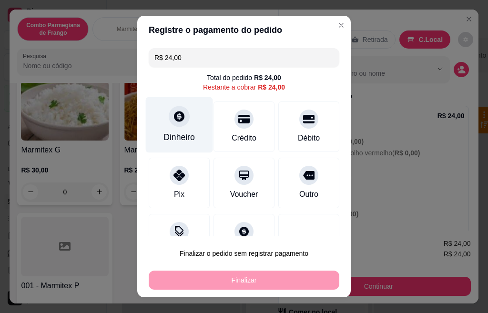
click at [179, 119] on div at bounding box center [179, 116] width 21 height 21
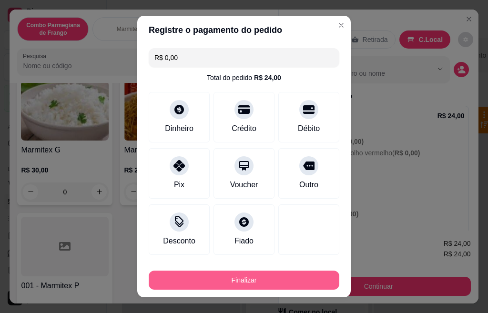
click at [263, 282] on button "Finalizar" at bounding box center [244, 279] width 190 height 19
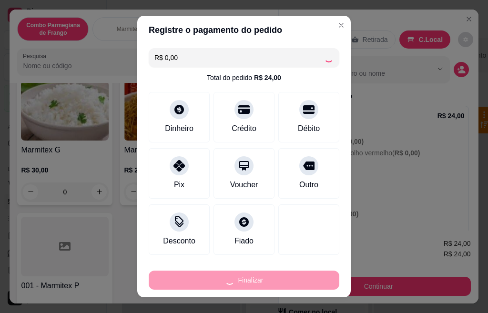
type input "-R$ 24,00"
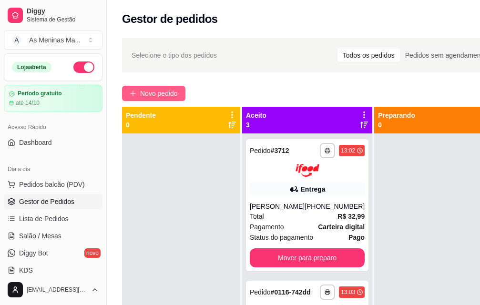
click at [175, 93] on span "Novo pedido" at bounding box center [159, 93] width 38 height 10
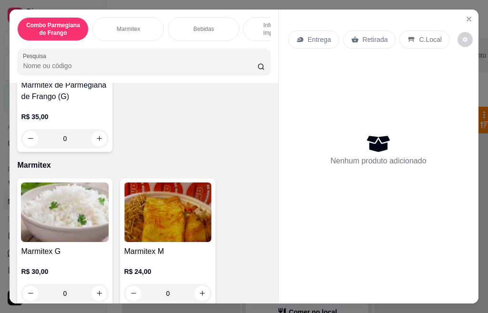
scroll to position [286, 0]
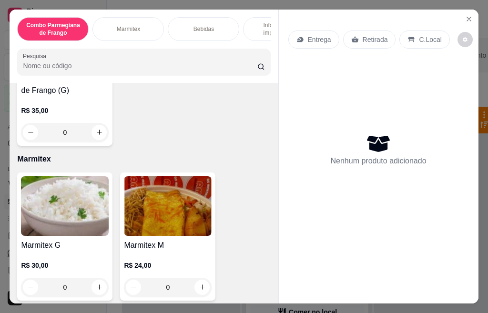
click at [159, 217] on img at bounding box center [168, 206] width 88 height 60
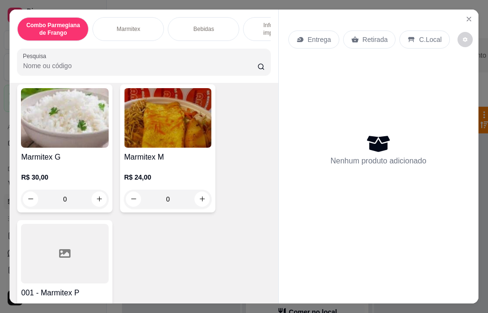
scroll to position [381, 0]
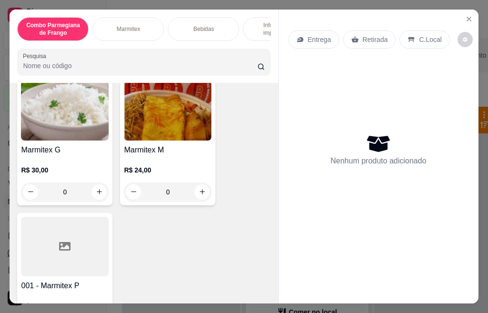
click at [63, 267] on div at bounding box center [65, 247] width 88 height 60
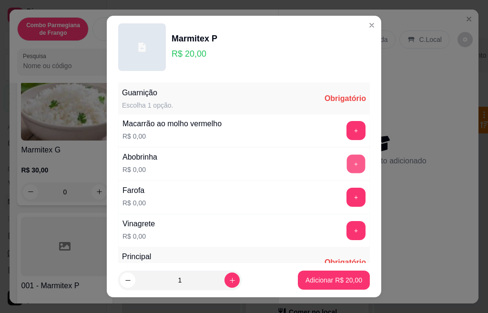
click at [347, 167] on button "+" at bounding box center [356, 163] width 19 height 19
click at [347, 130] on button "+" at bounding box center [356, 130] width 19 height 19
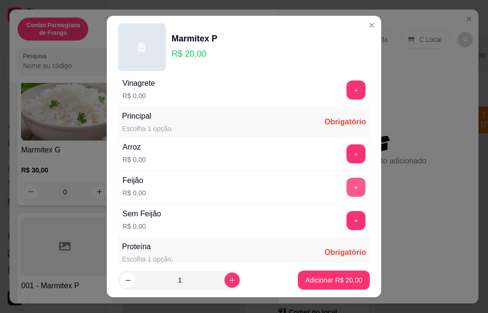
scroll to position [143, 0]
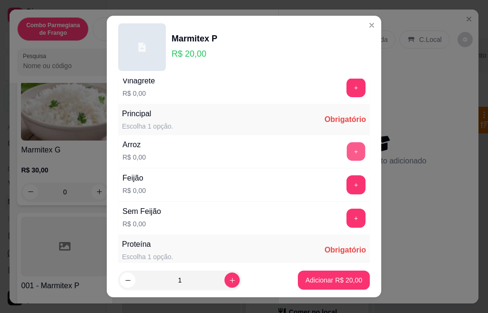
click at [347, 146] on button "+" at bounding box center [356, 151] width 19 height 19
click at [346, 183] on button "+" at bounding box center [355, 184] width 19 height 19
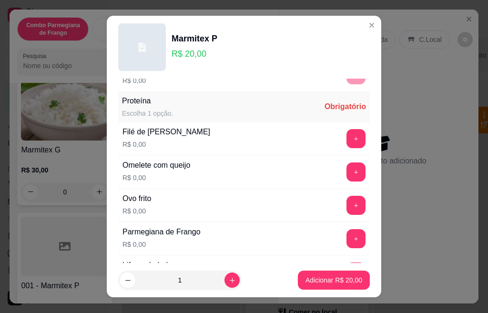
scroll to position [333, 0]
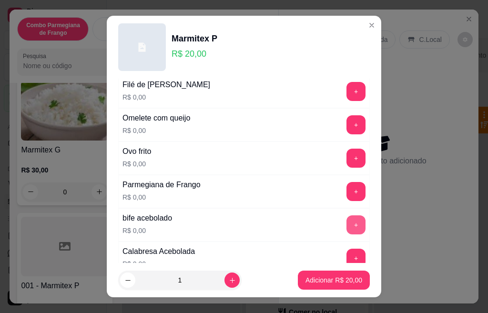
click at [346, 226] on button "+" at bounding box center [355, 224] width 19 height 19
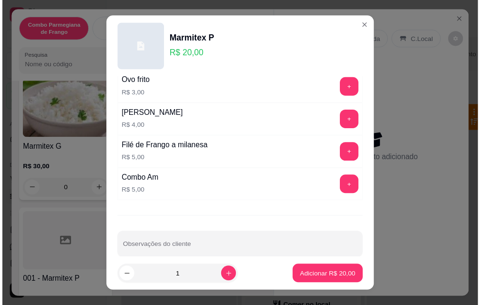
scroll to position [681, 0]
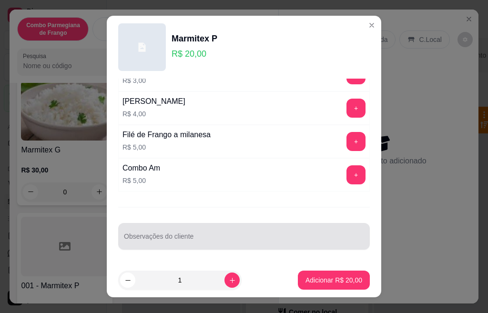
click at [200, 230] on div at bounding box center [244, 236] width 240 height 19
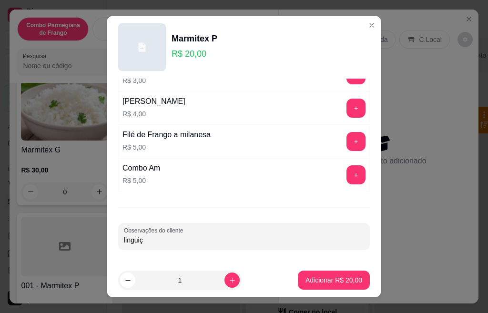
type input "linguiça"
click at [314, 286] on button "Adicionar R$ 20,00" at bounding box center [334, 280] width 70 height 19
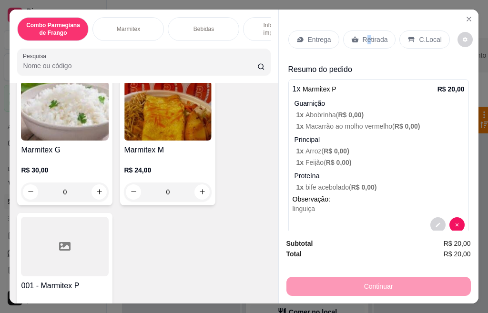
drag, startPoint x: 362, startPoint y: 45, endPoint x: 363, endPoint y: 35, distance: 10.1
click at [363, 45] on div "Entrega Retirada C.Local" at bounding box center [378, 39] width 180 height 33
click at [363, 35] on p "Retirada" at bounding box center [374, 40] width 25 height 10
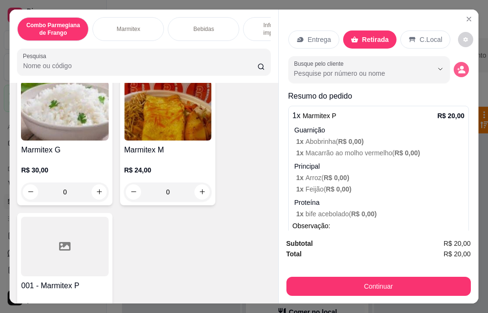
click at [457, 65] on icon "decrease-product-quantity" at bounding box center [461, 69] width 9 height 9
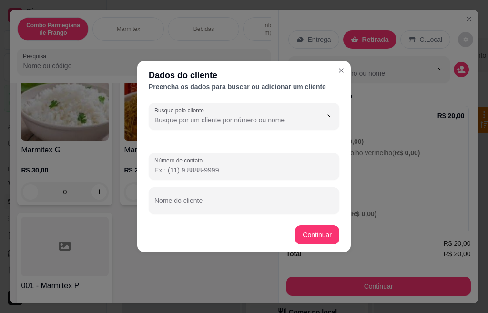
click at [212, 206] on input "Nome do cliente" at bounding box center [243, 205] width 179 height 10
type input "wesley"
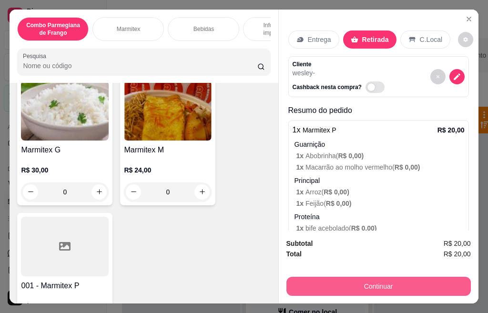
click at [383, 285] on button "Continuar" at bounding box center [378, 286] width 184 height 19
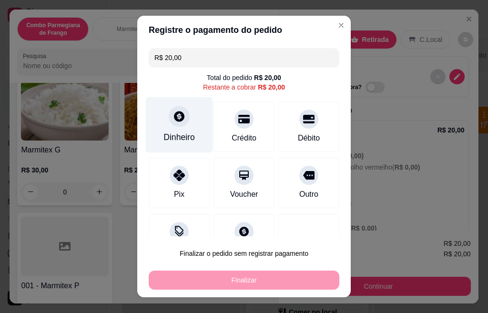
click at [172, 130] on div "Dinheiro" at bounding box center [179, 125] width 67 height 56
click at [175, 129] on div "Dinheiro" at bounding box center [179, 125] width 67 height 56
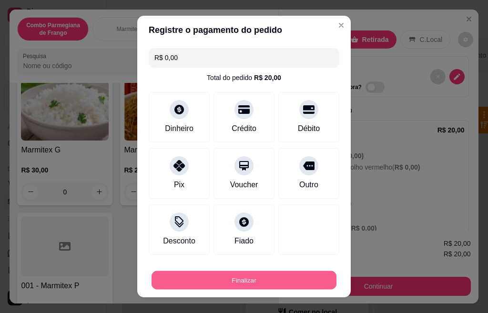
click at [252, 277] on button "Finalizar" at bounding box center [243, 280] width 185 height 19
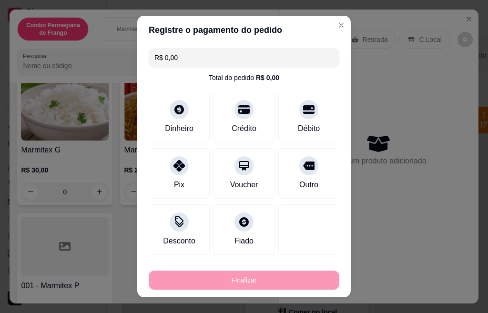
type input "-R$ 20,00"
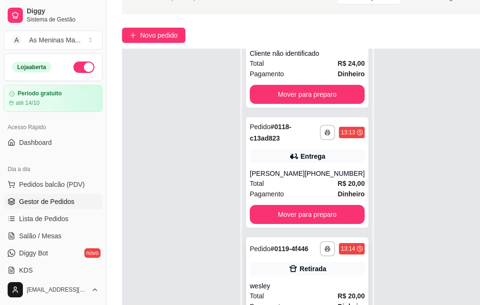
scroll to position [153, 0]
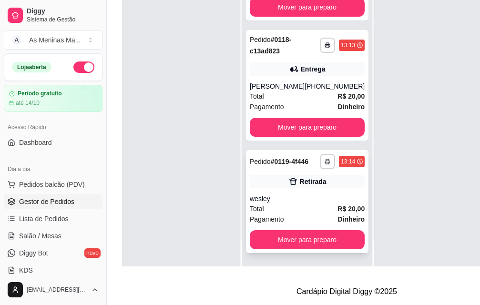
click at [297, 180] on div "Retirada" at bounding box center [307, 181] width 115 height 13
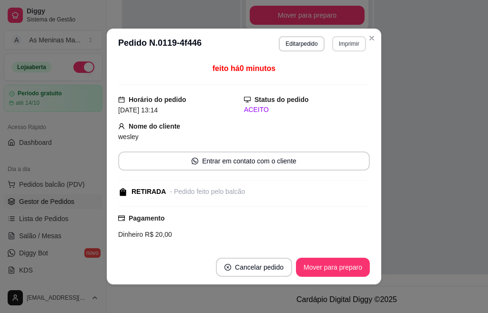
click at [340, 40] on button "Imprimir" at bounding box center [349, 43] width 34 height 15
click at [339, 79] on button "IMPRESSORA" at bounding box center [327, 77] width 67 height 15
click at [344, 51] on header "**********" at bounding box center [244, 44] width 274 height 30
click at [346, 44] on button "Imprimir" at bounding box center [349, 43] width 34 height 15
click at [337, 77] on button "IMPRESSORA" at bounding box center [328, 77] width 67 height 15
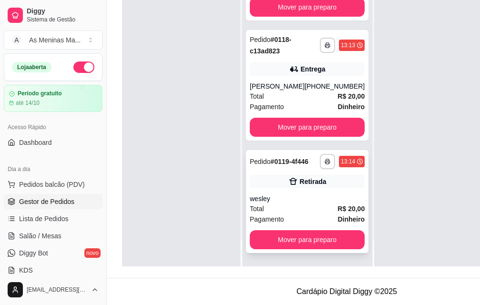
click at [285, 200] on div "wesley" at bounding box center [307, 199] width 115 height 10
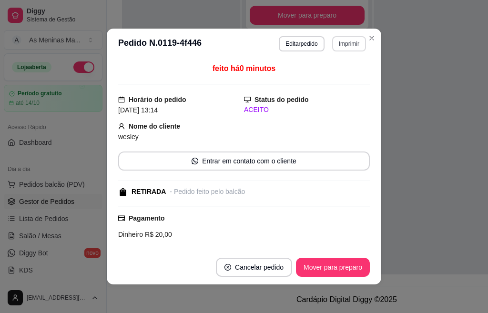
click at [350, 43] on button "Imprimir" at bounding box center [349, 43] width 34 height 15
click at [331, 81] on button "IMPRESSORA" at bounding box center [328, 77] width 67 height 15
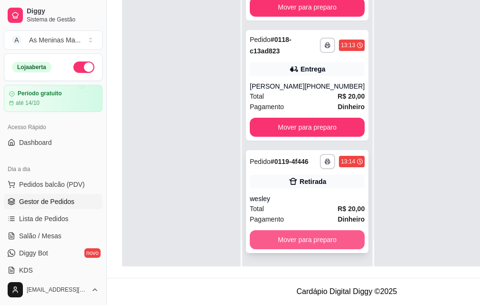
click at [319, 242] on button "Mover para preparo" at bounding box center [307, 239] width 115 height 19
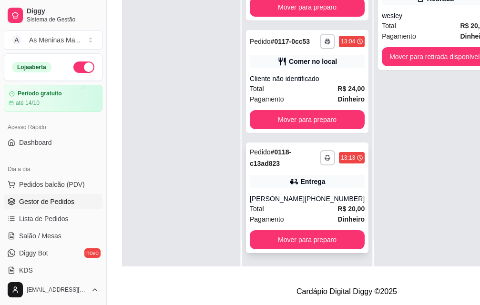
scroll to position [227, 0]
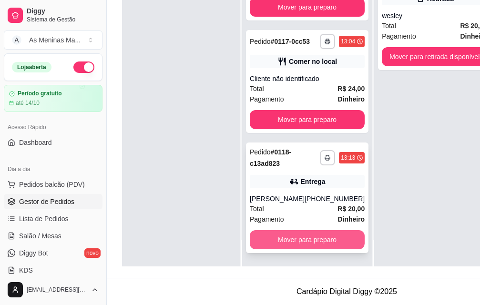
click at [302, 236] on button "Mover para preparo" at bounding box center [307, 239] width 115 height 19
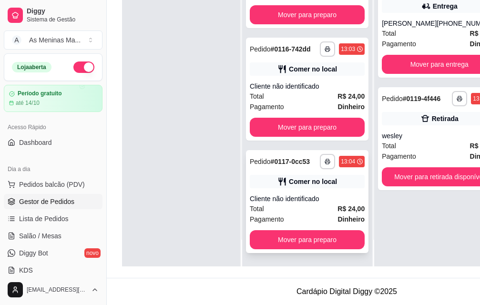
scroll to position [88, 0]
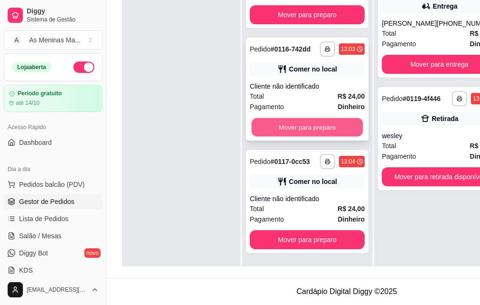
click at [297, 120] on button "Mover para preparo" at bounding box center [306, 127] width 111 height 19
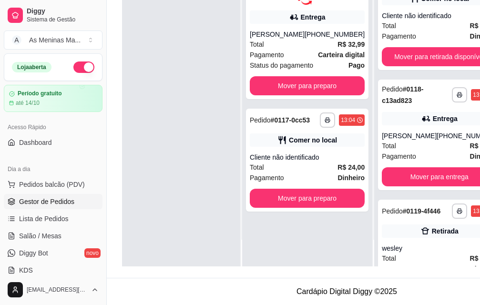
scroll to position [0, 0]
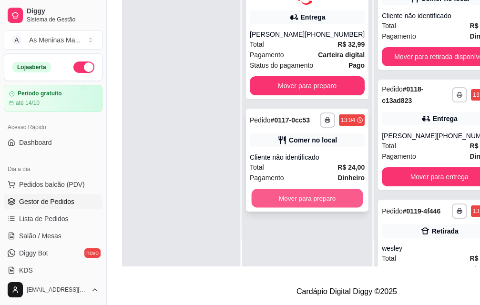
click at [304, 193] on button "Mover para preparo" at bounding box center [306, 198] width 111 height 19
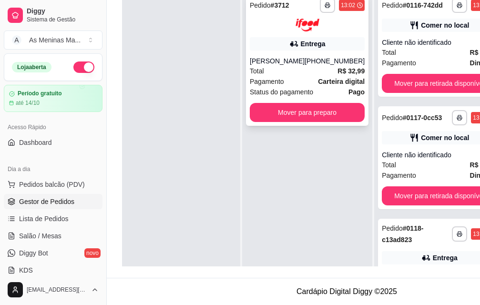
click at [291, 123] on div "**********" at bounding box center [307, 60] width 122 height 132
click at [293, 116] on div "feito há 36 minutos Horário do pedido [DATE] 13:02 Status do pedido ACEITO Nome…" at bounding box center [239, 150] width 253 height 177
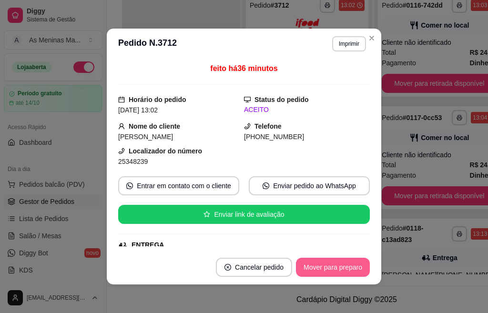
click at [322, 266] on button "Mover para preparo" at bounding box center [333, 267] width 74 height 19
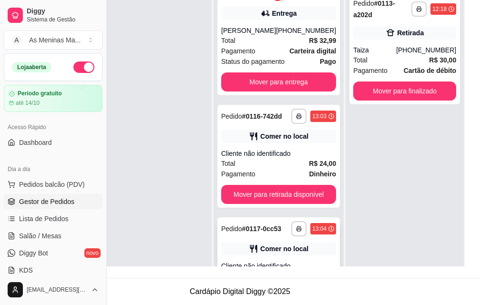
scroll to position [48, 0]
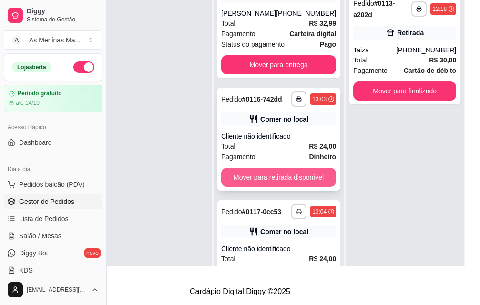
click at [258, 184] on button "Mover para retirada disponível" at bounding box center [278, 177] width 115 height 19
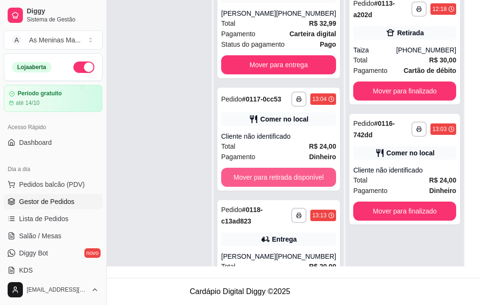
click at [258, 184] on button "Mover para retirada disponível" at bounding box center [278, 177] width 115 height 19
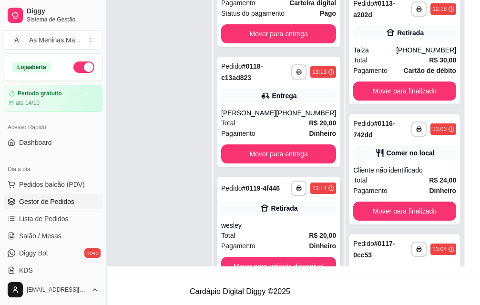
scroll to position [35, 48]
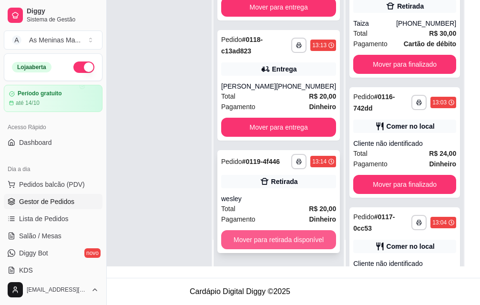
click at [259, 240] on button "Mover para retirada disponível" at bounding box center [278, 239] width 115 height 19
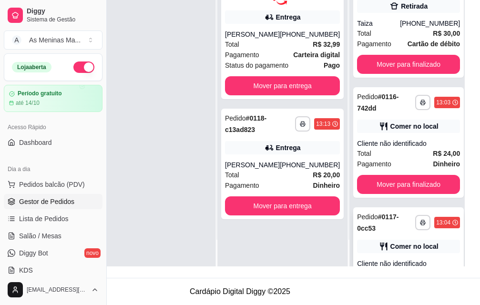
scroll to position [177, 0]
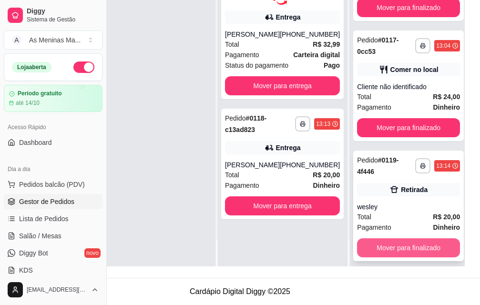
click at [401, 245] on button "Mover para finalizado" at bounding box center [408, 247] width 103 height 19
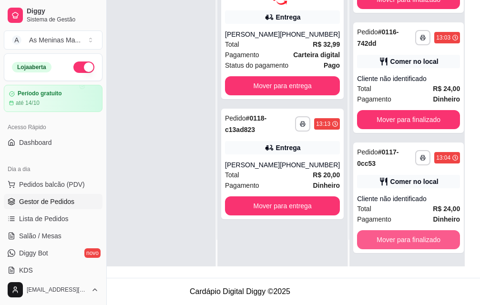
scroll to position [57, 0]
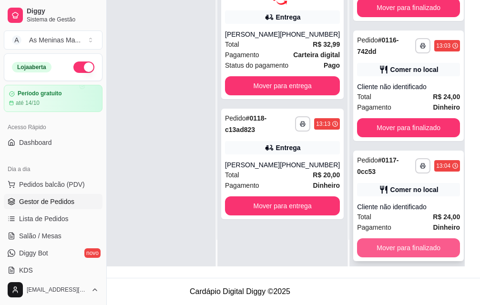
click at [401, 243] on button "Mover para finalizado" at bounding box center [408, 247] width 103 height 19
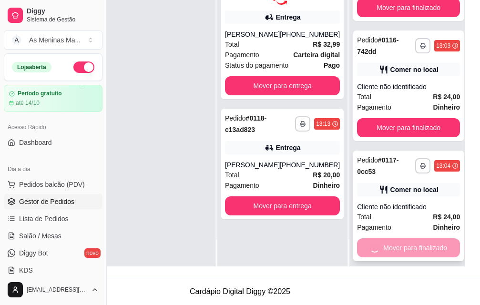
scroll to position [0, 0]
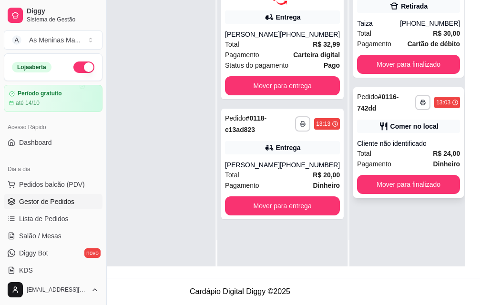
click at [379, 152] on div "**********" at bounding box center [408, 142] width 110 height 110
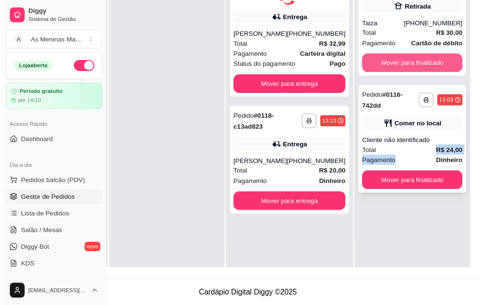
scroll to position [35, 30]
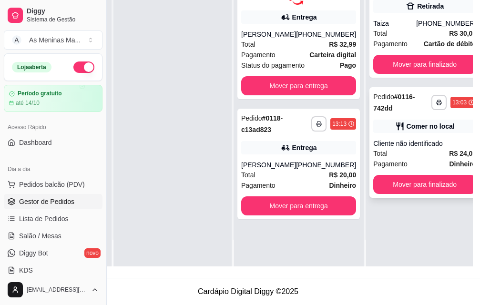
click at [416, 186] on div "**********" at bounding box center [424, 142] width 110 height 110
click at [408, 177] on button "Mover para finalizado" at bounding box center [424, 184] width 103 height 19
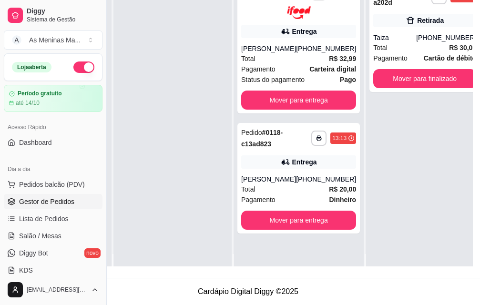
scroll to position [0, 30]
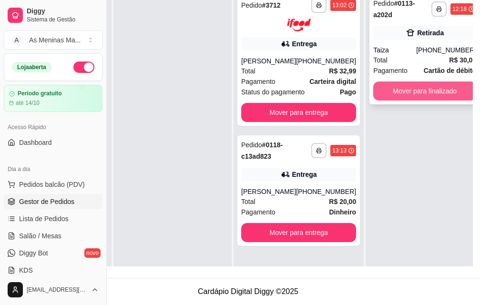
click at [412, 95] on button "Mover para finalizado" at bounding box center [424, 90] width 103 height 19
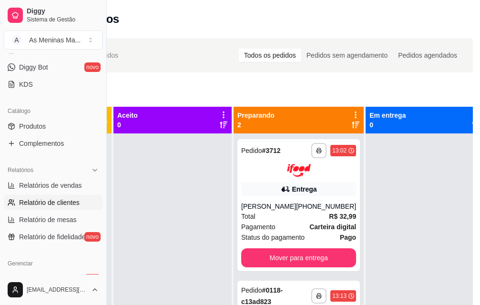
scroll to position [190, 0]
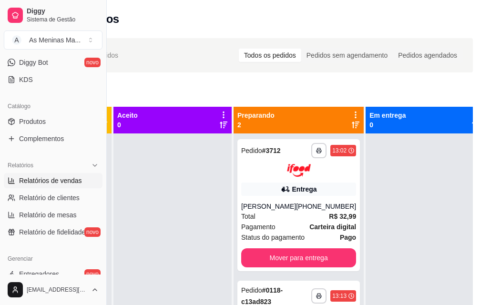
click at [66, 182] on span "Relatórios de vendas" at bounding box center [50, 181] width 63 height 10
select select "ALL"
select select "0"
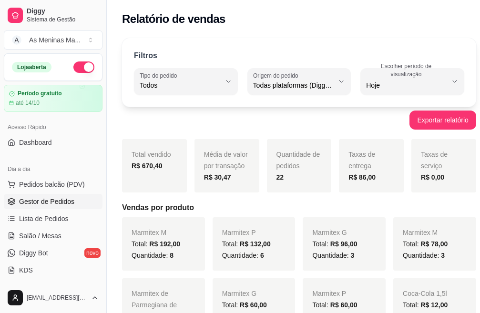
click at [48, 202] on span "Gestor de Pedidos" at bounding box center [46, 202] width 55 height 10
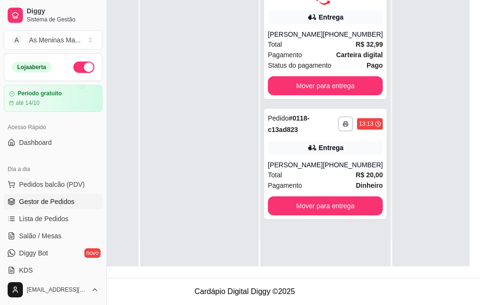
scroll to position [153, 102]
click at [314, 112] on div "Pedido # 0118-c13ad823" at bounding box center [303, 123] width 70 height 23
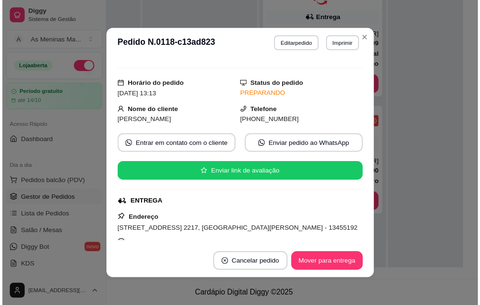
scroll to position [190, 0]
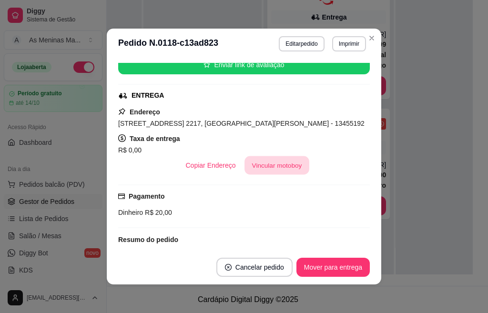
click at [274, 162] on button "Vincular motoboy" at bounding box center [276, 165] width 65 height 19
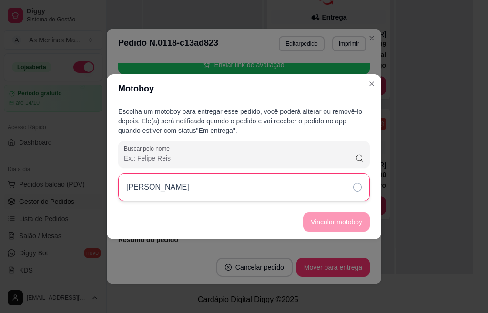
click at [351, 188] on div "[PERSON_NAME]" at bounding box center [243, 187] width 251 height 28
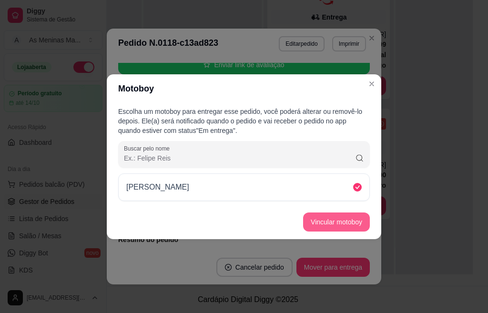
click at [328, 221] on button "Vincular motoboy" at bounding box center [336, 221] width 67 height 19
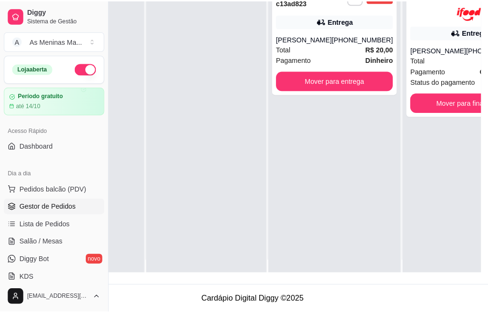
scroll to position [0, 0]
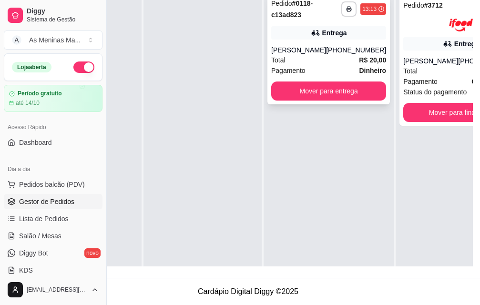
click at [306, 55] on div "[PERSON_NAME]" at bounding box center [298, 50] width 55 height 10
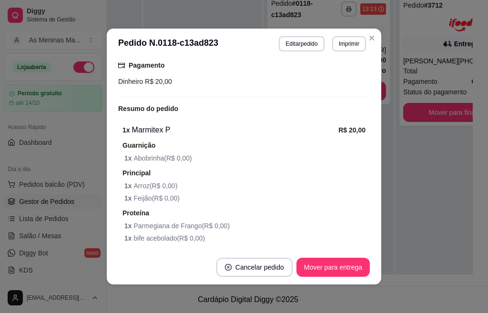
scroll to position [386, 0]
